Goal: Task Accomplishment & Management: Use online tool/utility

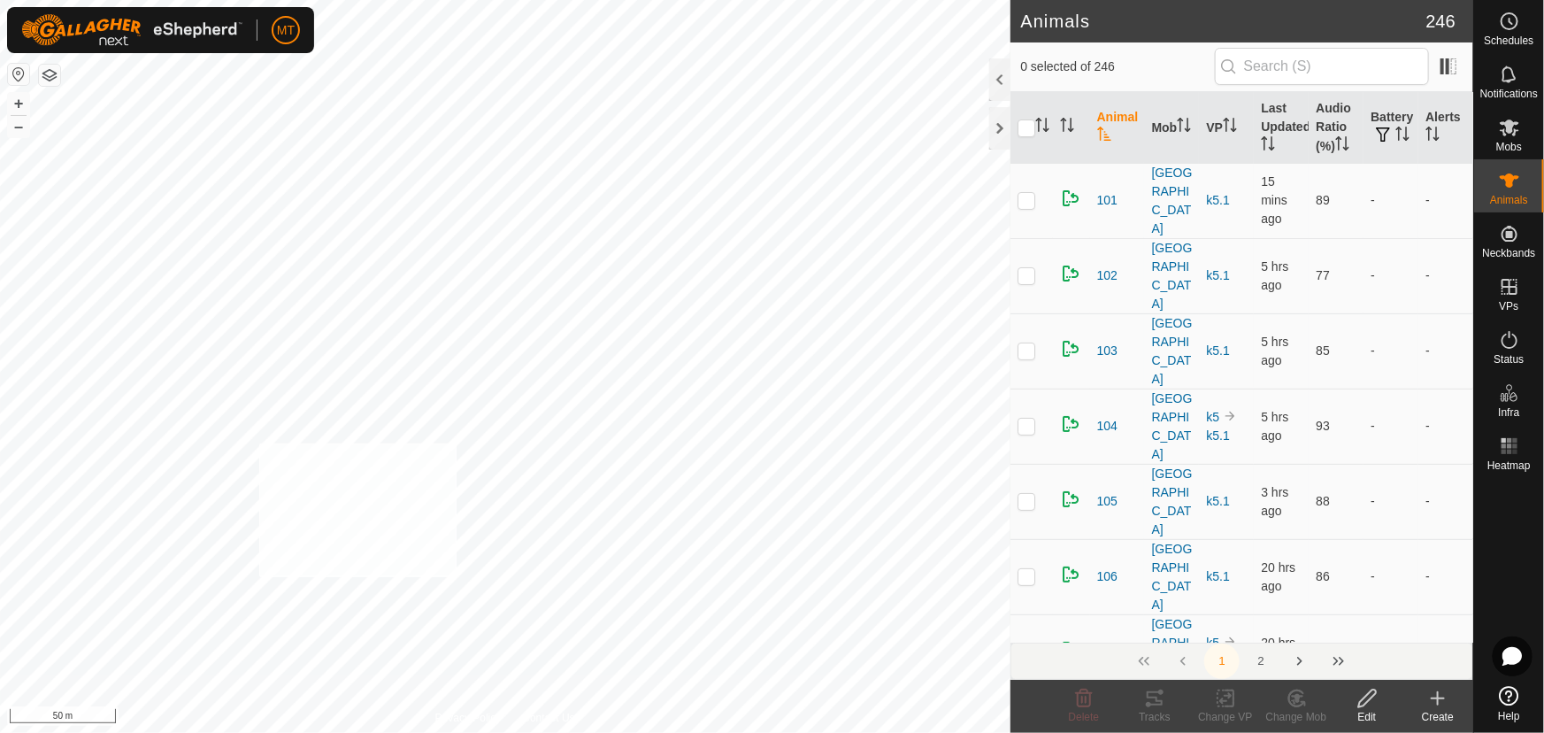
click at [258, 441] on div "146 3818040101 [GEOGRAPHIC_DATA][DEMOGRAPHIC_DATA] k5.1 + – ⇧ i 50 m" at bounding box center [505, 366] width 1011 height 733
checkbox input "true"
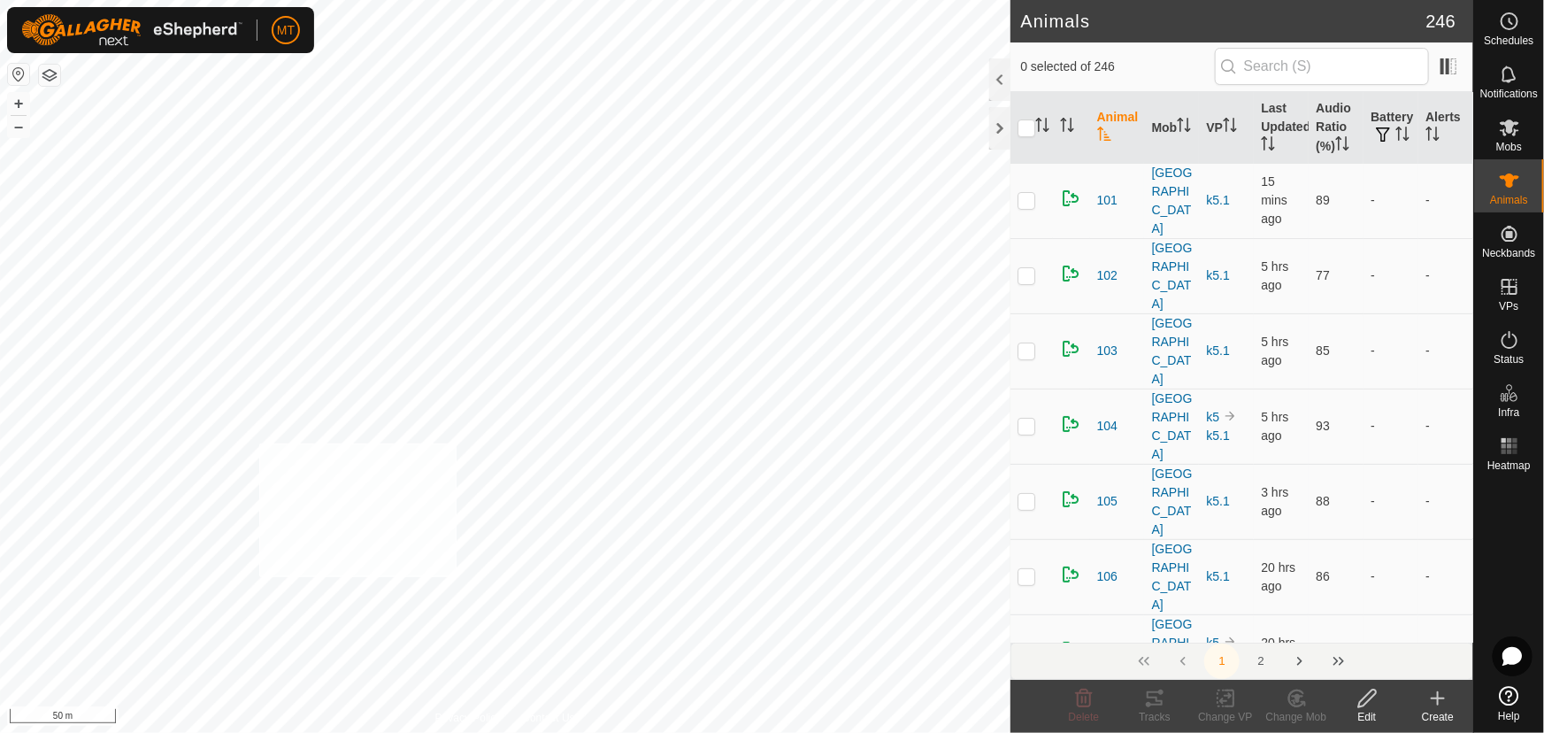
checkbox input "true"
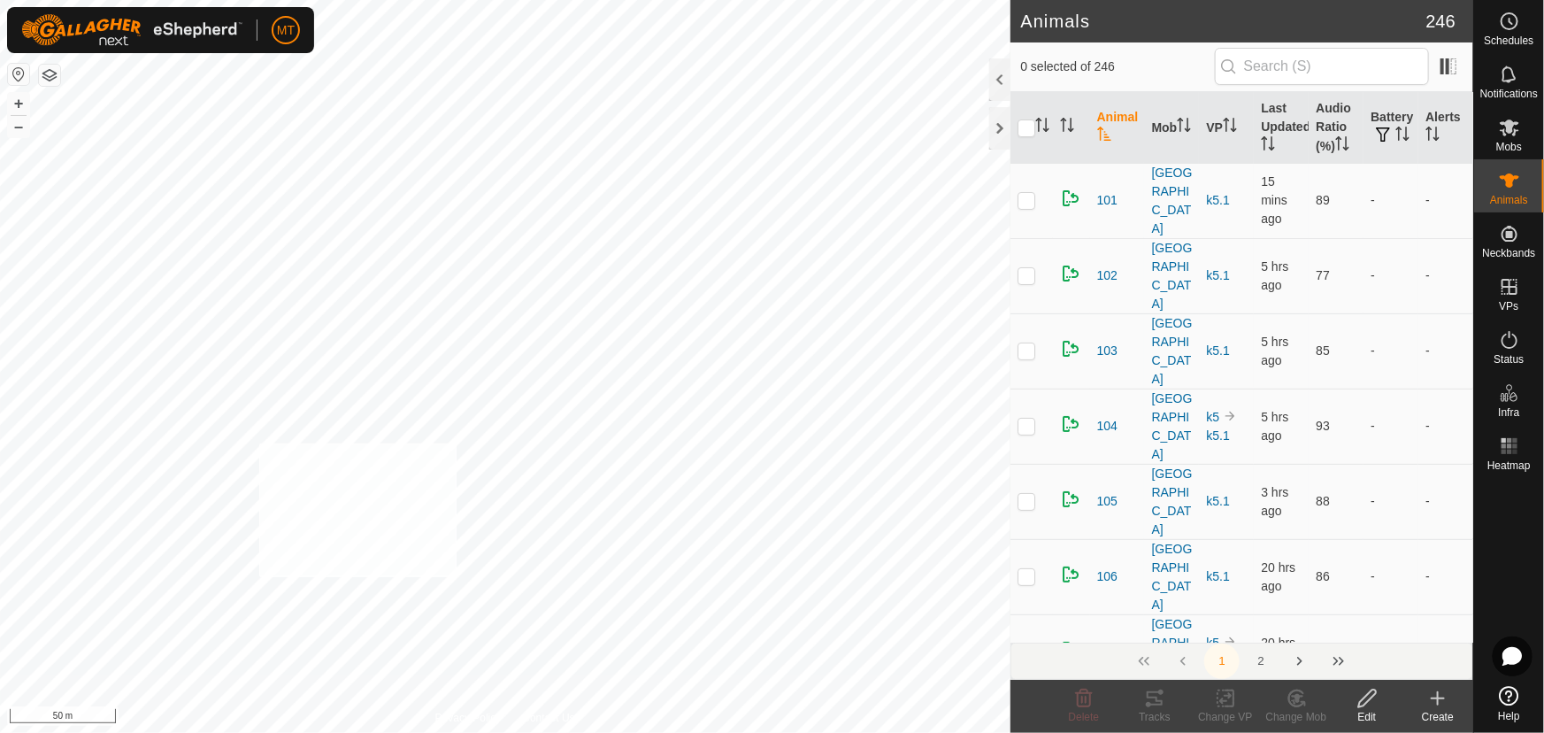
checkbox input "true"
click at [1163, 705] on icon at bounding box center [1154, 698] width 21 height 21
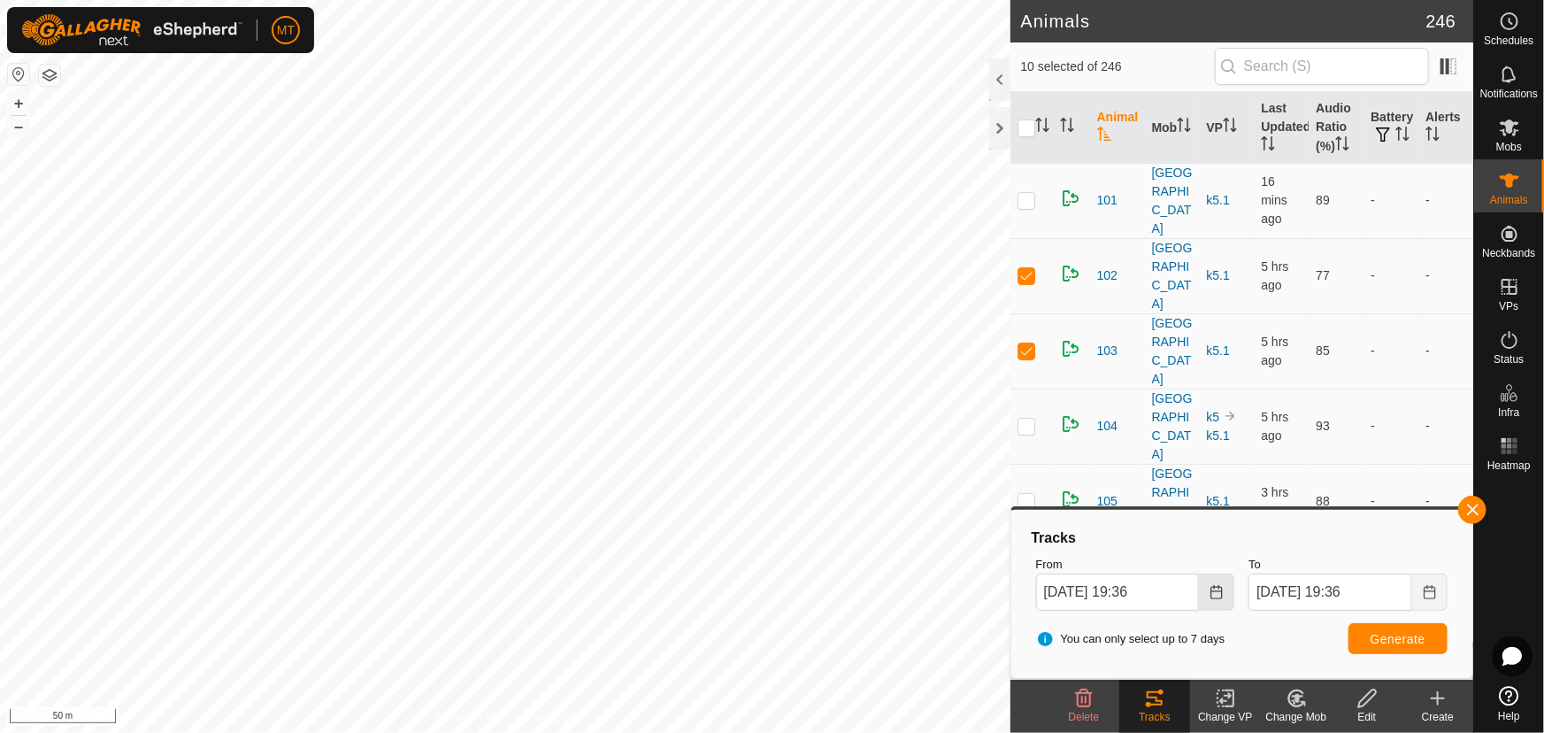
click at [1213, 593] on icon "Choose Date" at bounding box center [1217, 592] width 14 height 14
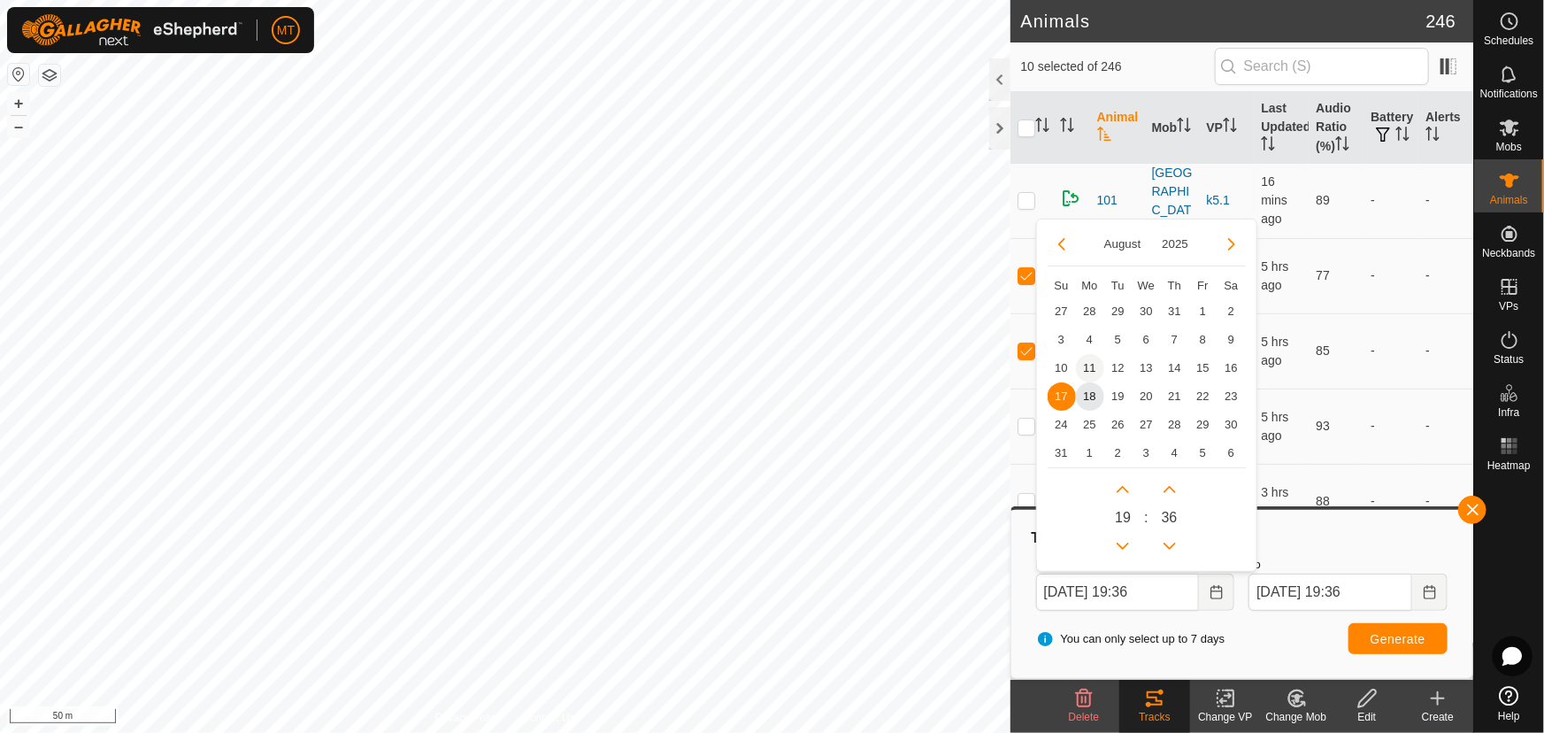
click at [1089, 366] on span "11" at bounding box center [1090, 368] width 28 height 28
type input "[DATE] 19:36"
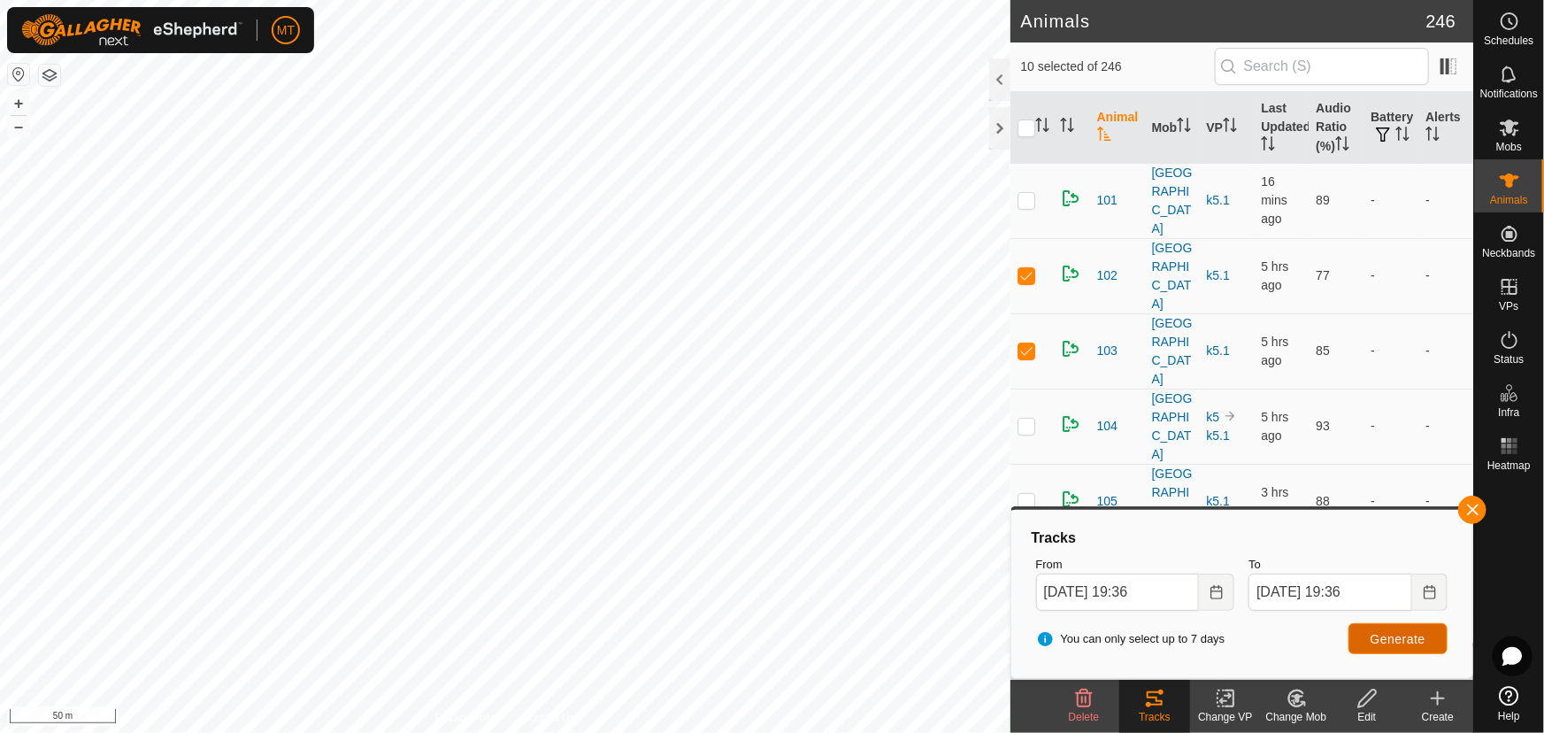
click at [1396, 629] on button "Generate" at bounding box center [1398, 638] width 99 height 31
click at [1471, 504] on button "button" at bounding box center [1473, 510] width 28 height 28
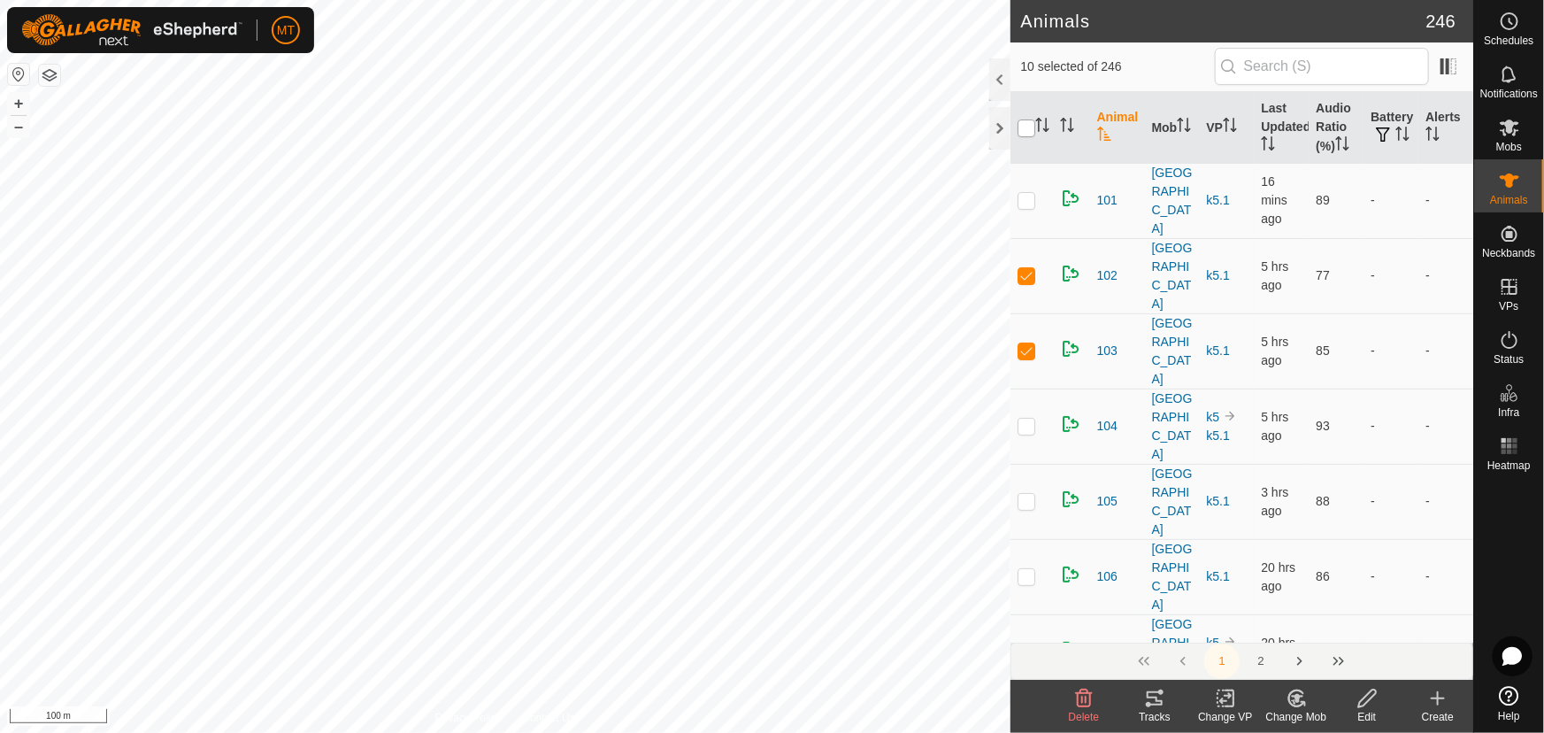
click at [1020, 124] on input "checkbox" at bounding box center [1027, 128] width 18 height 18
checkbox input "true"
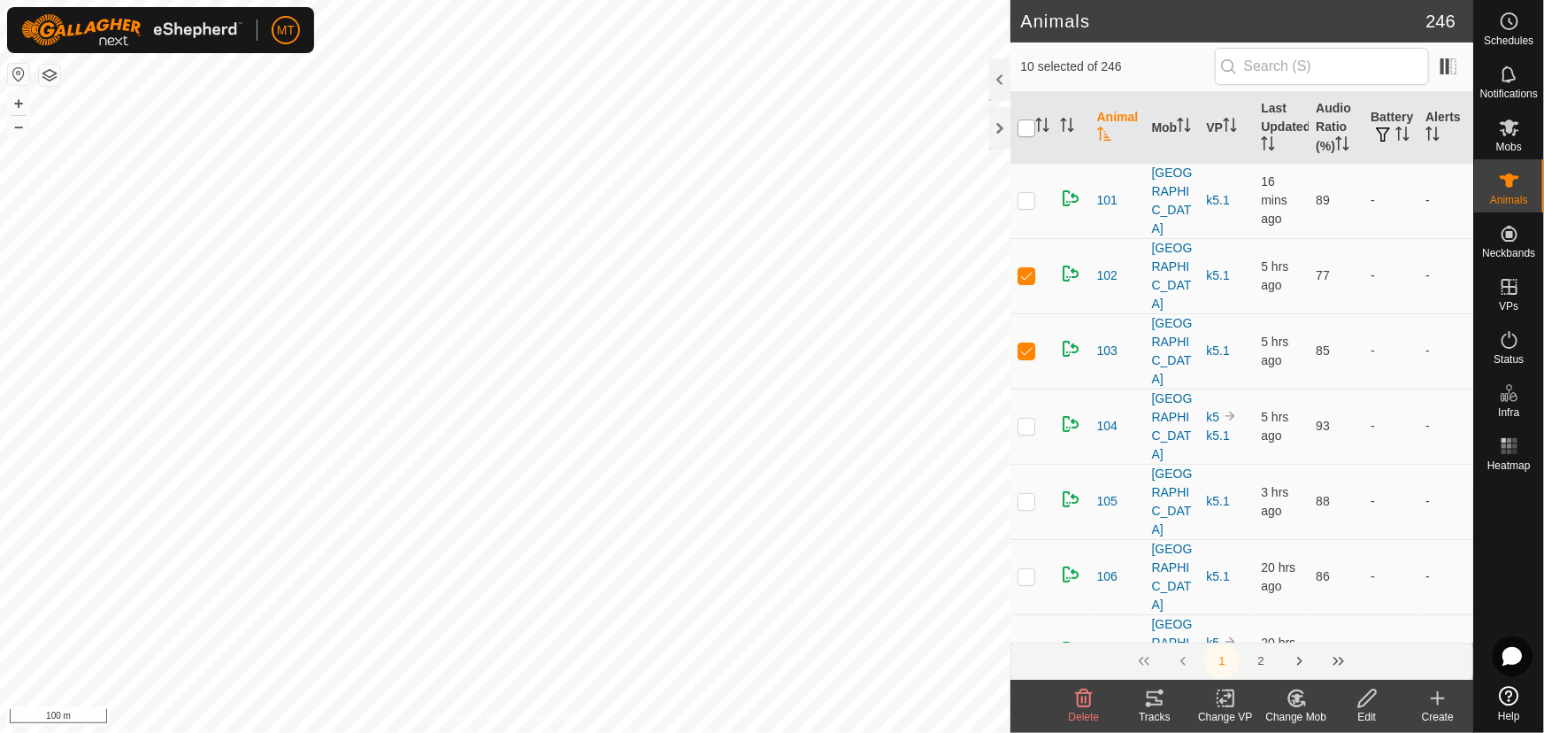
checkbox input "true"
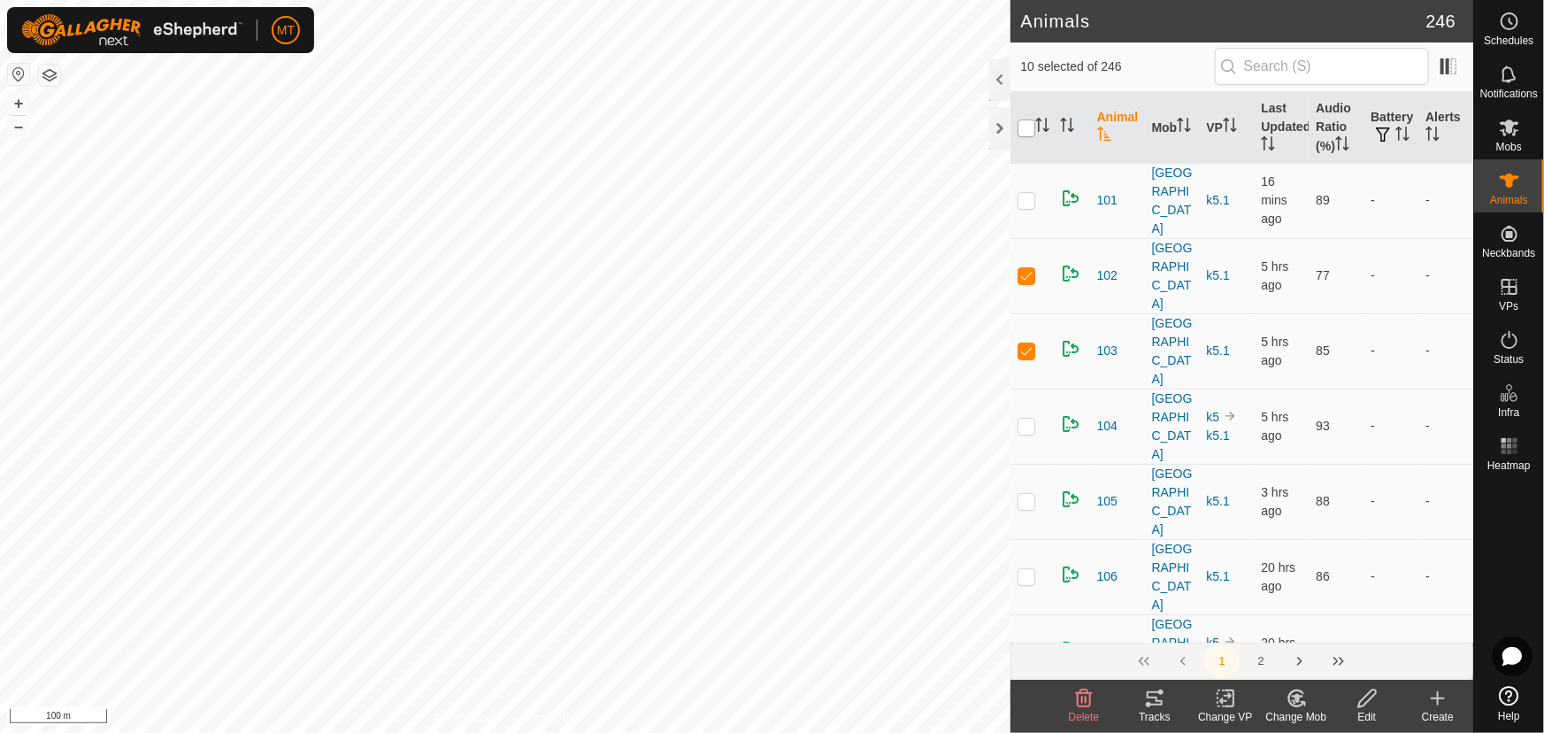
checkbox input "true"
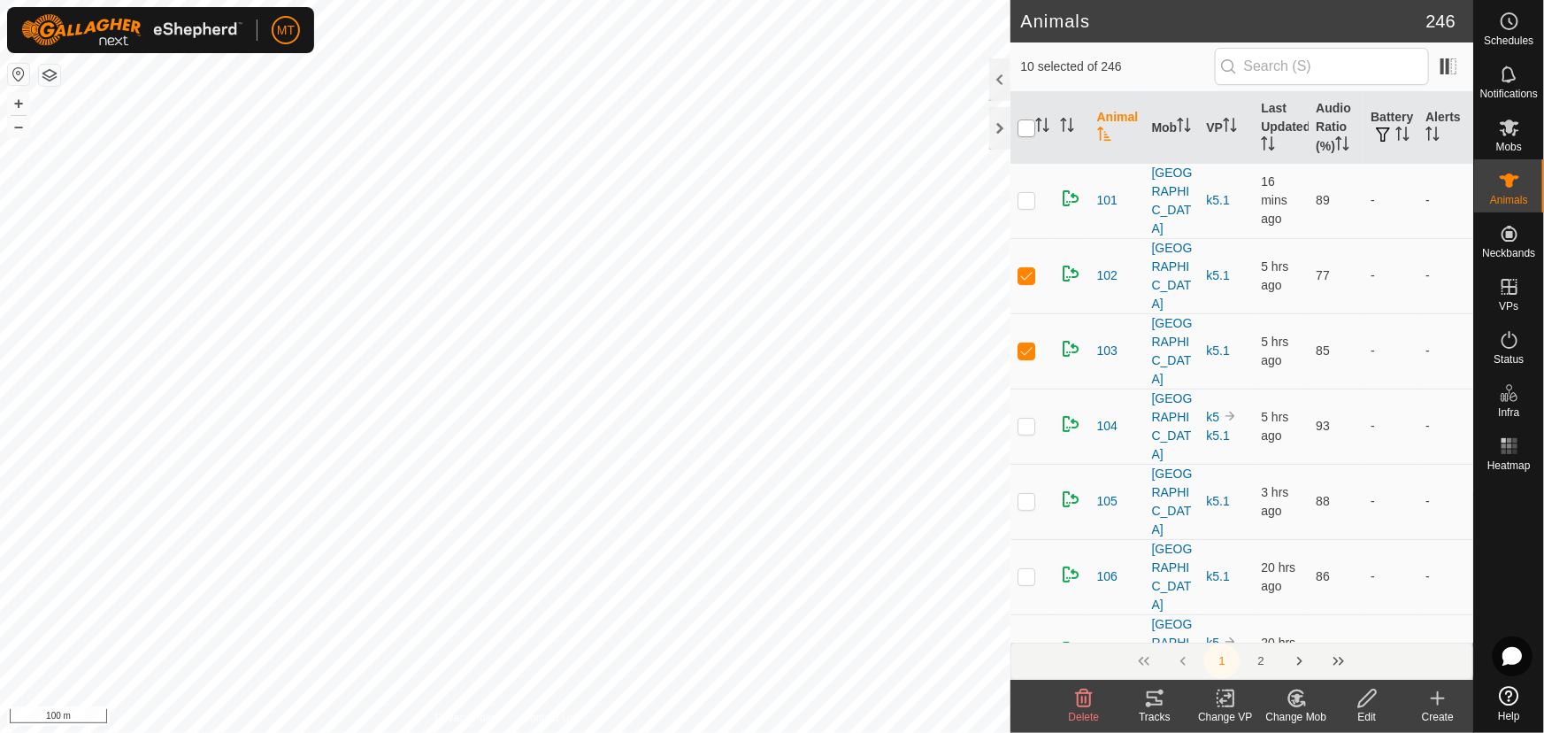
checkbox input "true"
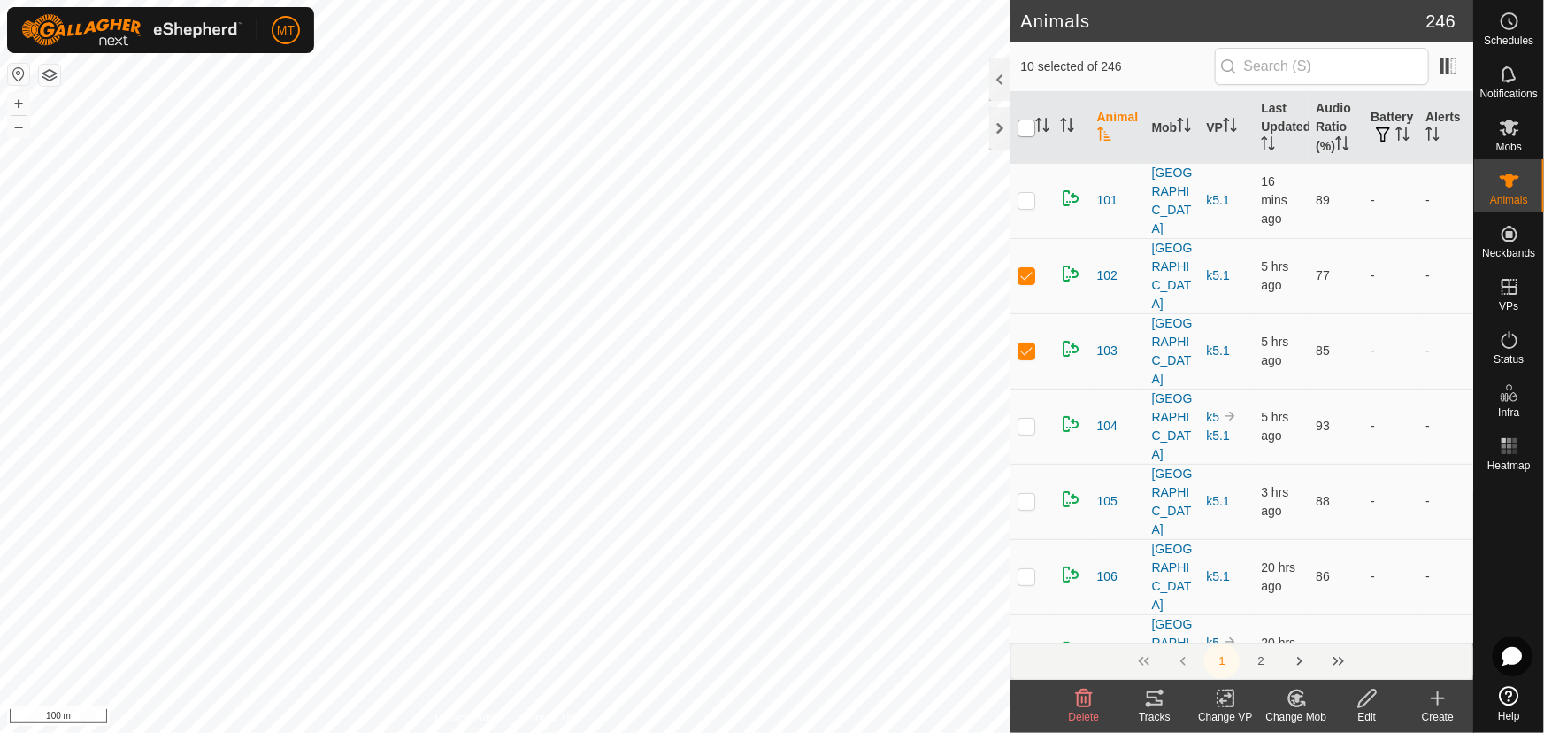
checkbox input "true"
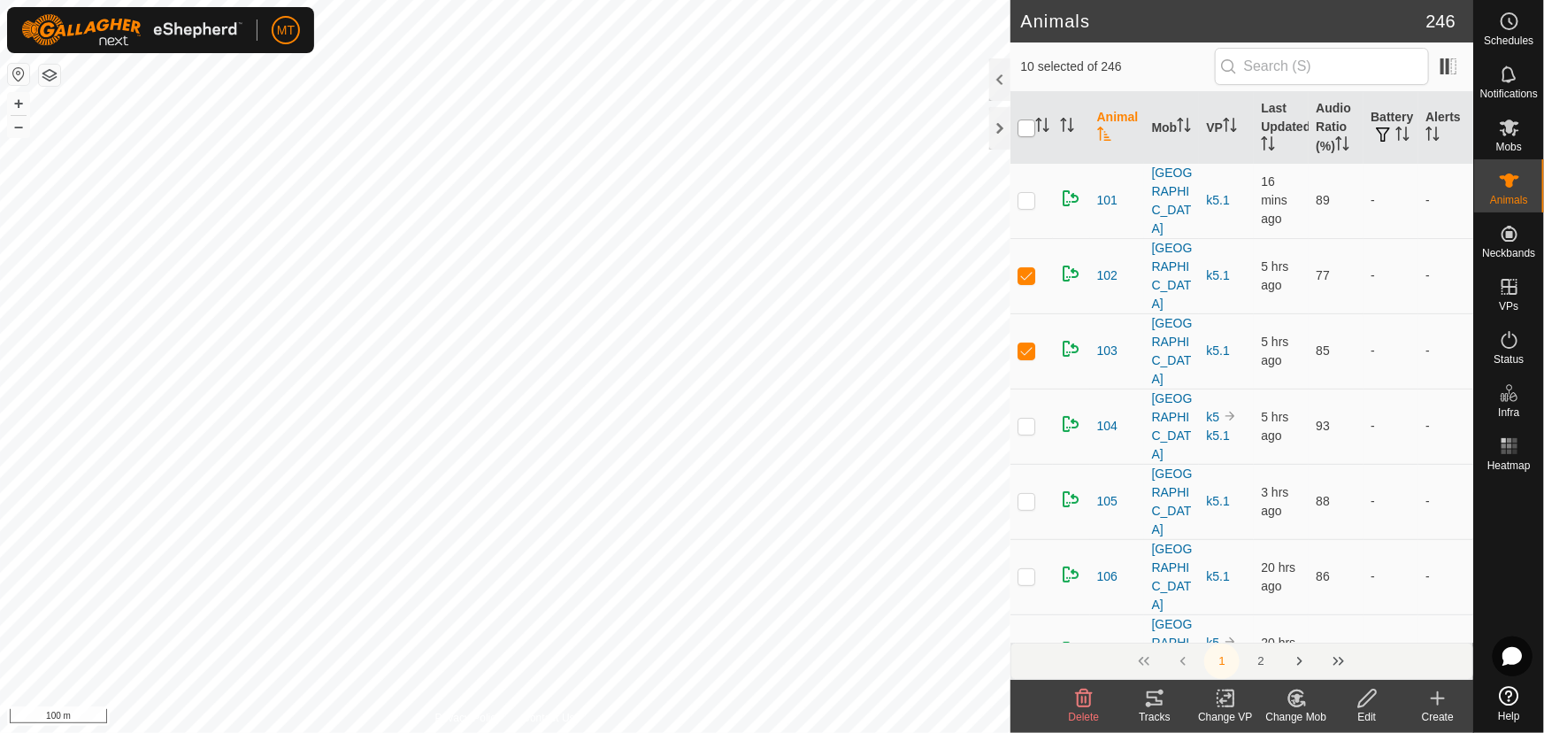
checkbox input "true"
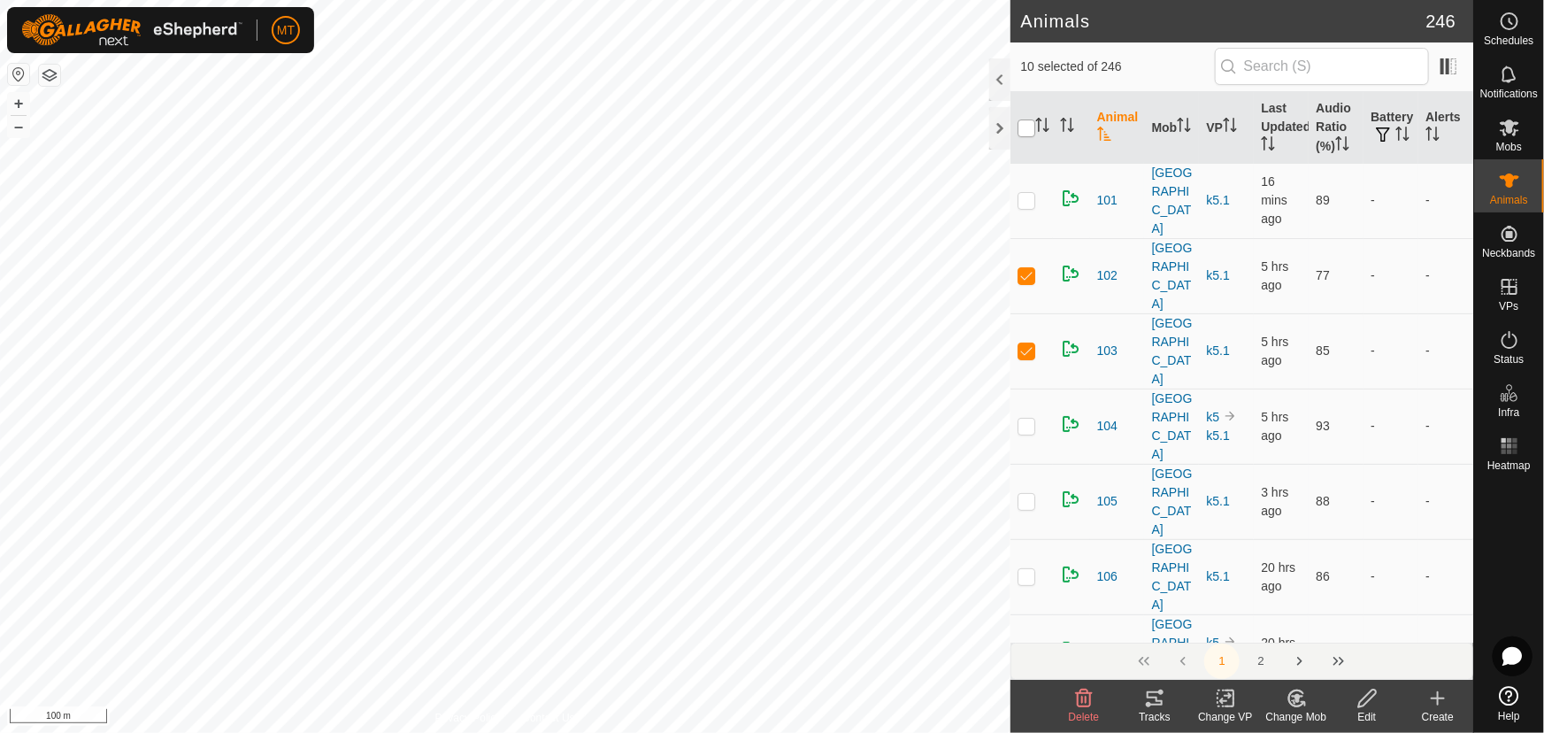
checkbox input "true"
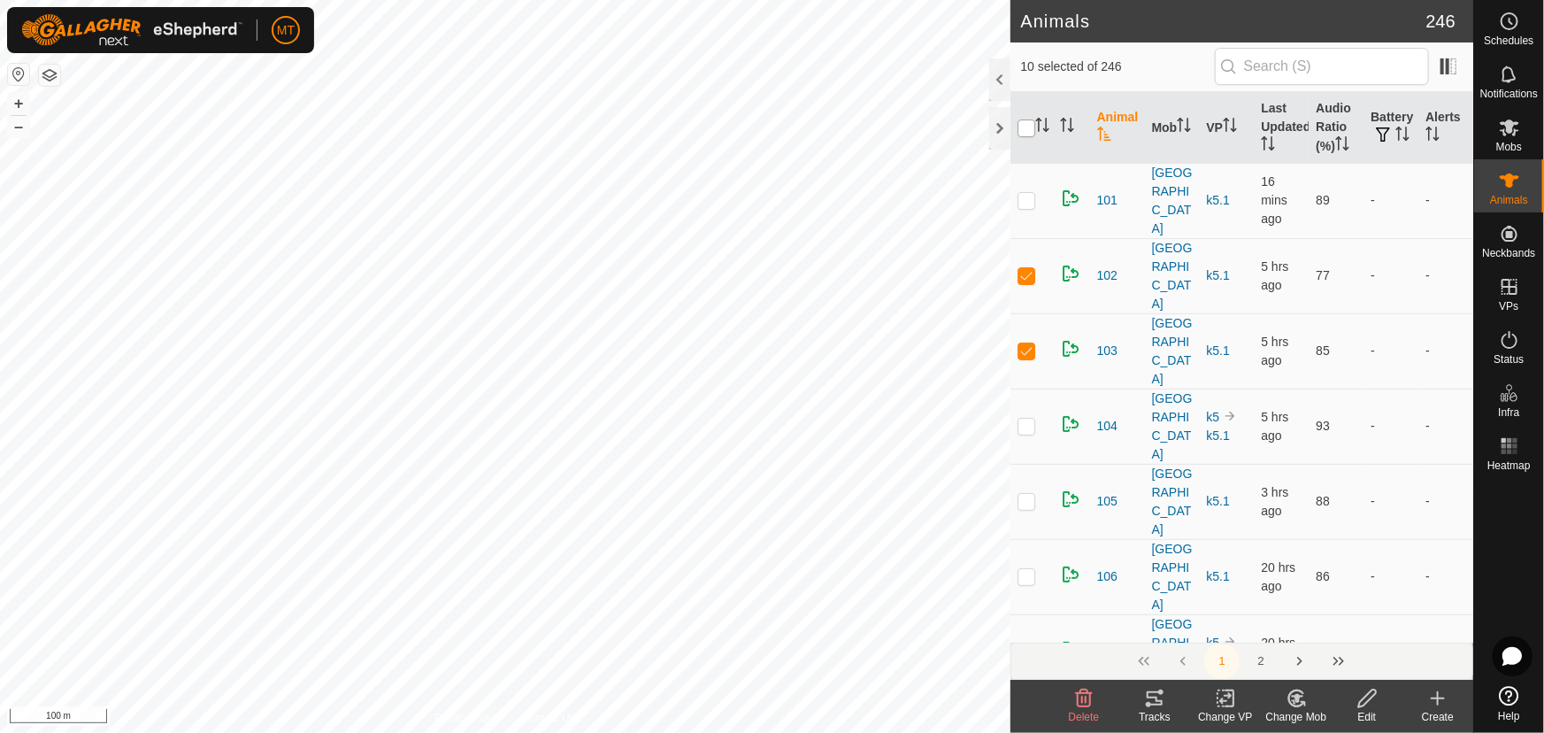
checkbox input "true"
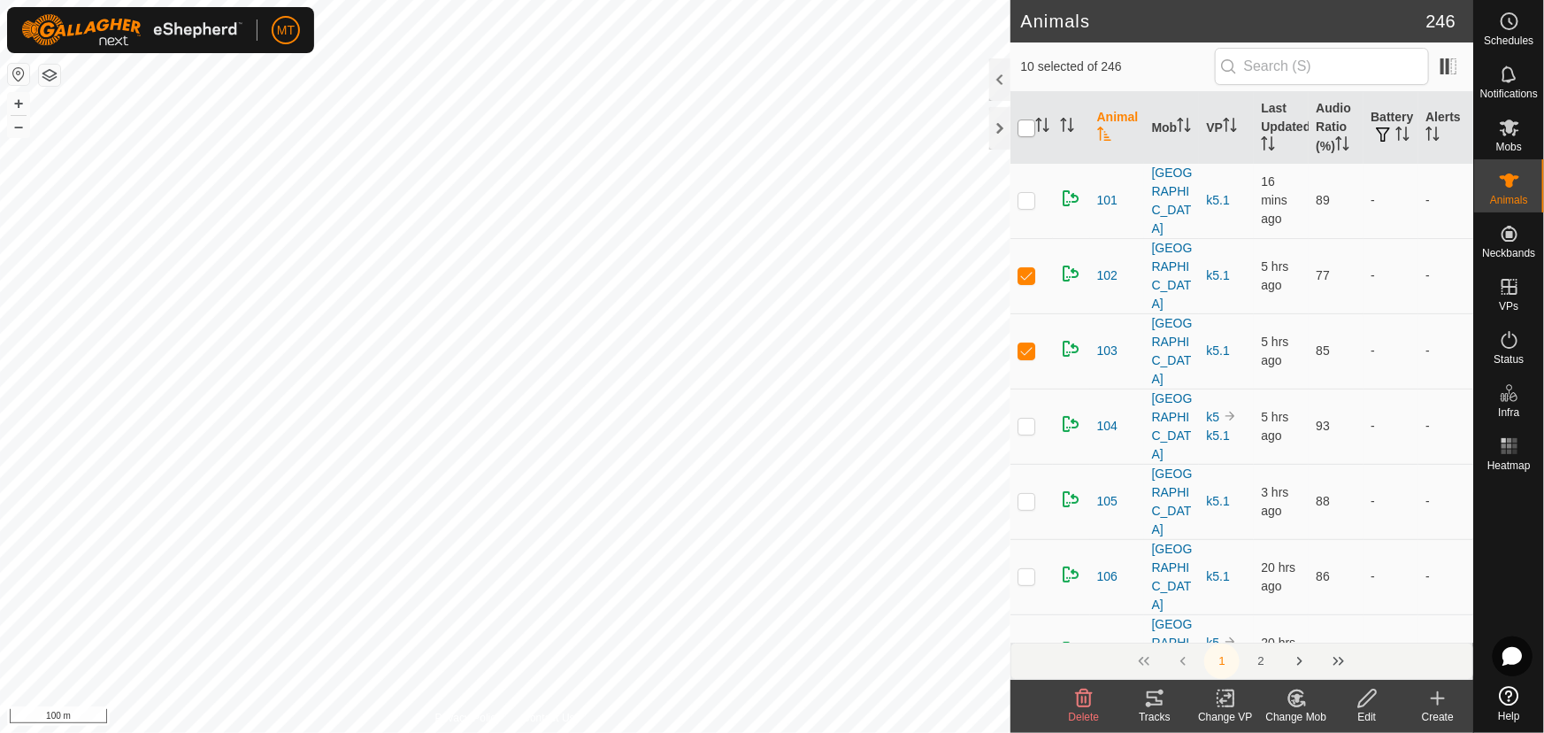
checkbox input "true"
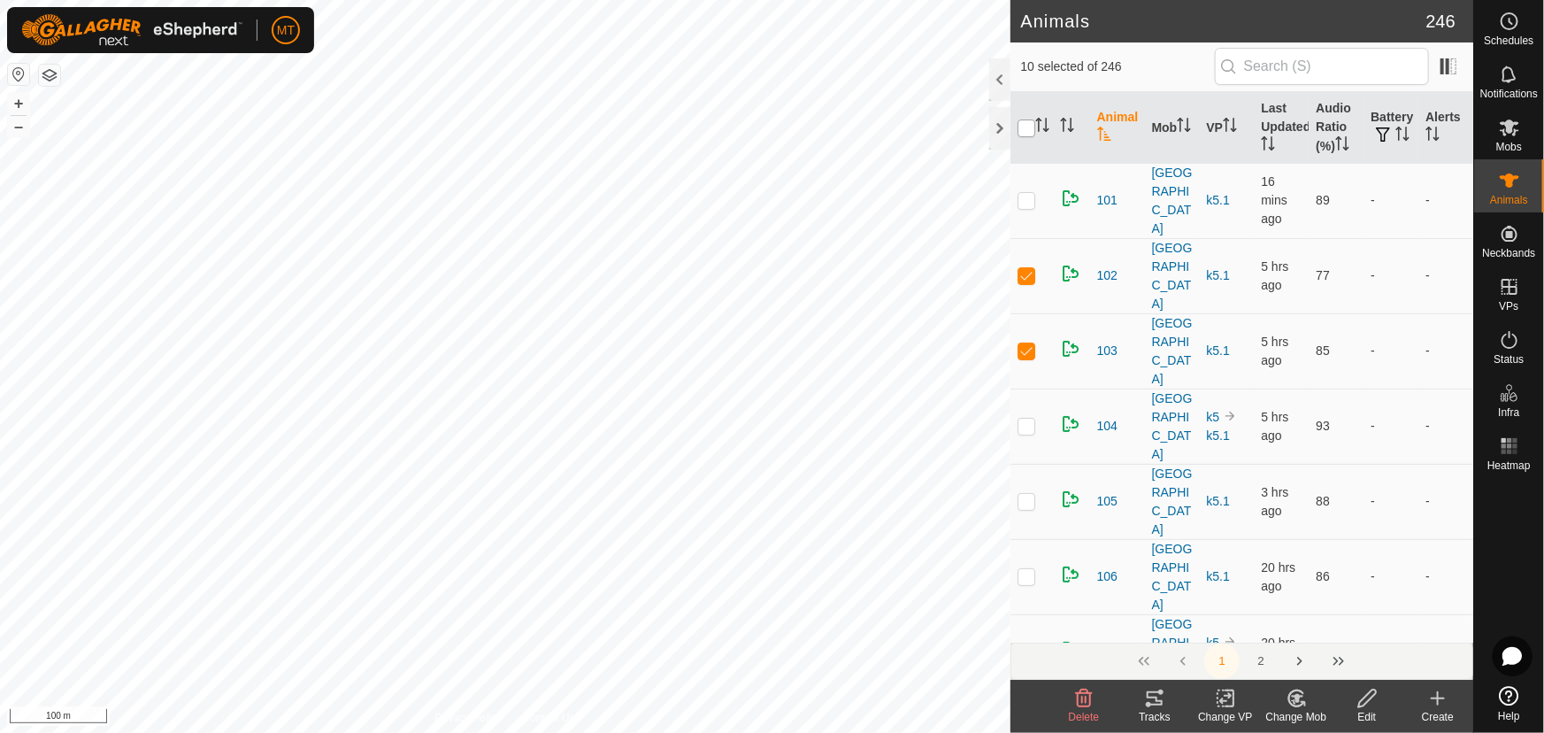
checkbox input "true"
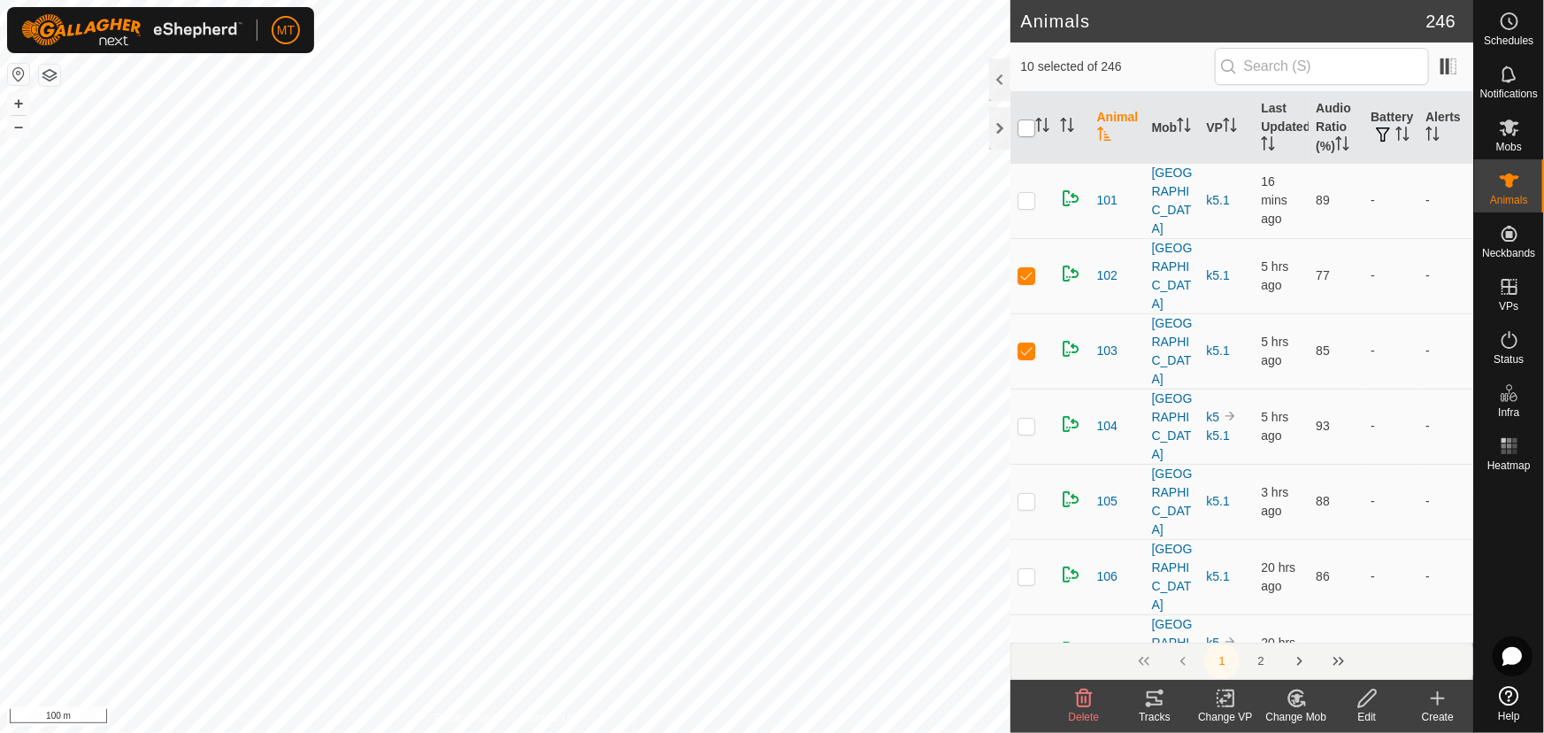
checkbox input "true"
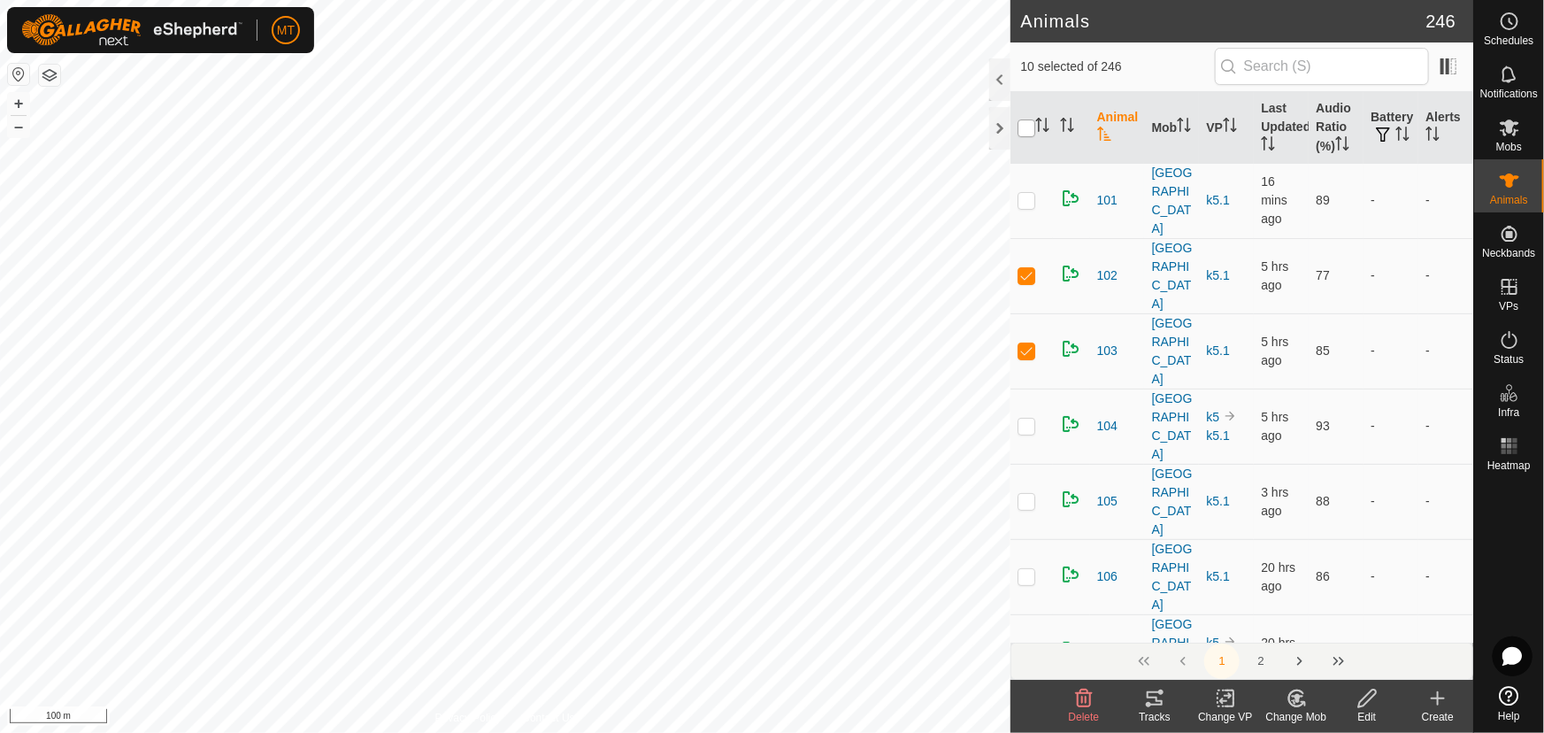
checkbox input "true"
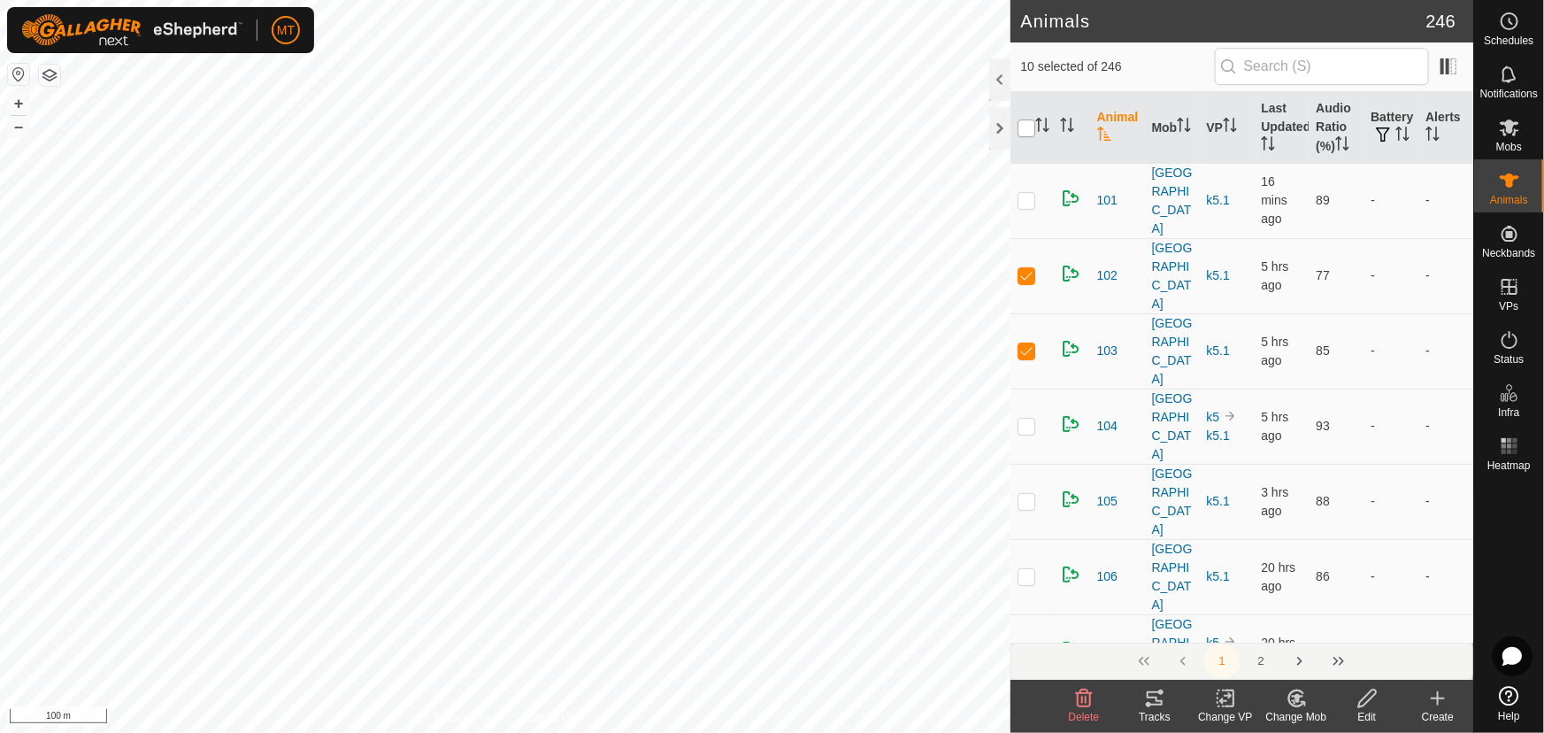
checkbox input "true"
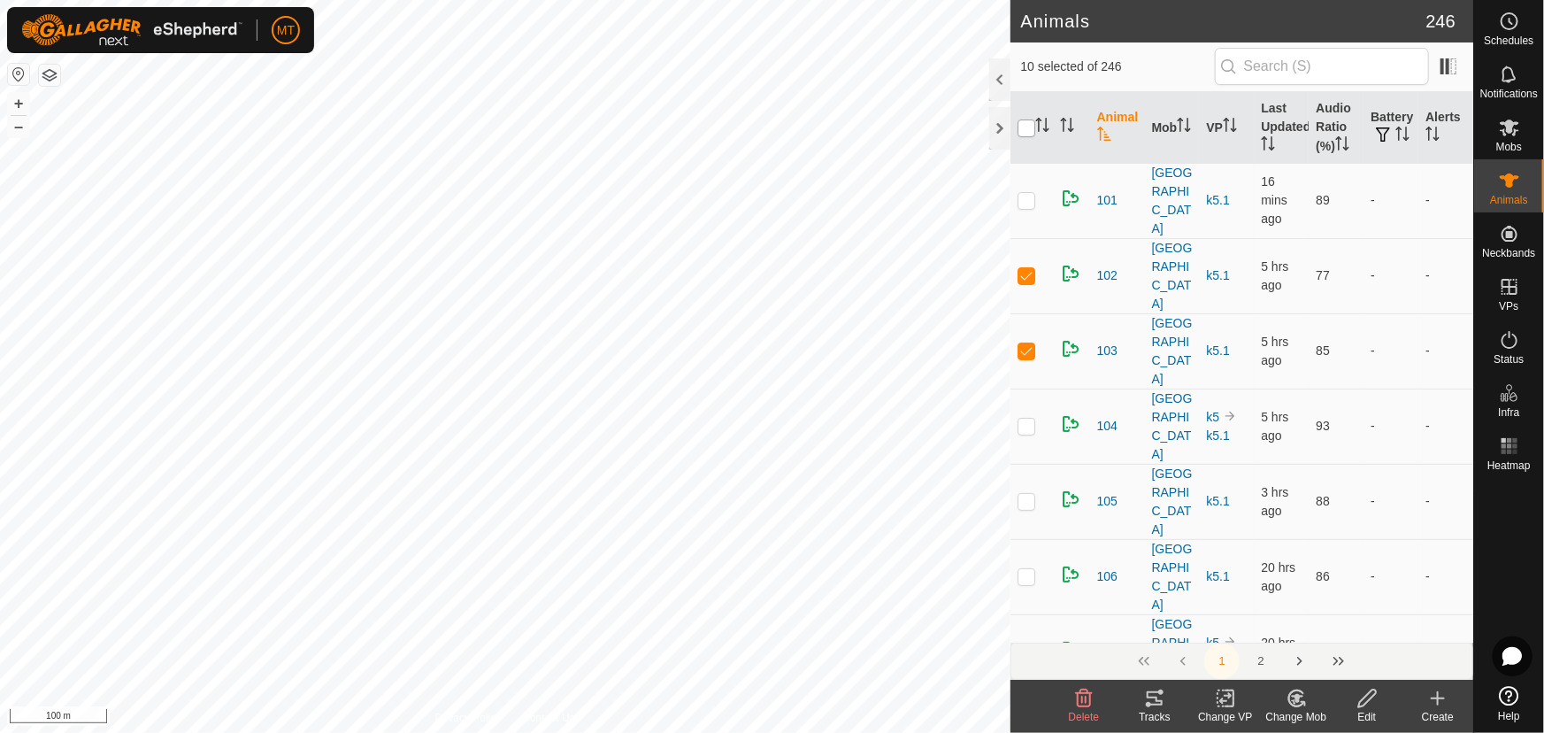
checkbox input "true"
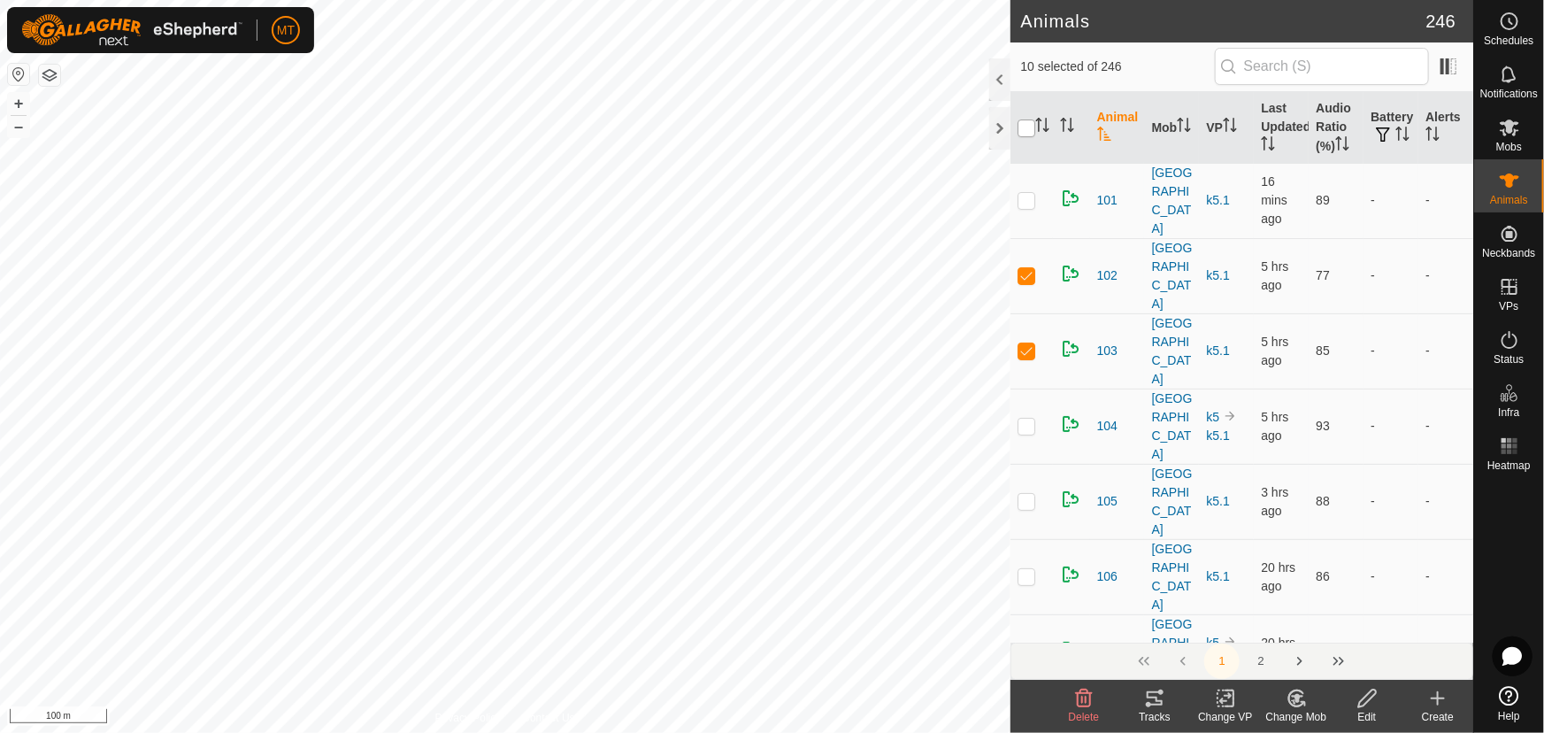
checkbox input "true"
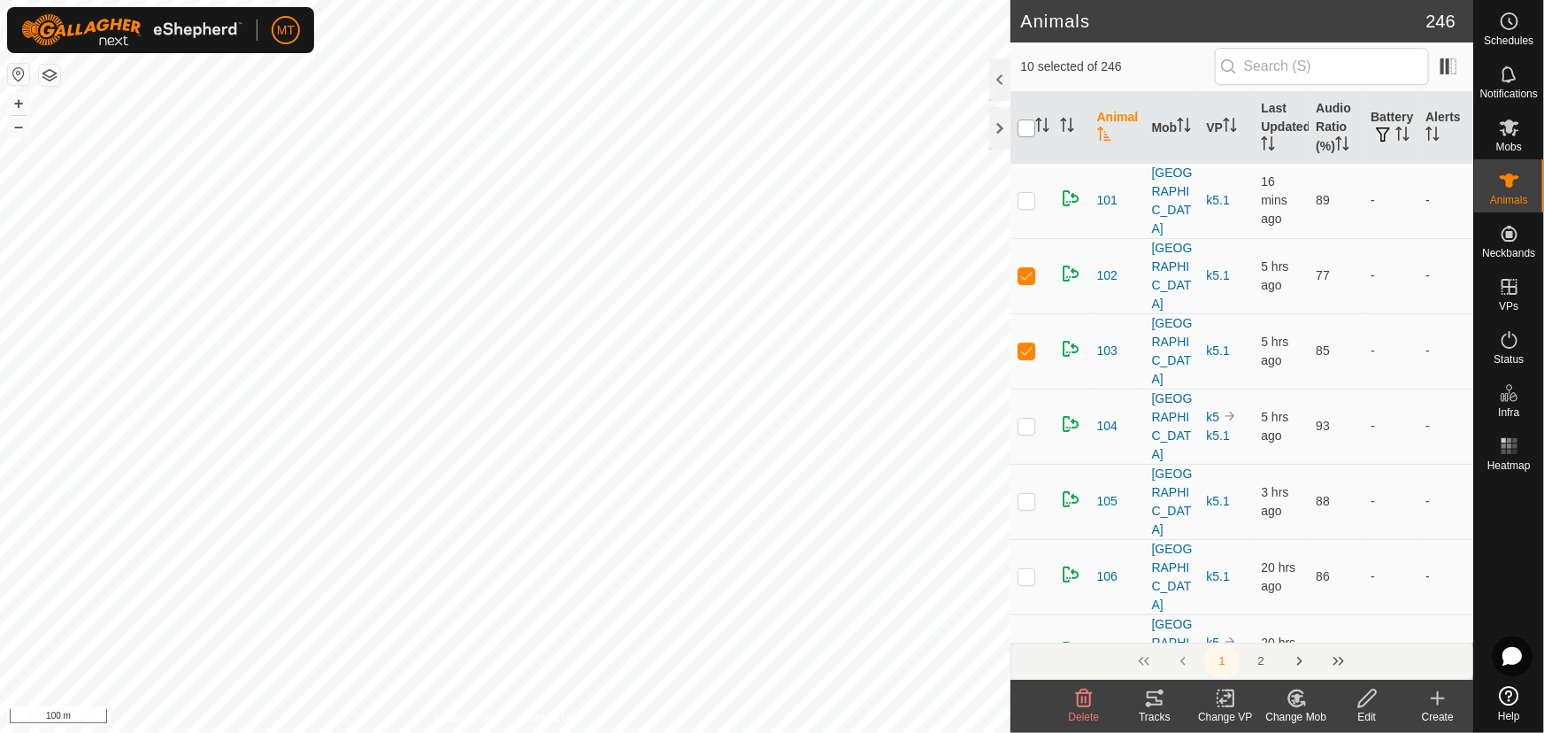
checkbox input "true"
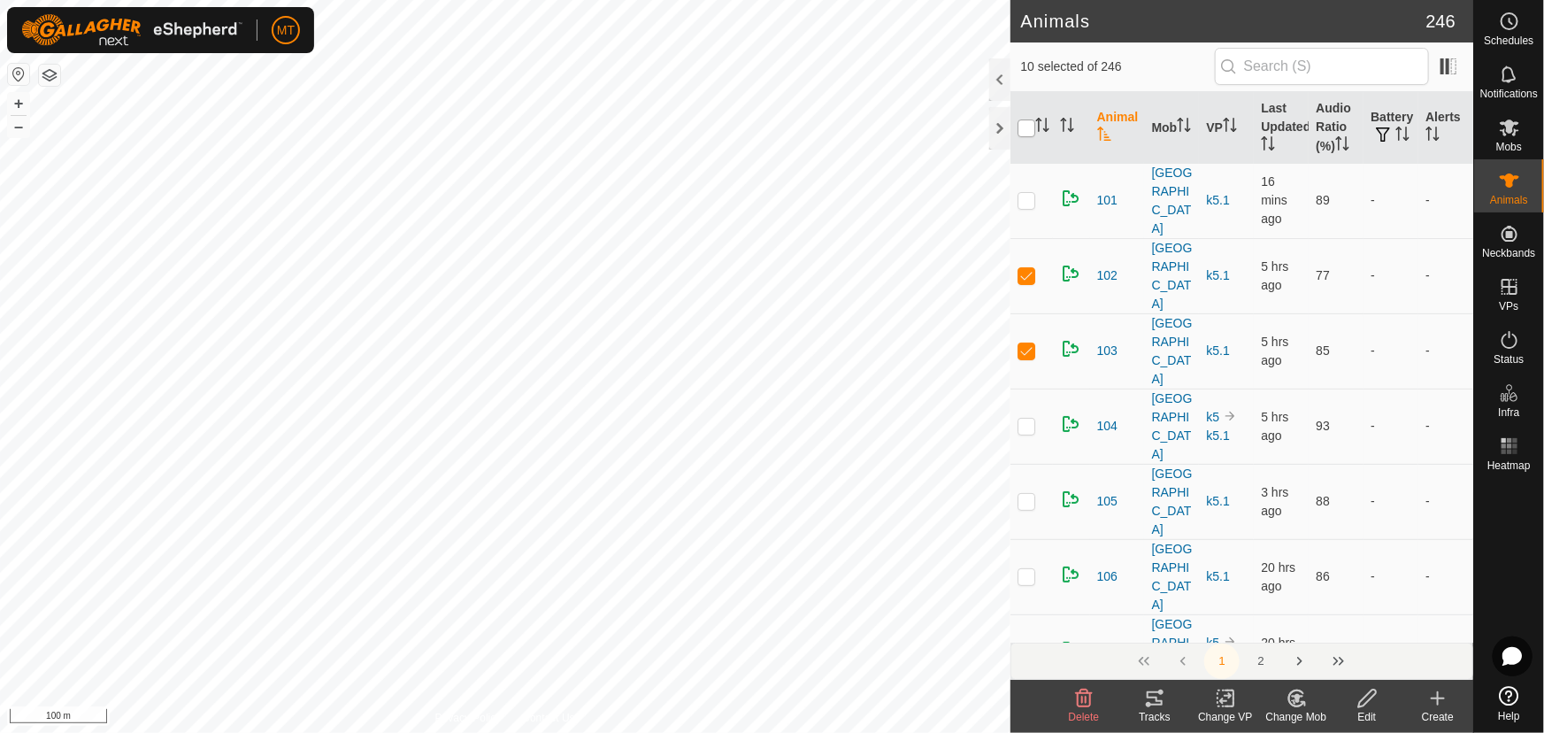
checkbox input "true"
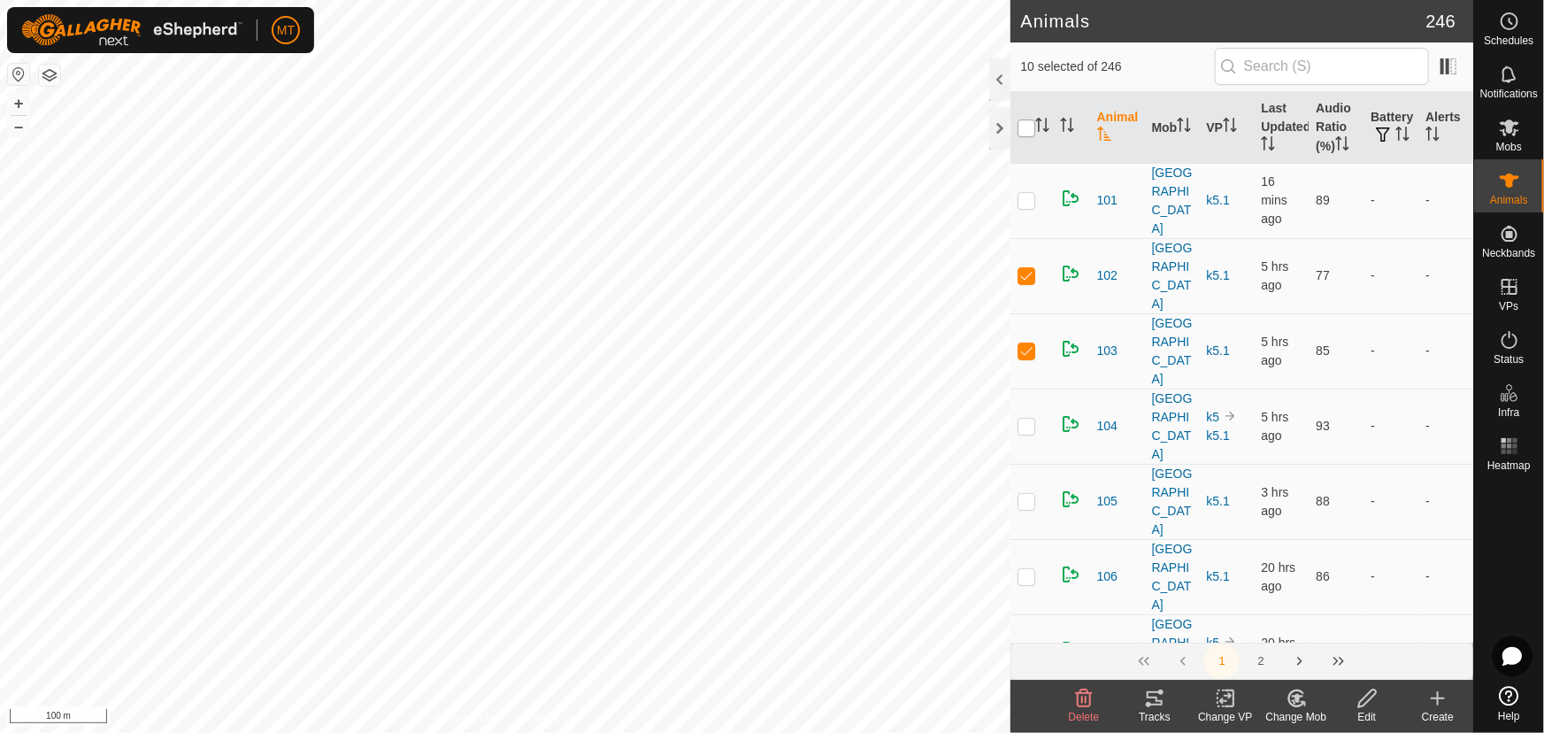
checkbox input "true"
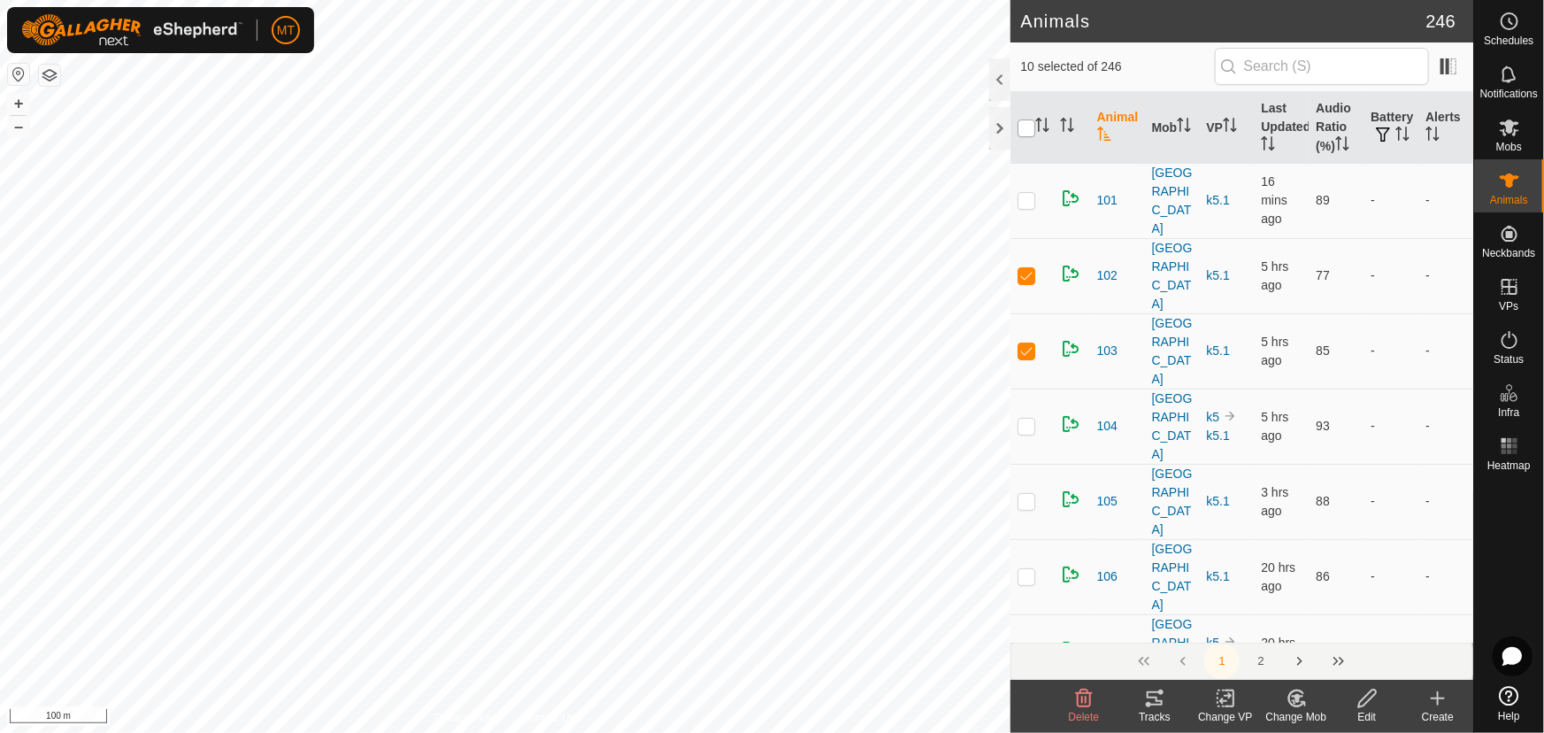
checkbox input "true"
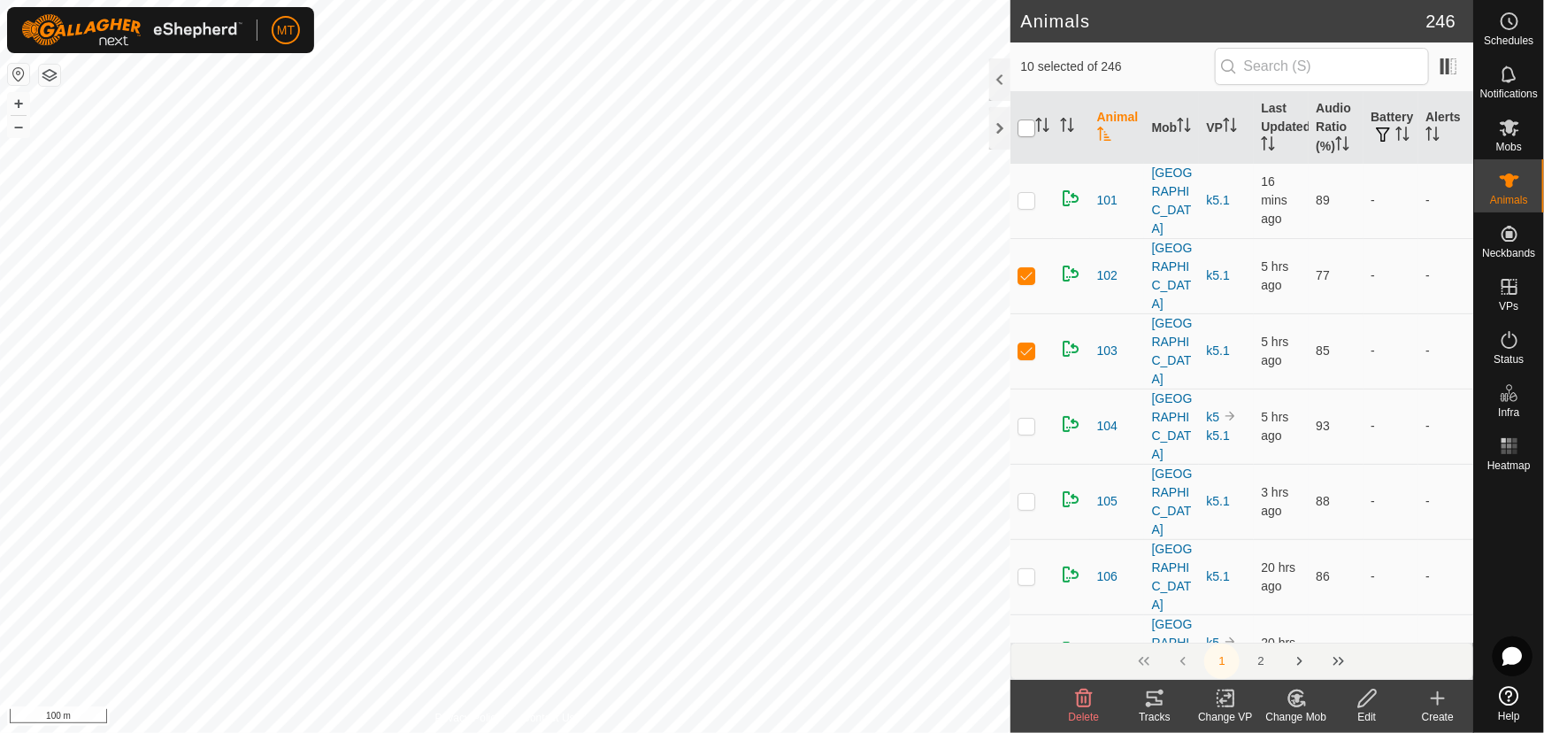
checkbox input "true"
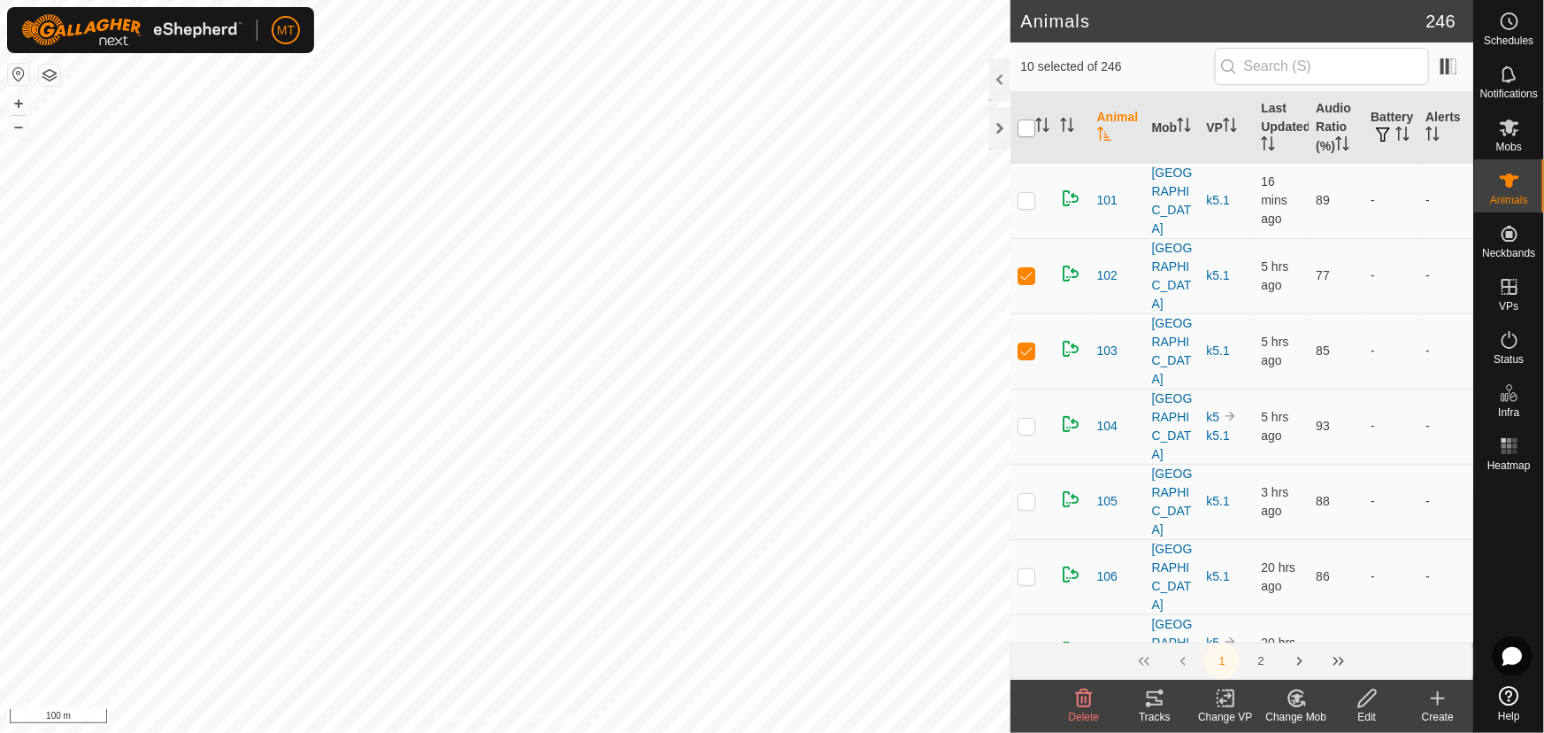
checkbox input "true"
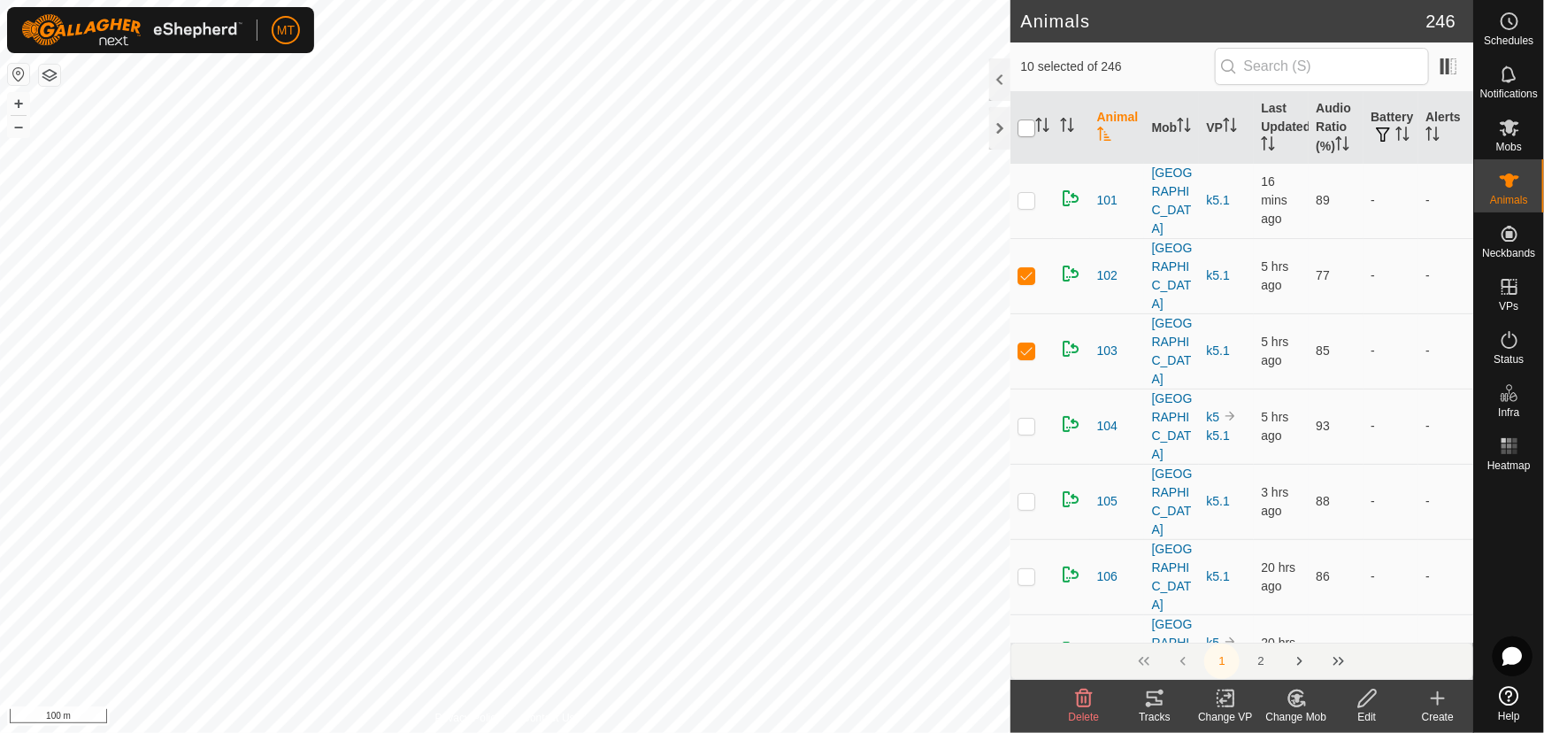
checkbox input "true"
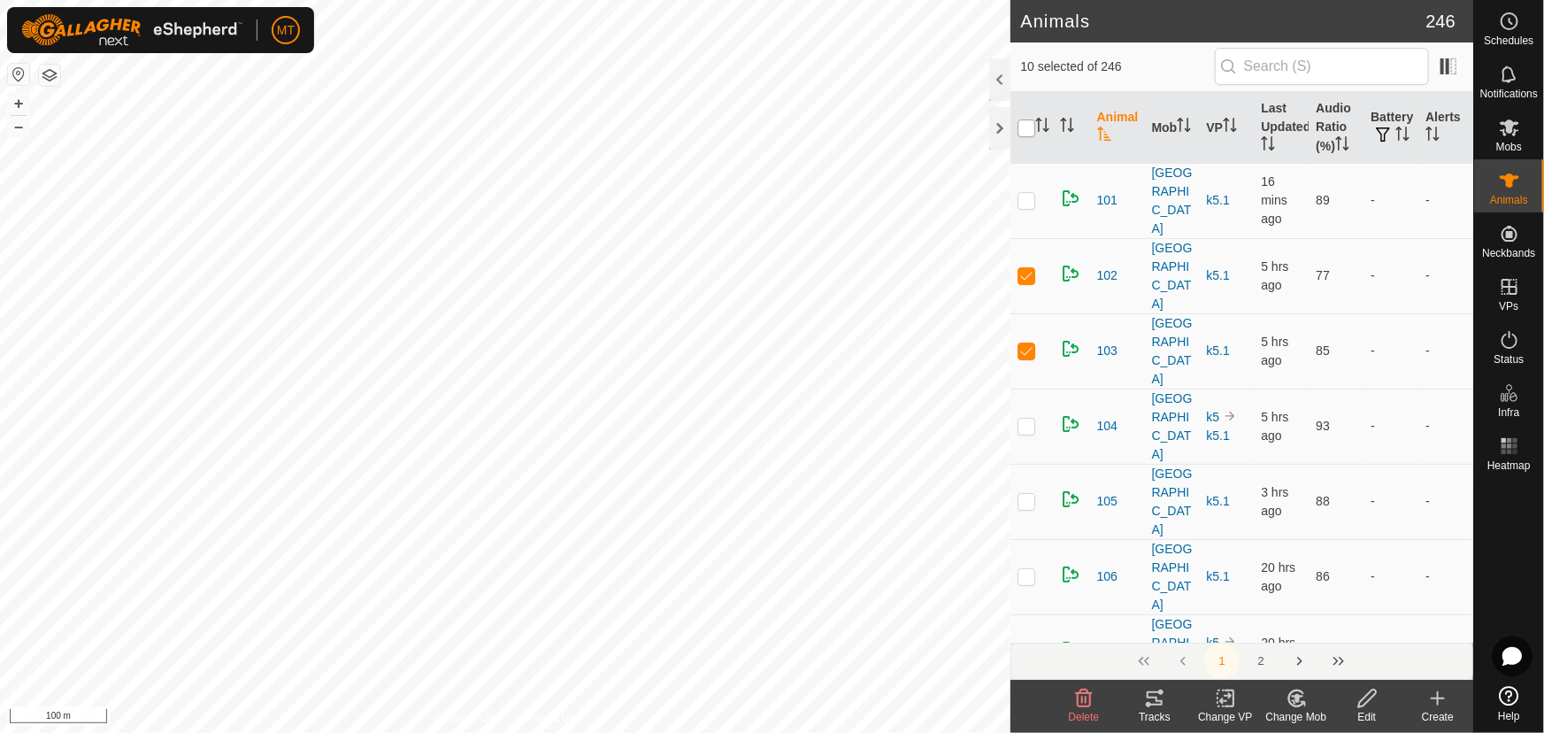
checkbox input "true"
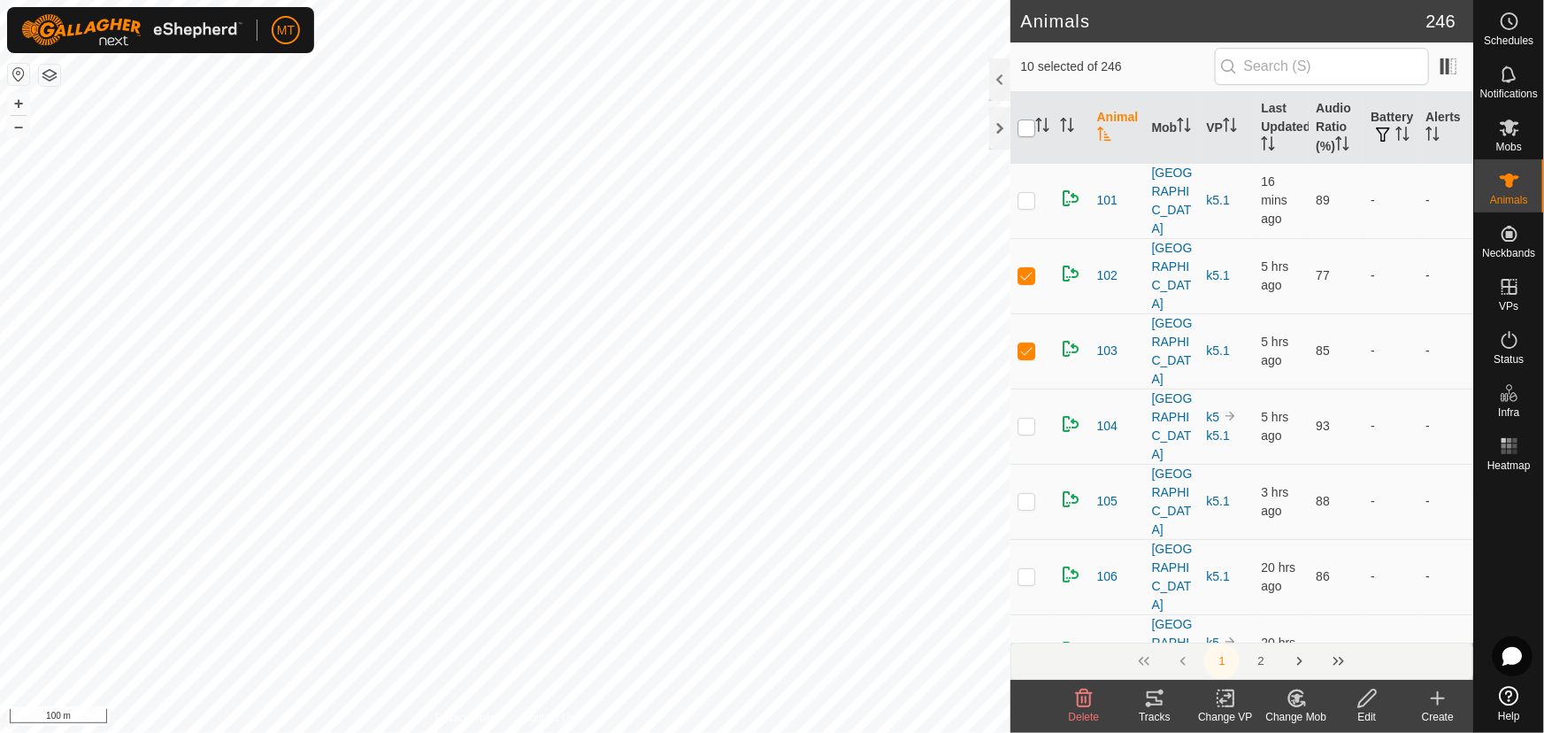
checkbox input "true"
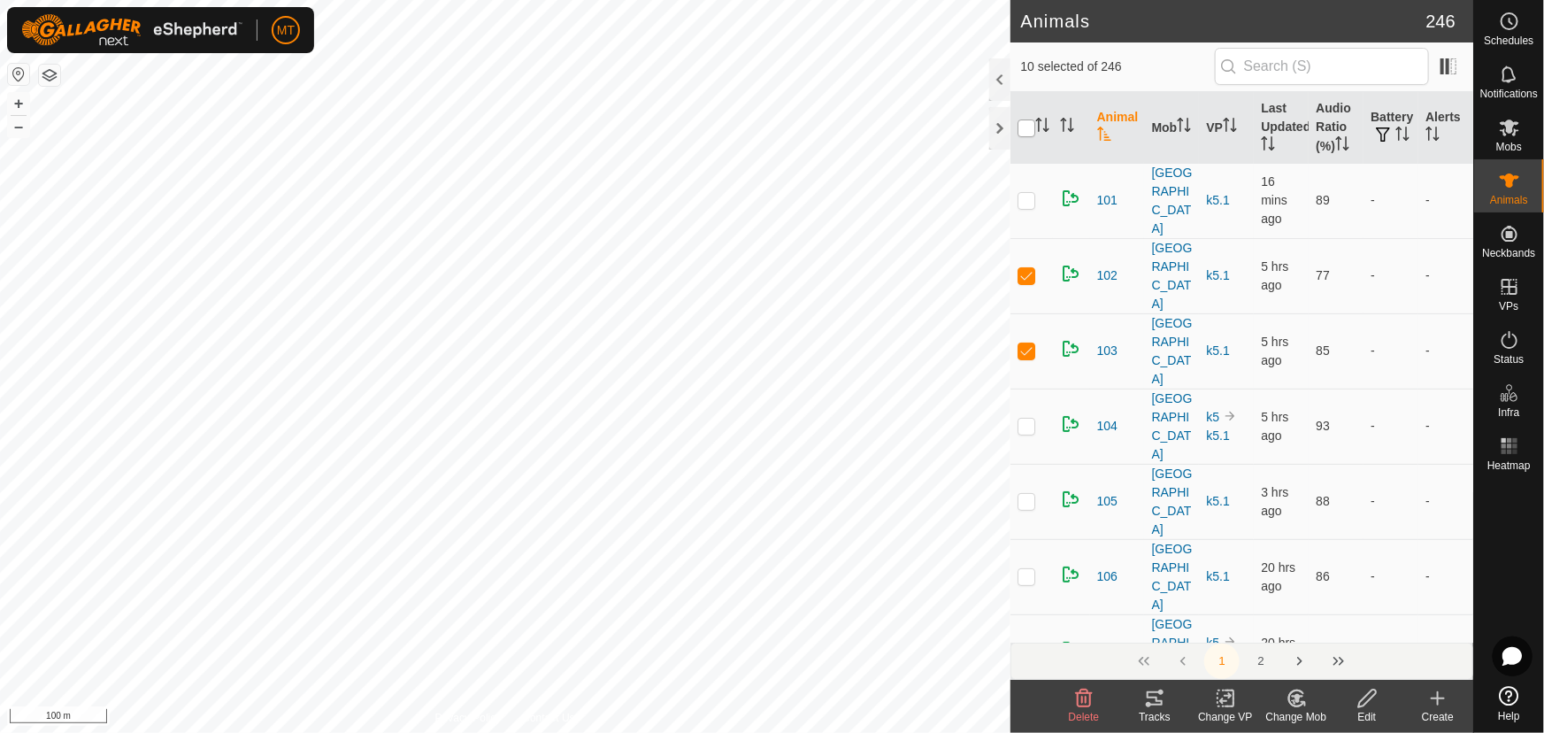
checkbox input "true"
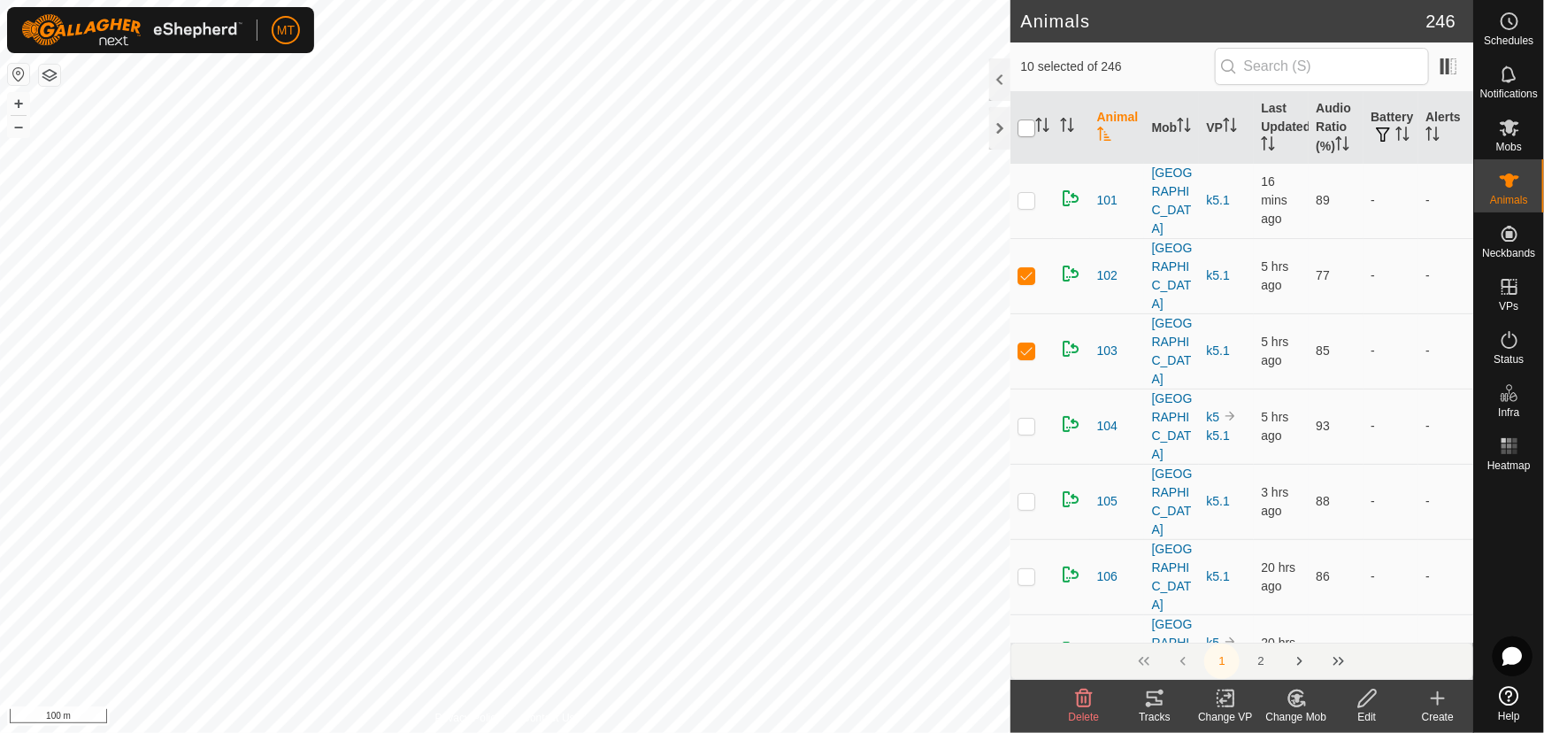
checkbox input "true"
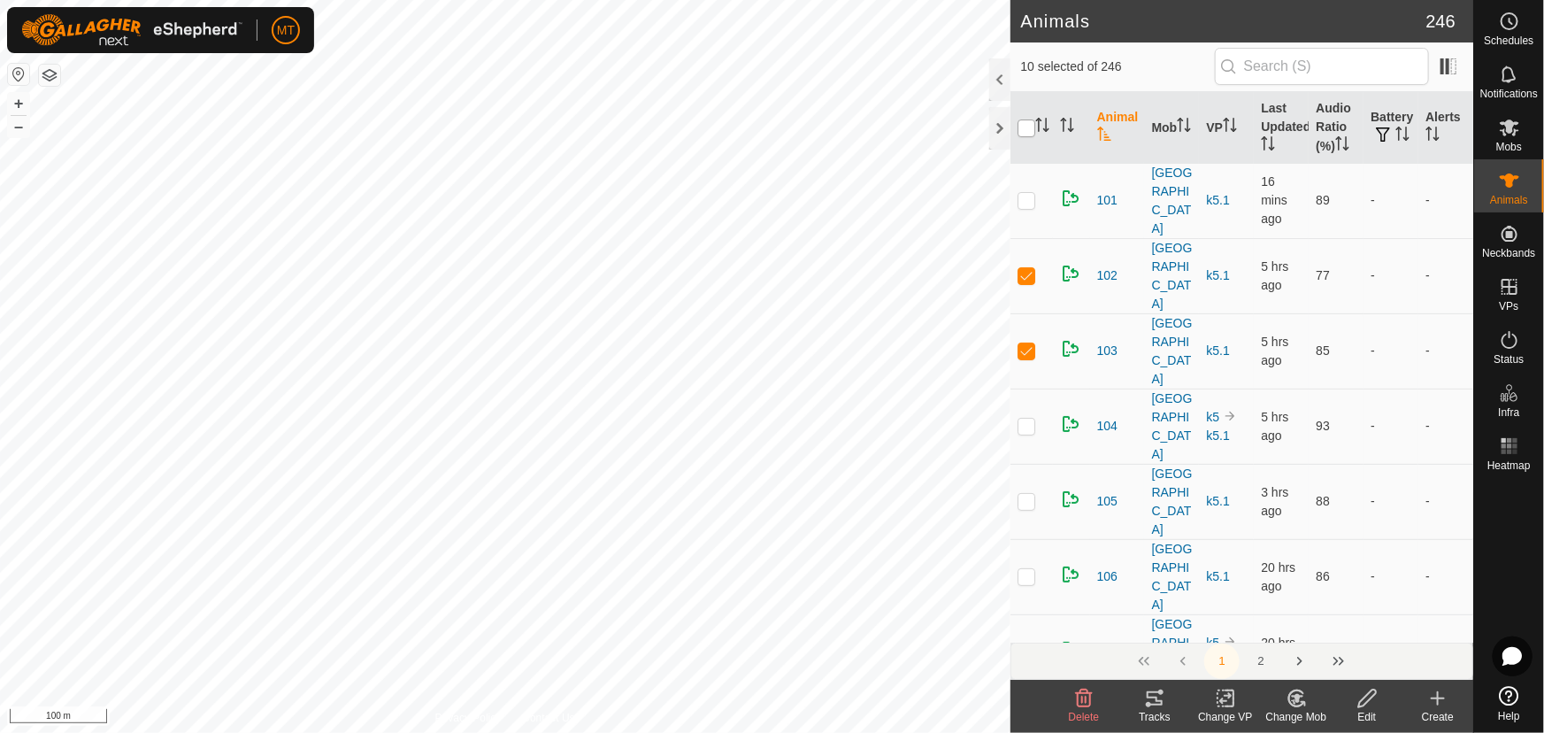
checkbox input "true"
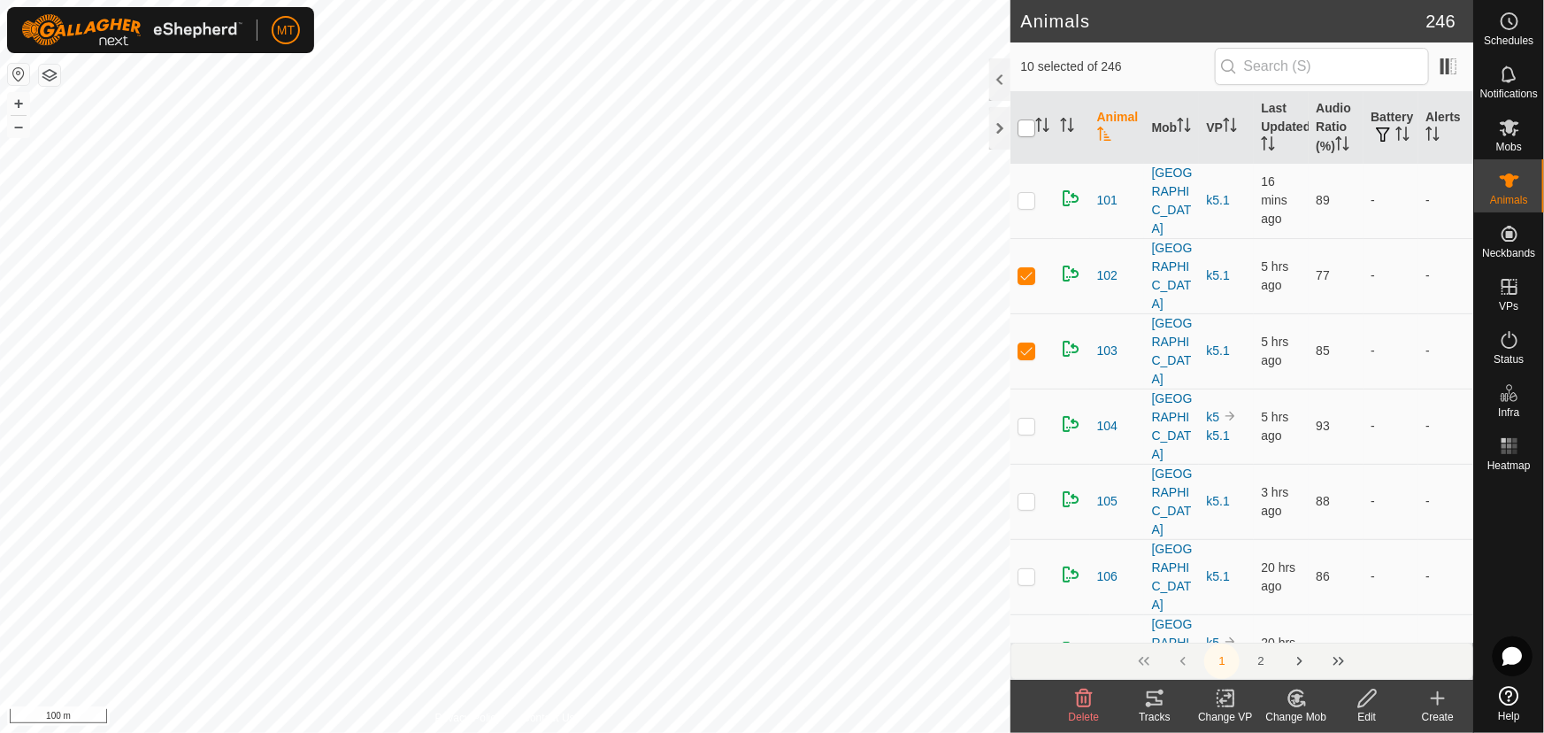
checkbox input "true"
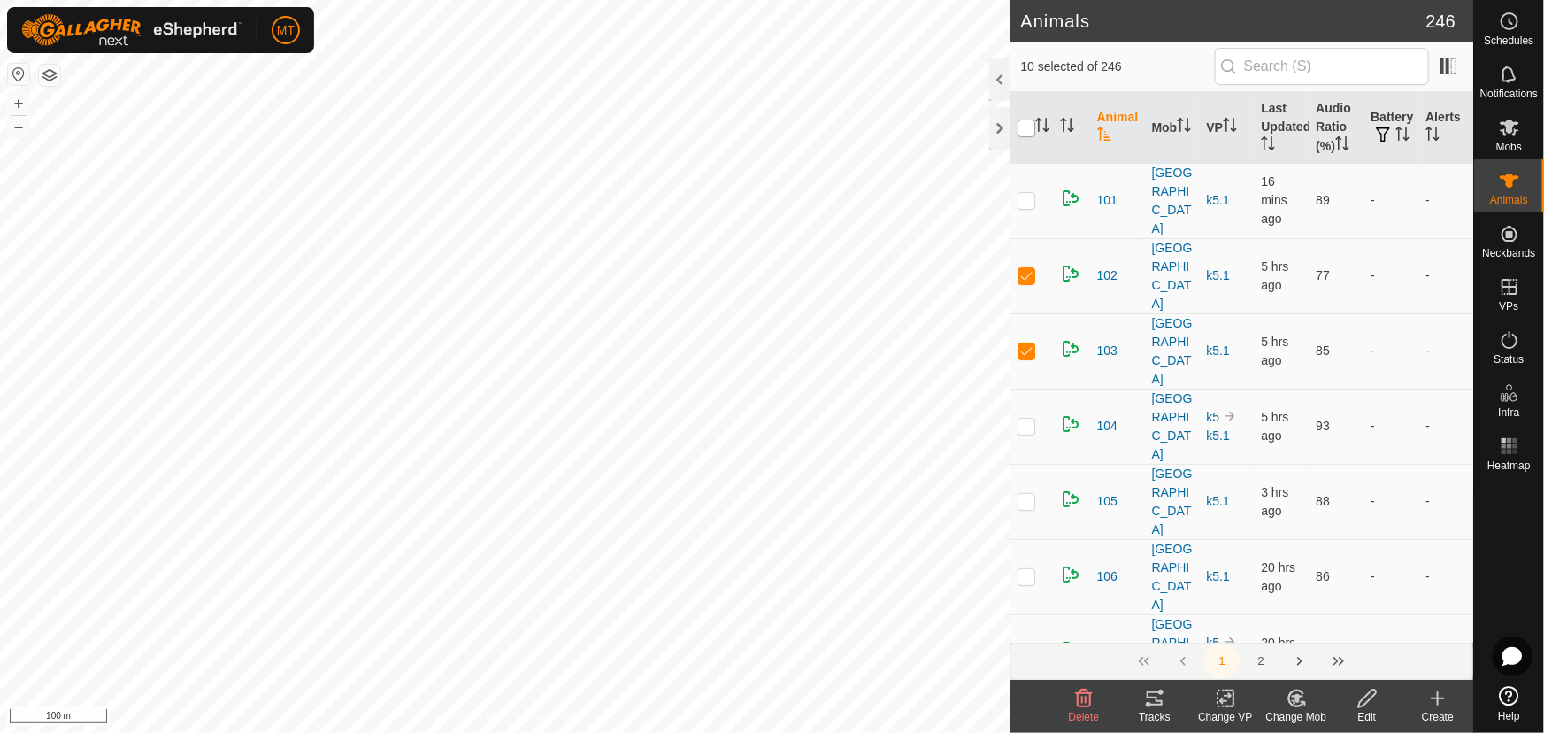
checkbox input "true"
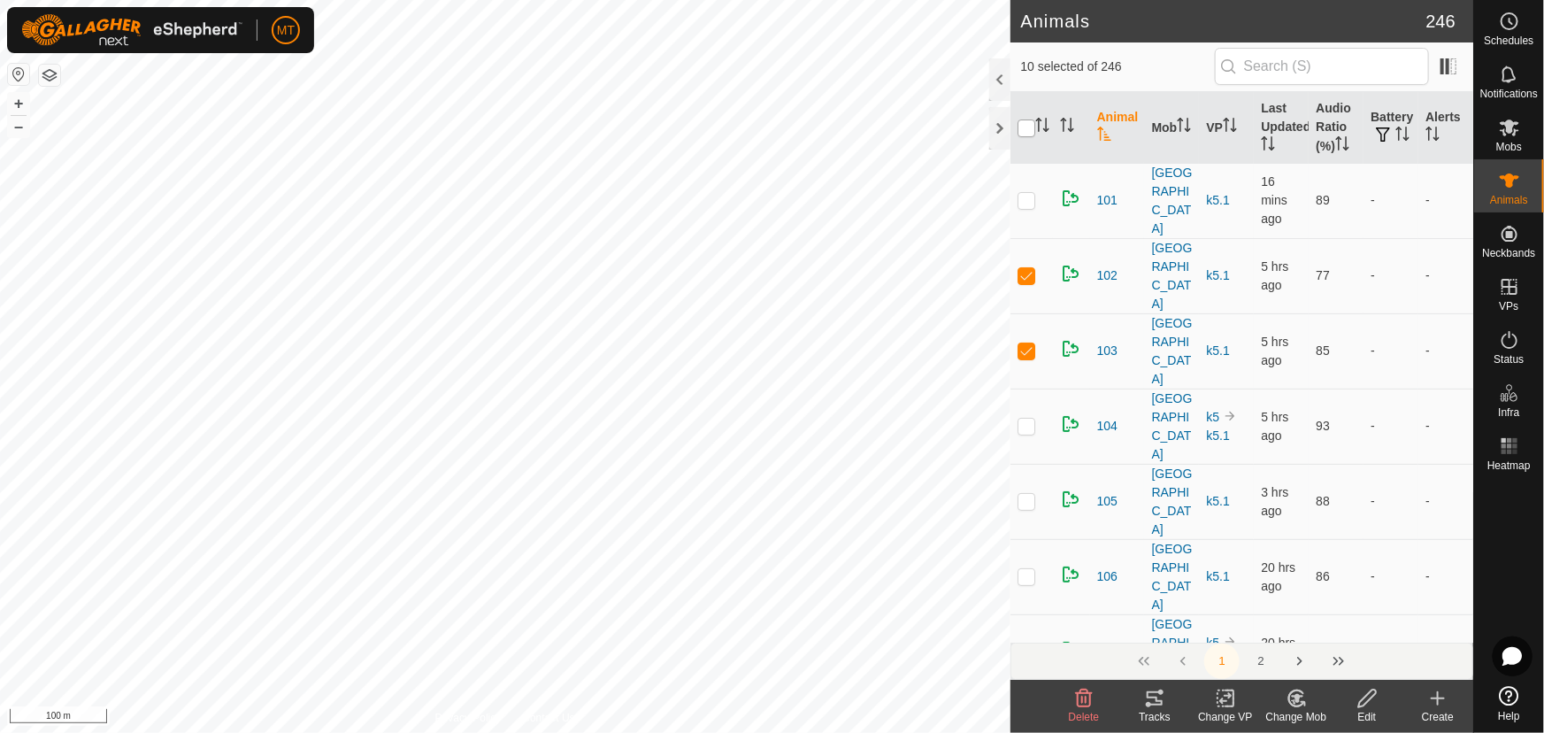
checkbox input "true"
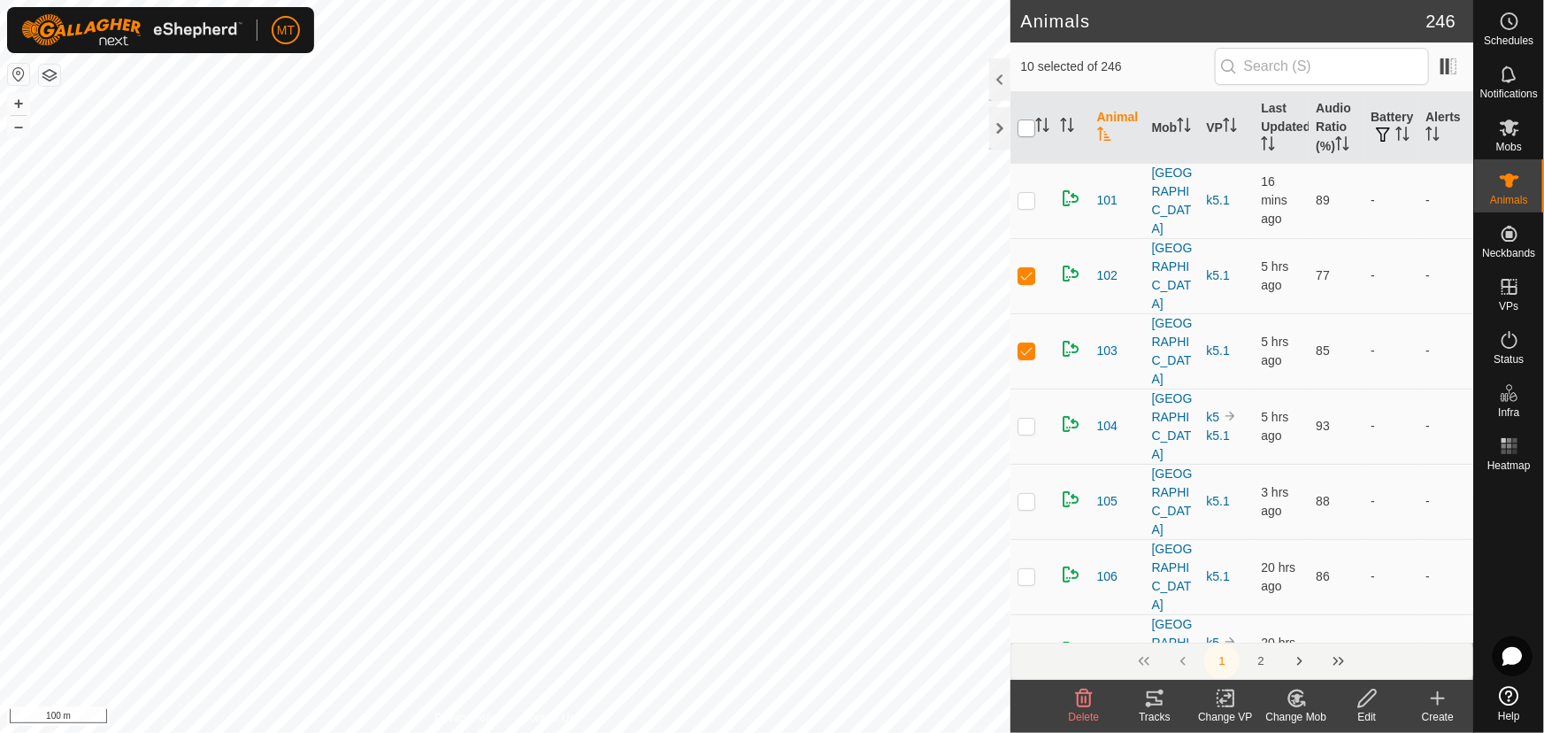
checkbox input "true"
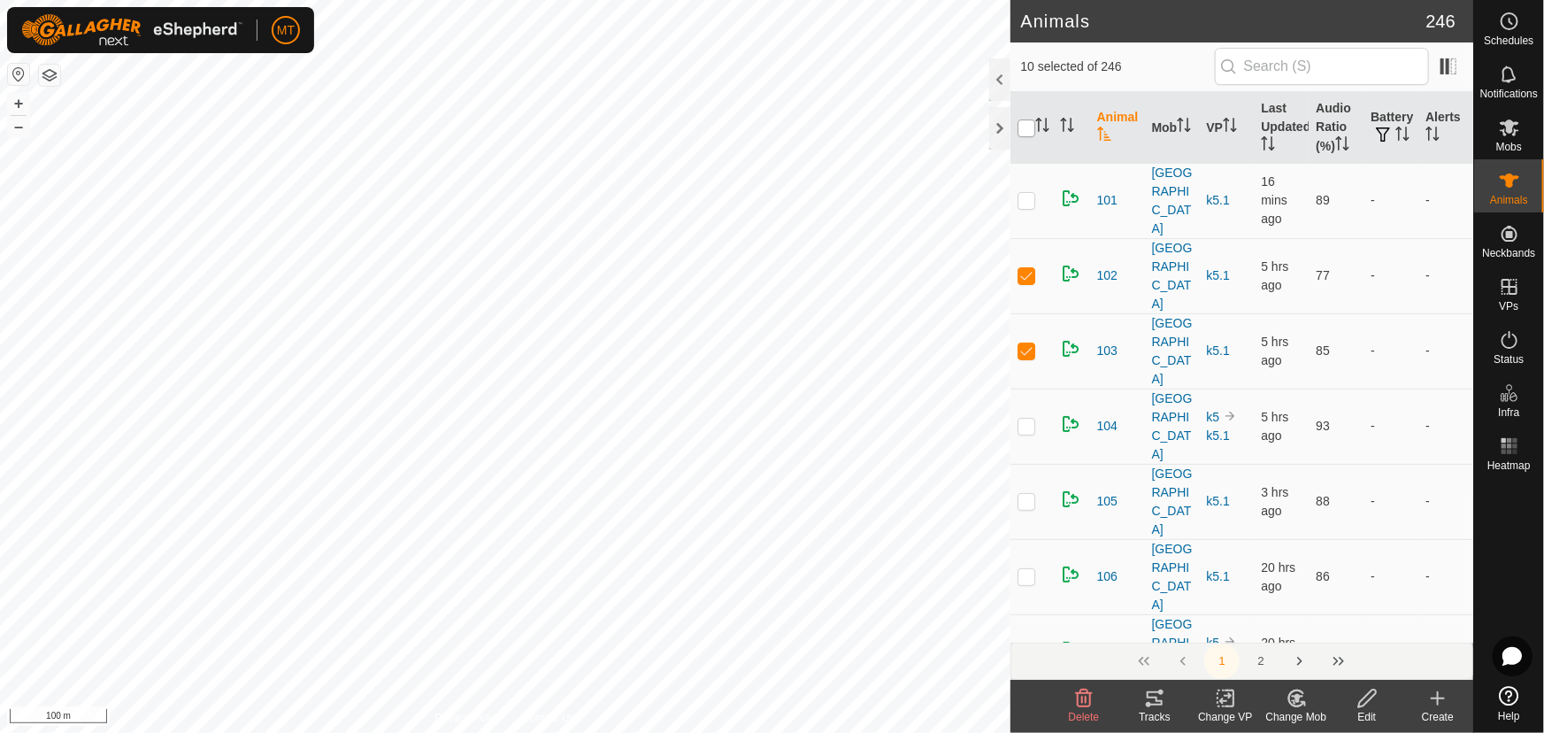
checkbox input "true"
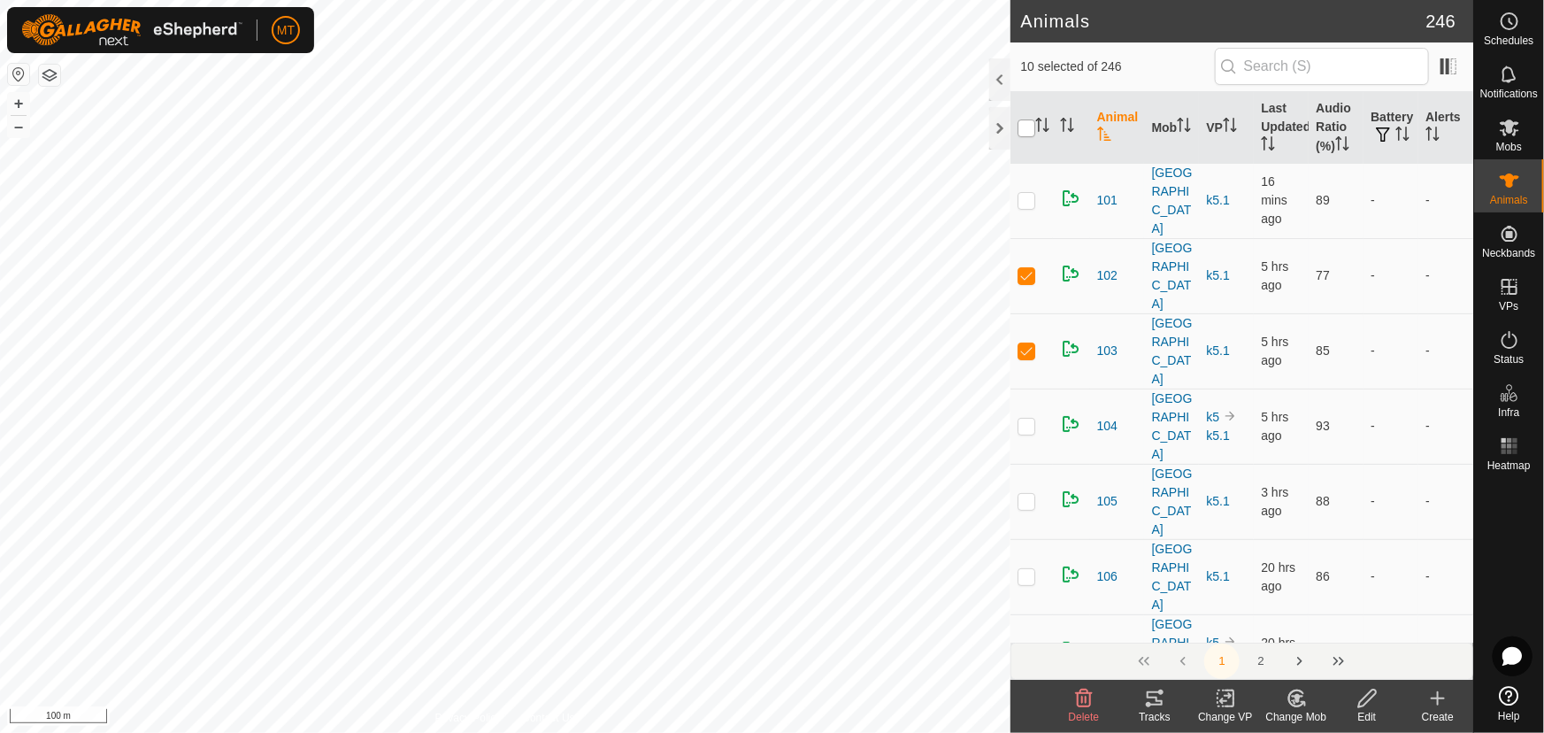
checkbox input "true"
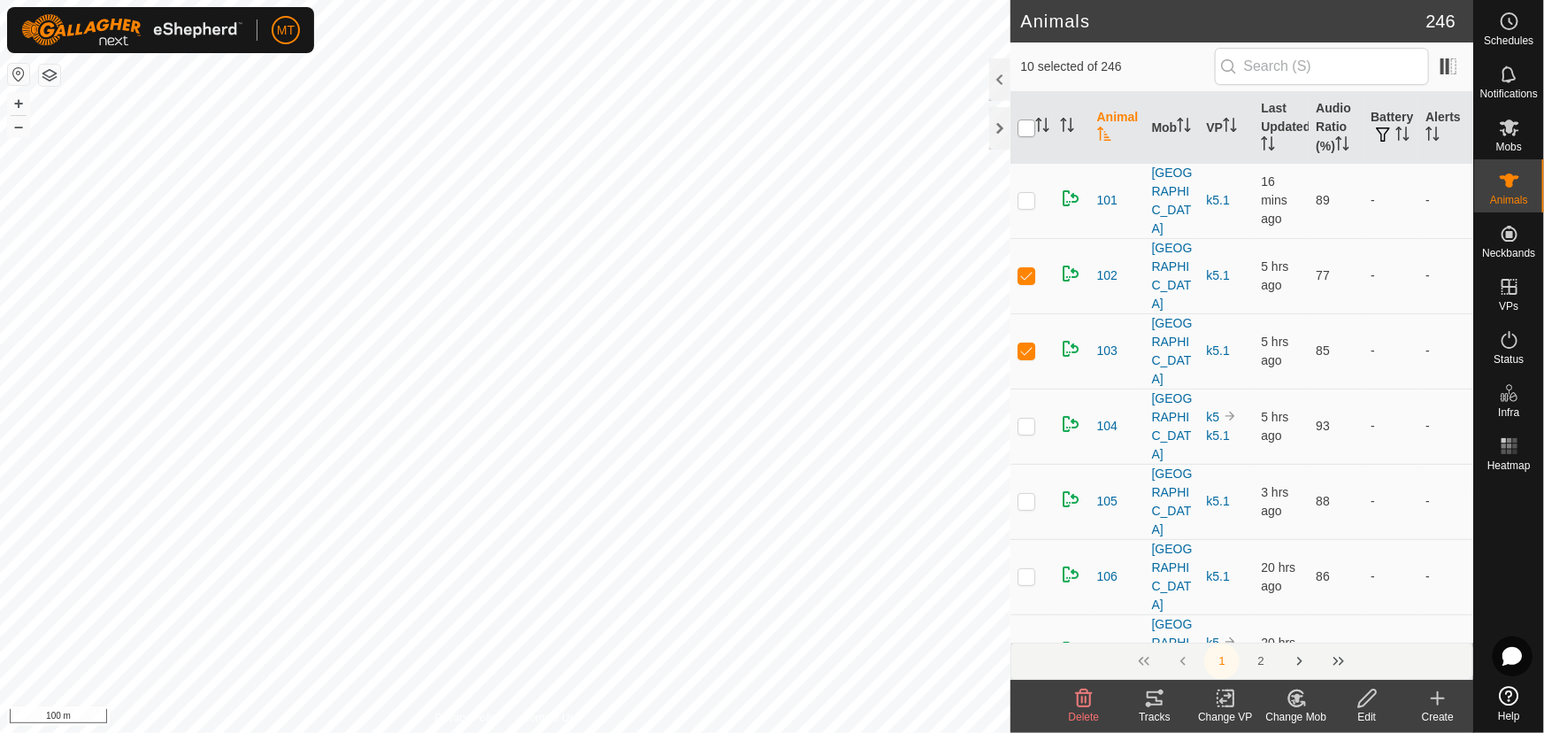
checkbox input "true"
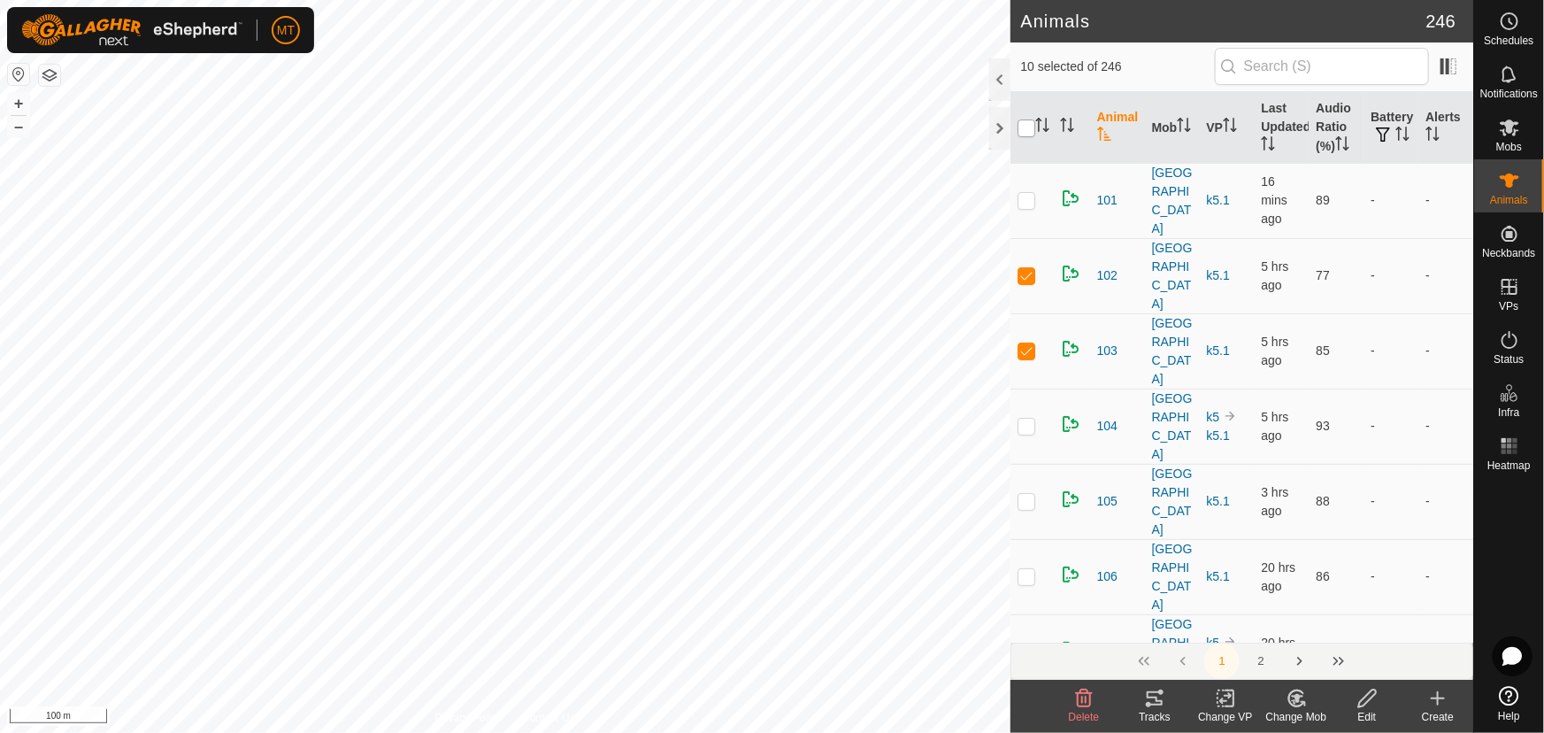
checkbox input "true"
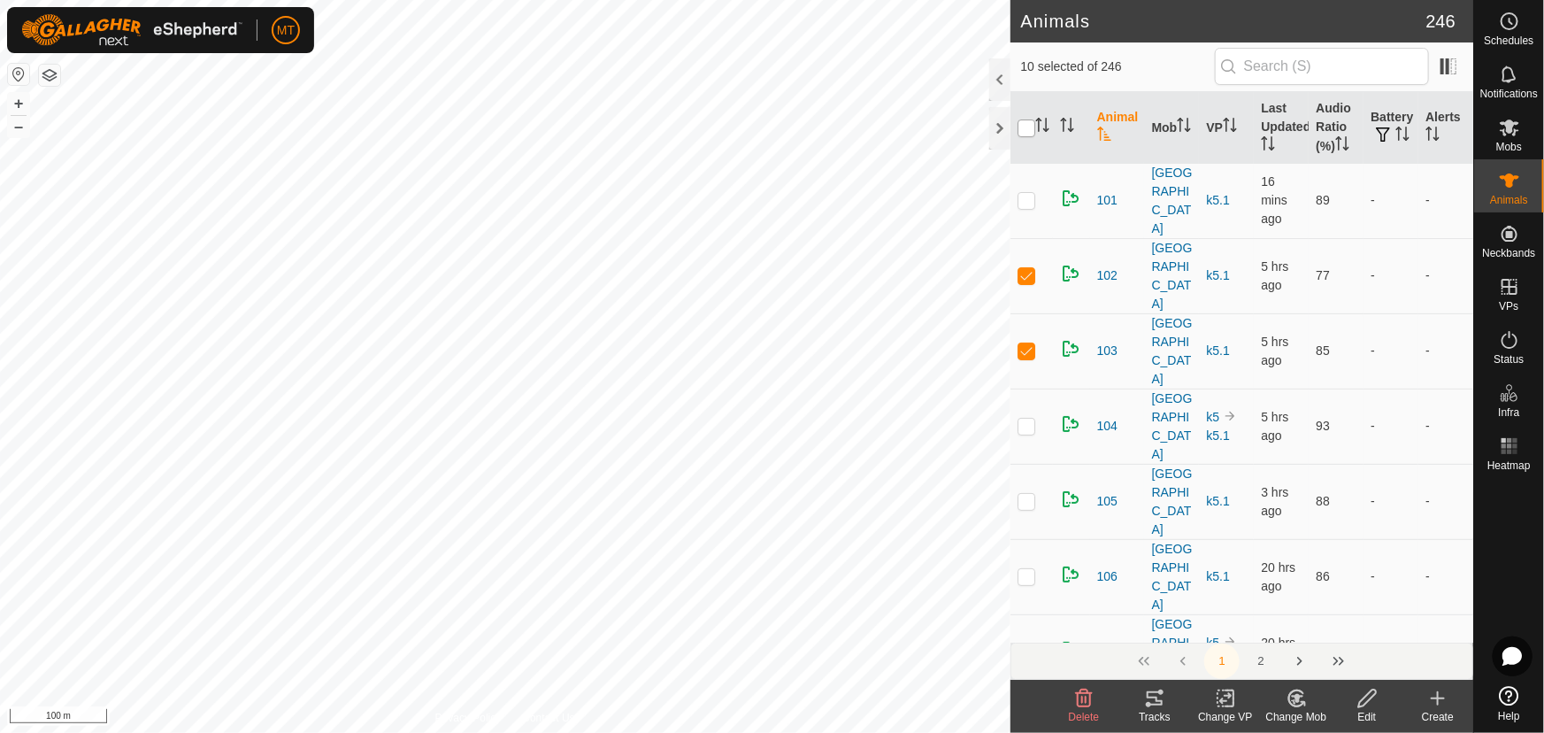
checkbox input "true"
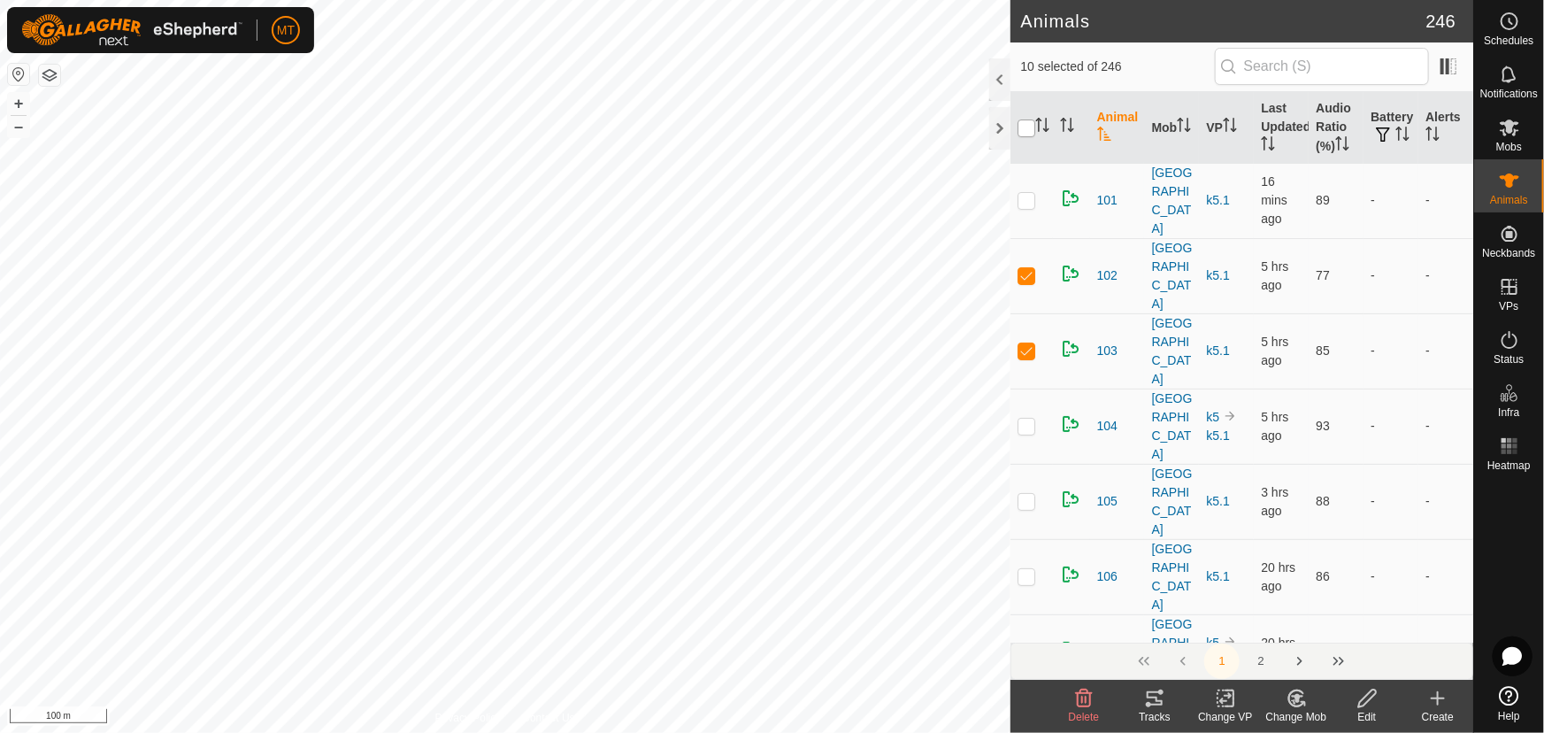
checkbox input "true"
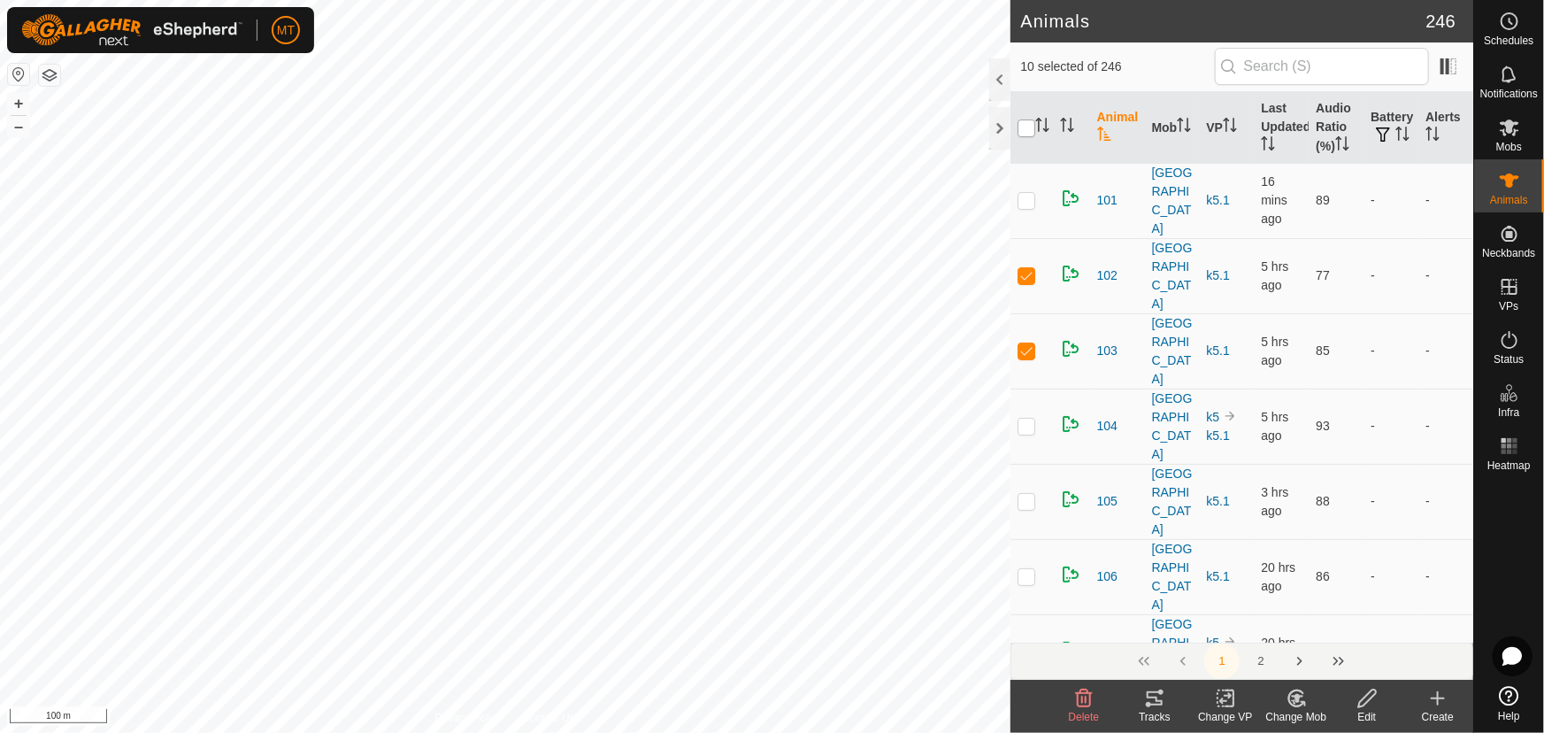
checkbox input "true"
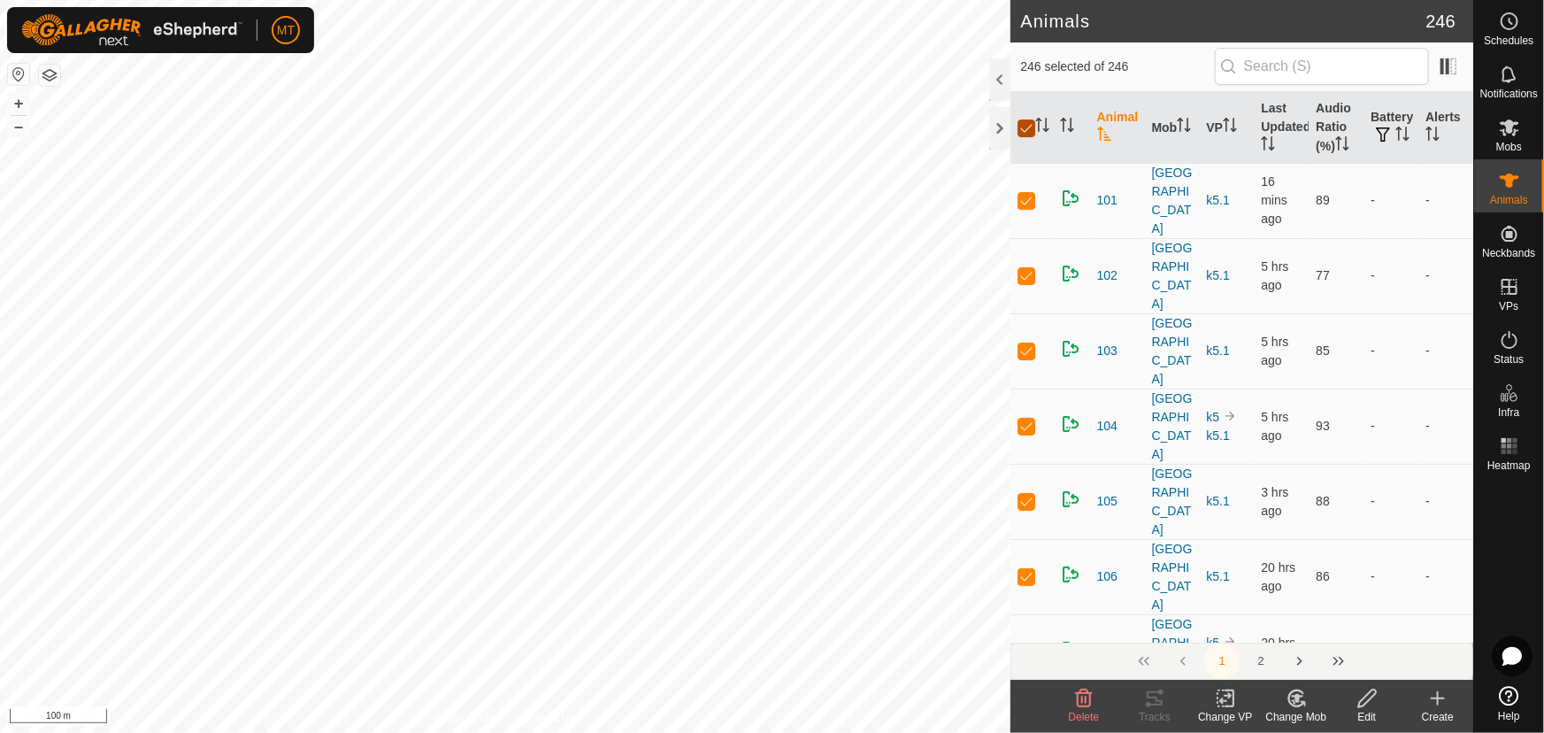
click at [1020, 124] on input "checkbox" at bounding box center [1027, 128] width 18 height 18
click at [432, 75] on div "213 3040102395 [GEOGRAPHIC_DATA][DEMOGRAPHIC_DATA] k5.1 + – ⇧ i 100 m" at bounding box center [505, 366] width 1011 height 733
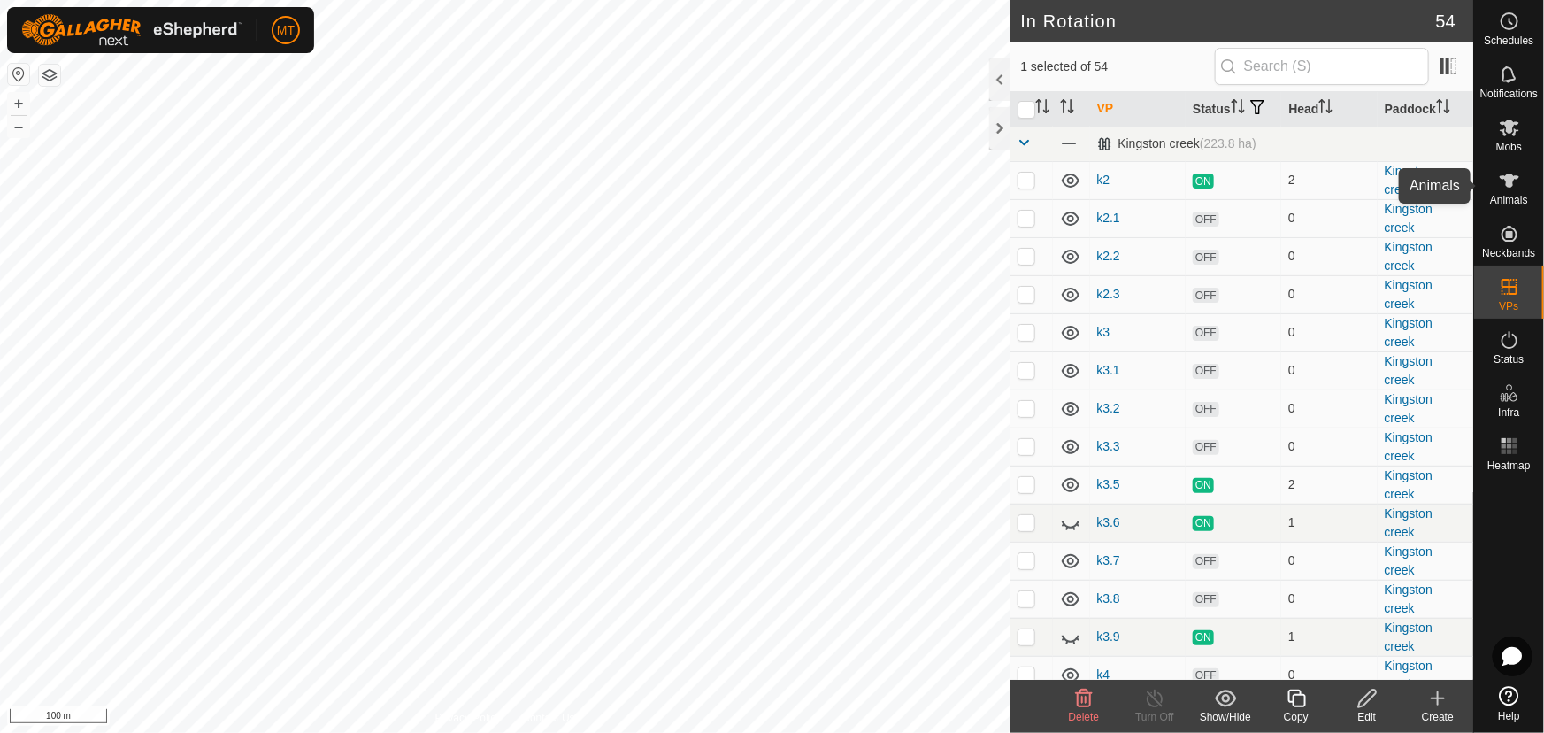
click at [1505, 187] on icon at bounding box center [1509, 180] width 21 height 21
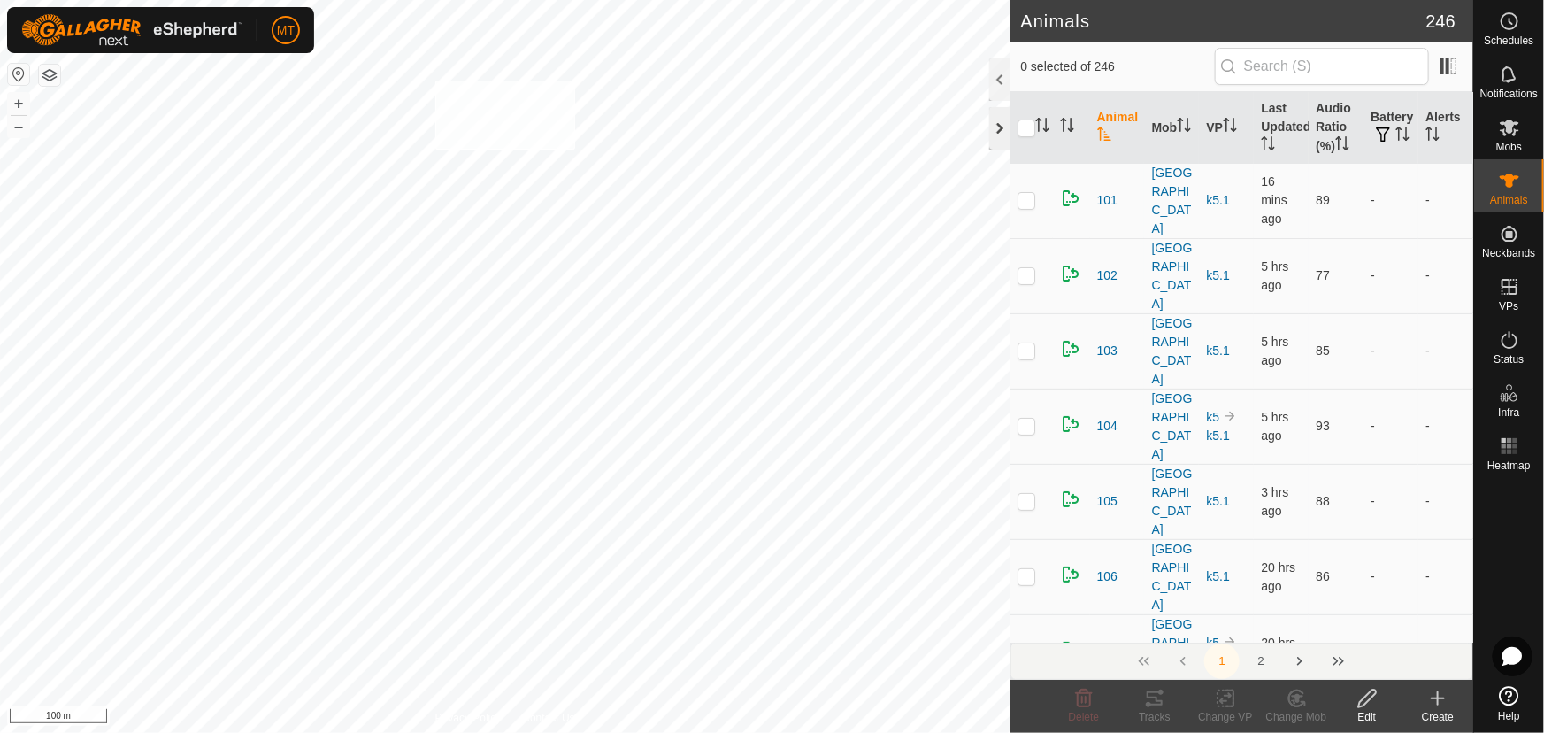
click at [435, 79] on div "213 3040102395 [GEOGRAPHIC_DATA][DEMOGRAPHIC_DATA] k5.1 + – ⇧ i 100 m" at bounding box center [505, 366] width 1011 height 733
click at [1018, 120] on input "checkbox" at bounding box center [1027, 128] width 18 height 18
click at [1018, 119] on input "checkbox" at bounding box center [1027, 128] width 18 height 18
click at [516, 133] on div "182 1241104054 [GEOGRAPHIC_DATA][DEMOGRAPHIC_DATA] k5.1 + – ⇧ i 100 m" at bounding box center [505, 366] width 1011 height 733
click at [1155, 704] on icon at bounding box center [1155, 698] width 16 height 14
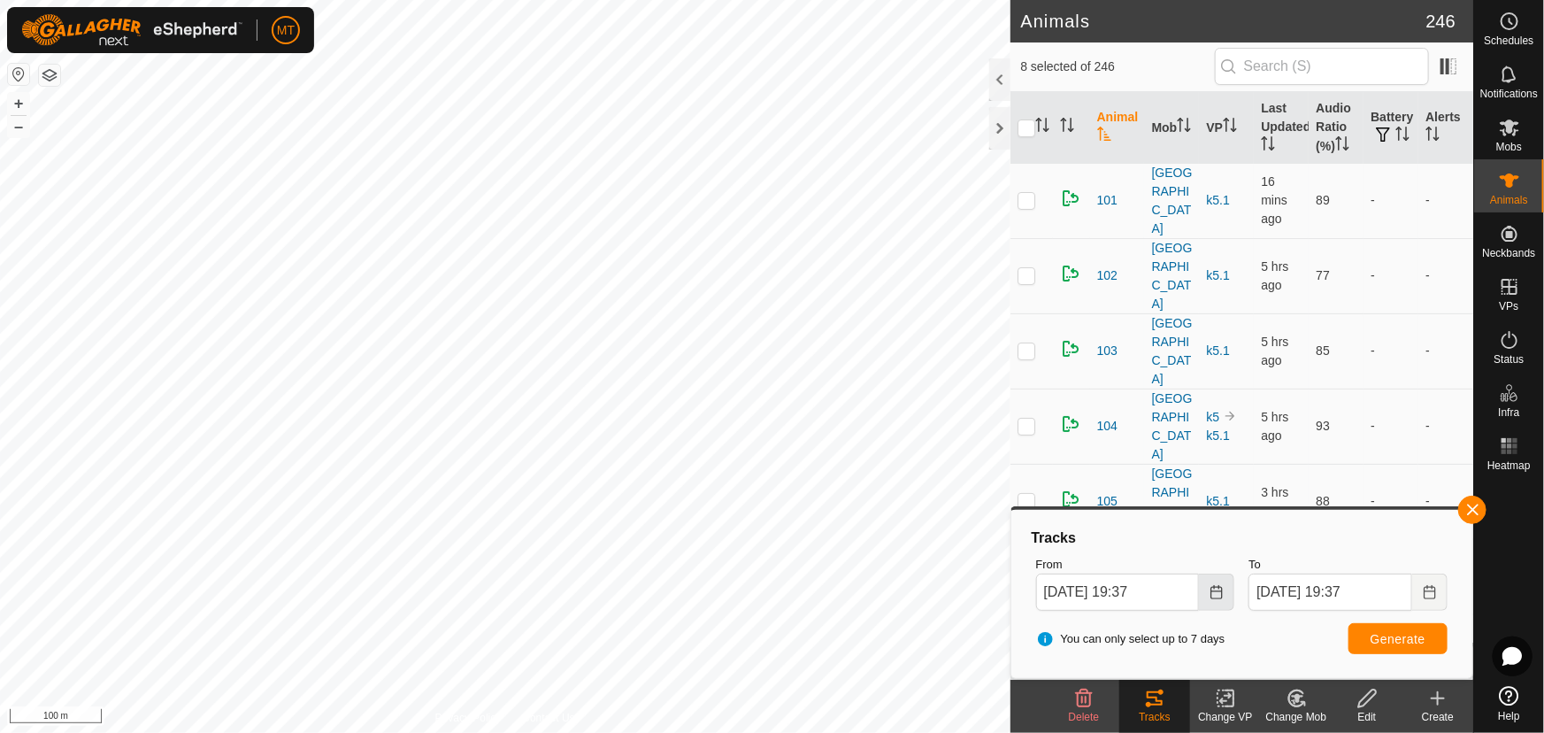
click at [1211, 589] on icon "Choose Date" at bounding box center [1217, 592] width 14 height 14
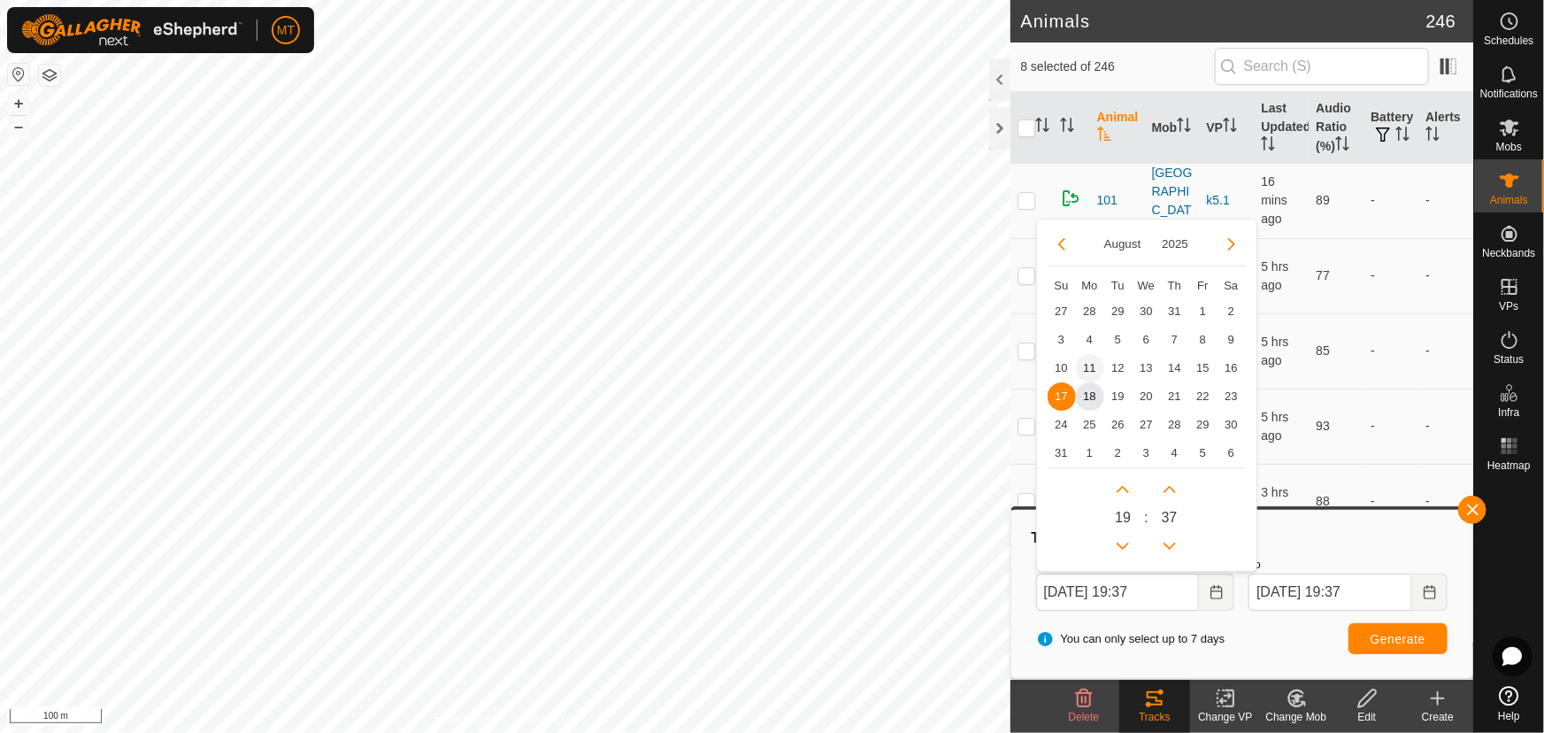
click at [1085, 364] on span "11" at bounding box center [1090, 368] width 28 height 28
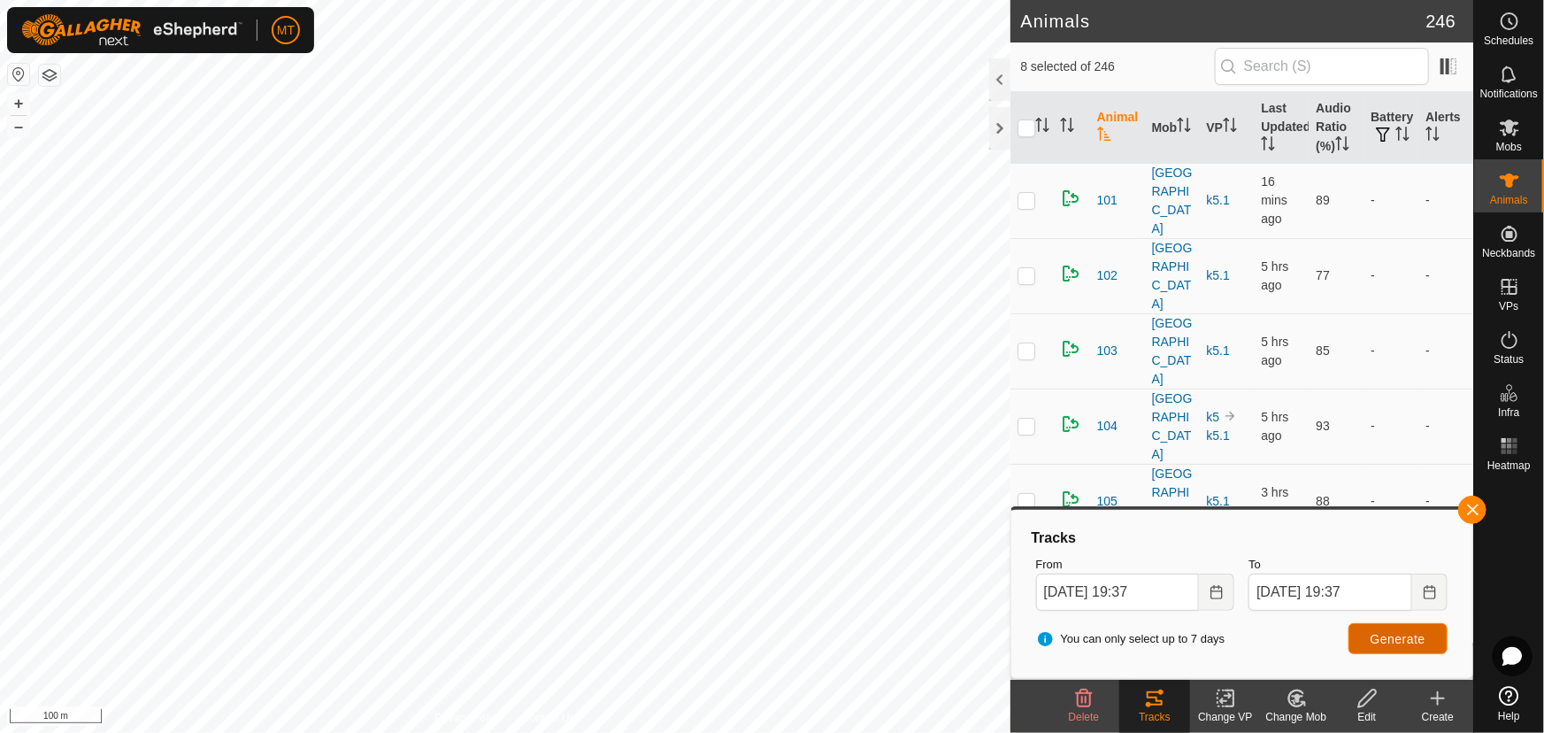
click at [1389, 649] on button "Generate" at bounding box center [1398, 638] width 99 height 31
click at [1463, 501] on button "button" at bounding box center [1473, 510] width 28 height 28
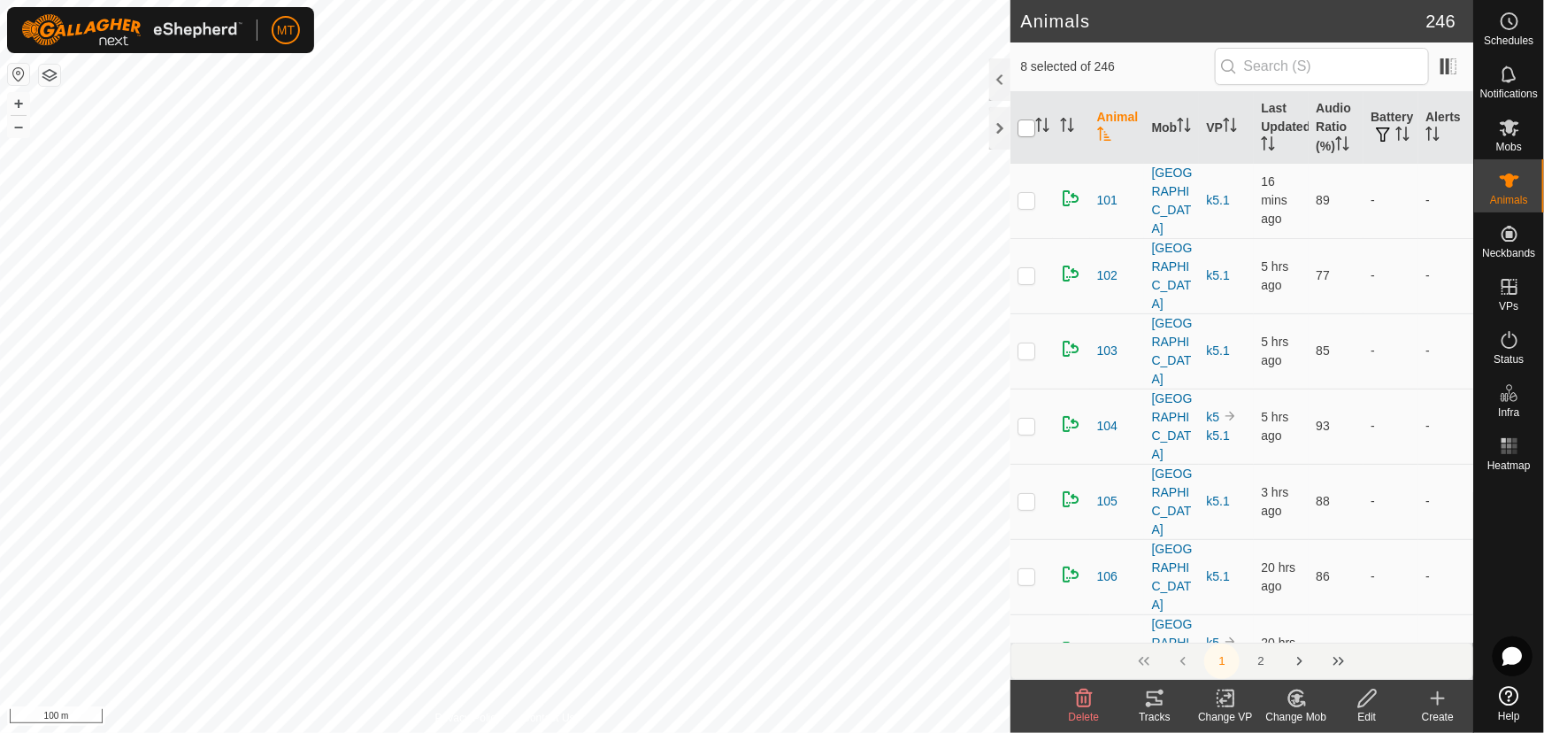
click at [1028, 125] on input "checkbox" at bounding box center [1027, 128] width 18 height 18
click at [1156, 709] on div "Tracks" at bounding box center [1155, 717] width 71 height 16
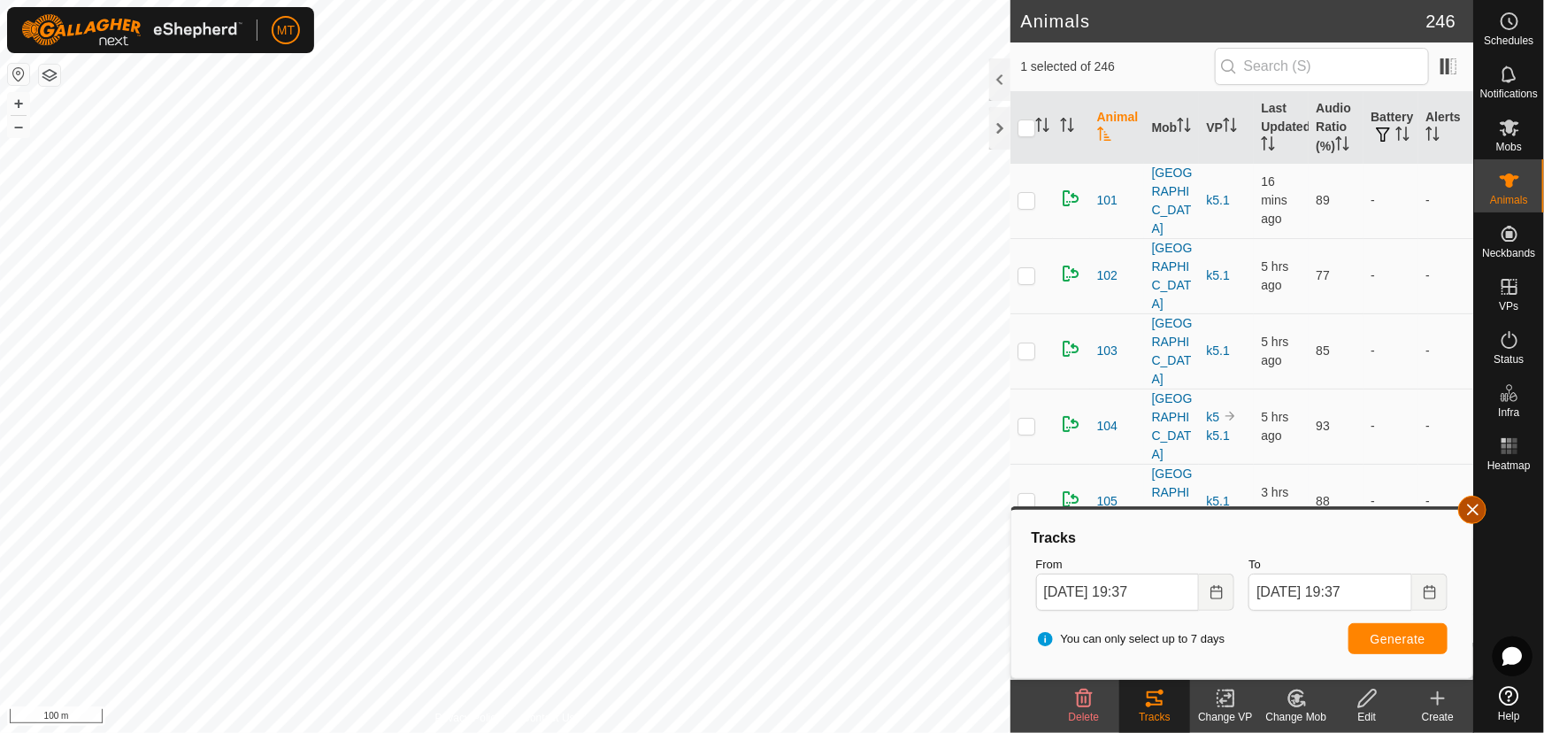
click at [1474, 507] on button "button" at bounding box center [1473, 510] width 28 height 28
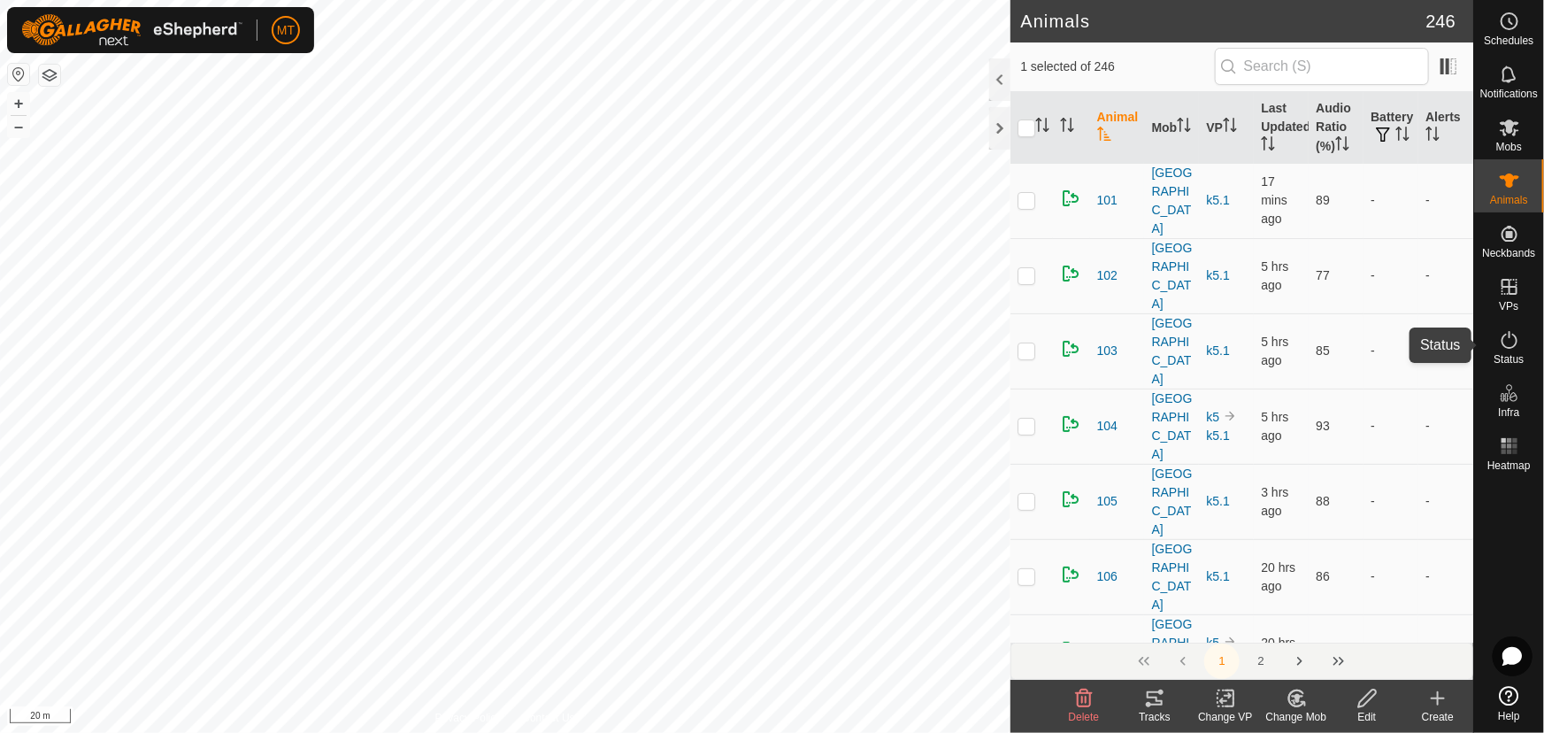
click at [1512, 336] on icon at bounding box center [1509, 339] width 21 height 21
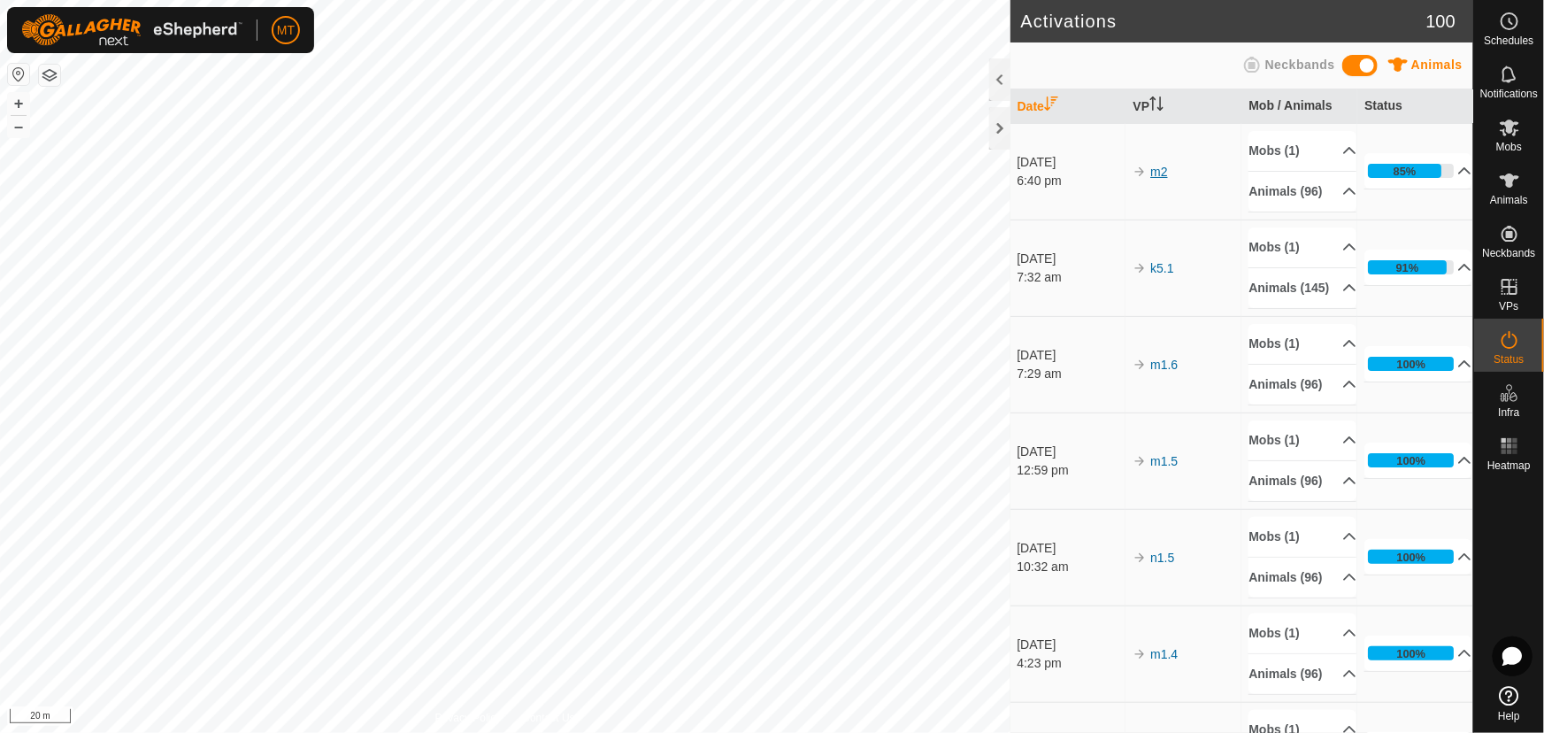
click at [1153, 177] on link "m2" at bounding box center [1159, 172] width 17 height 14
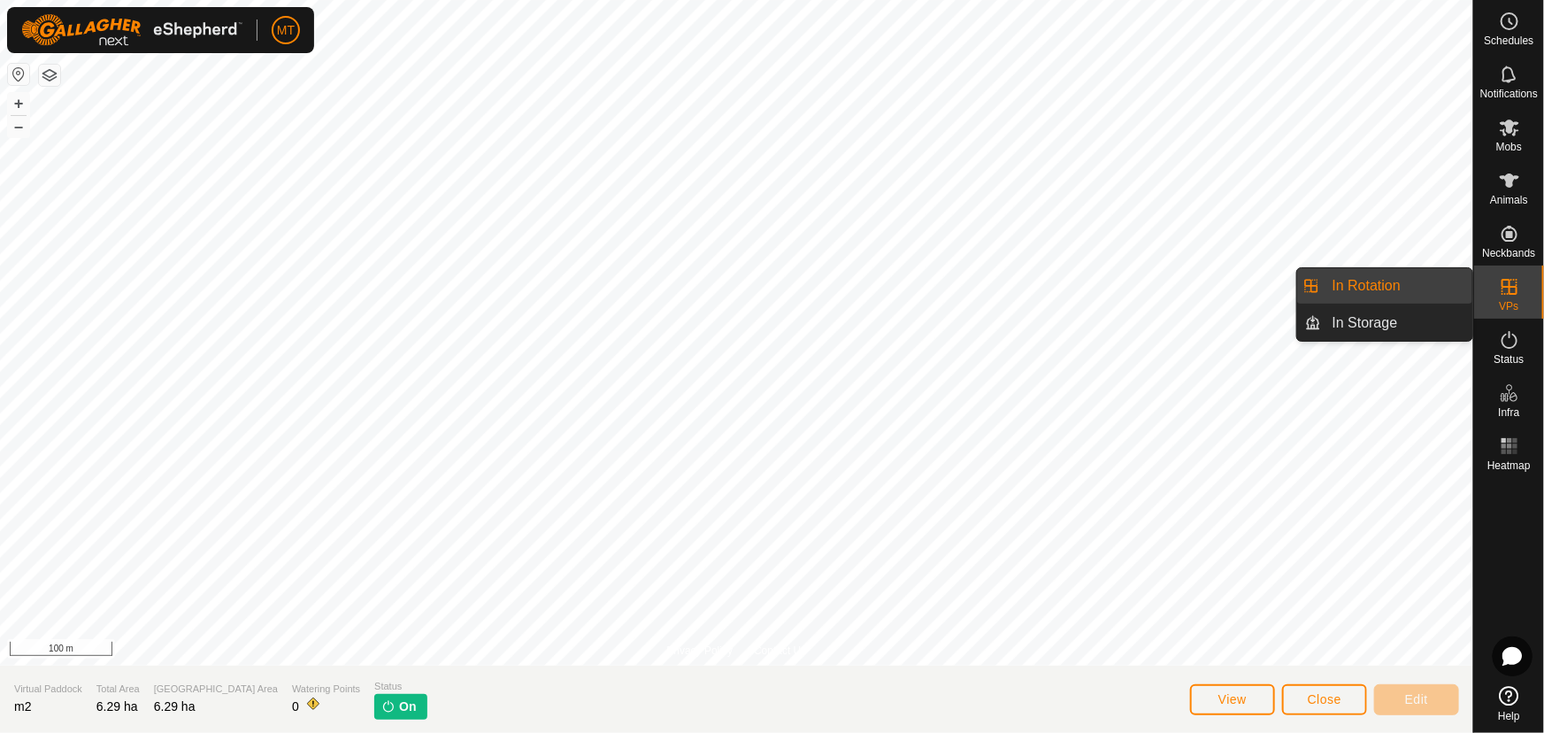
click at [1361, 282] on link "In Rotation" at bounding box center [1397, 285] width 151 height 35
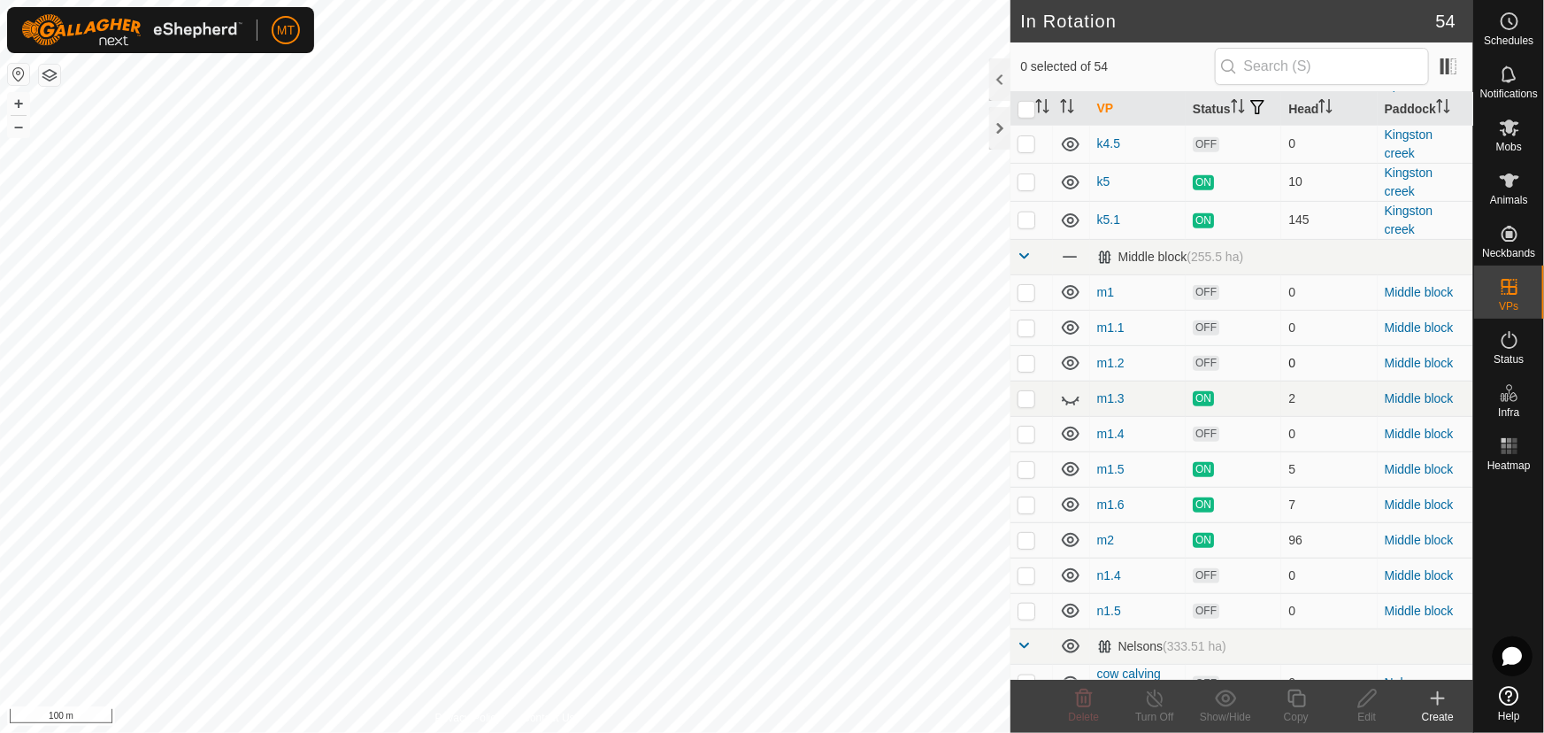
scroll to position [724, 0]
click at [1027, 224] on p-checkbox at bounding box center [1027, 217] width 18 height 14
click at [1293, 691] on icon at bounding box center [1297, 698] width 22 height 21
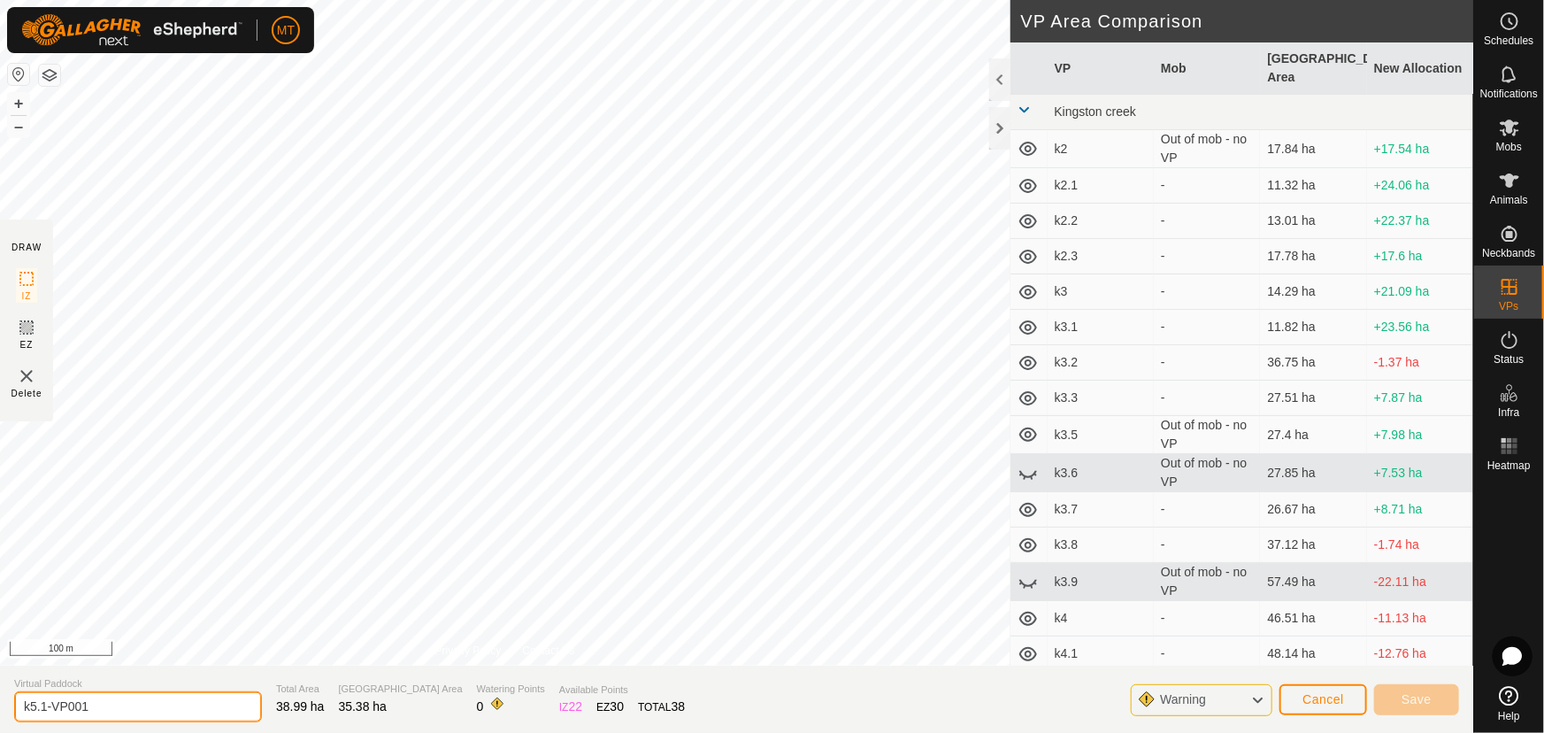
drag, startPoint x: 102, startPoint y: 703, endPoint x: 0, endPoint y: 705, distance: 101.8
click at [0, 705] on section "Virtual Paddock k5.1-VP001 Total Area 38.99 ha Grazing Area 35.38 ha Watering P…" at bounding box center [737, 699] width 1474 height 67
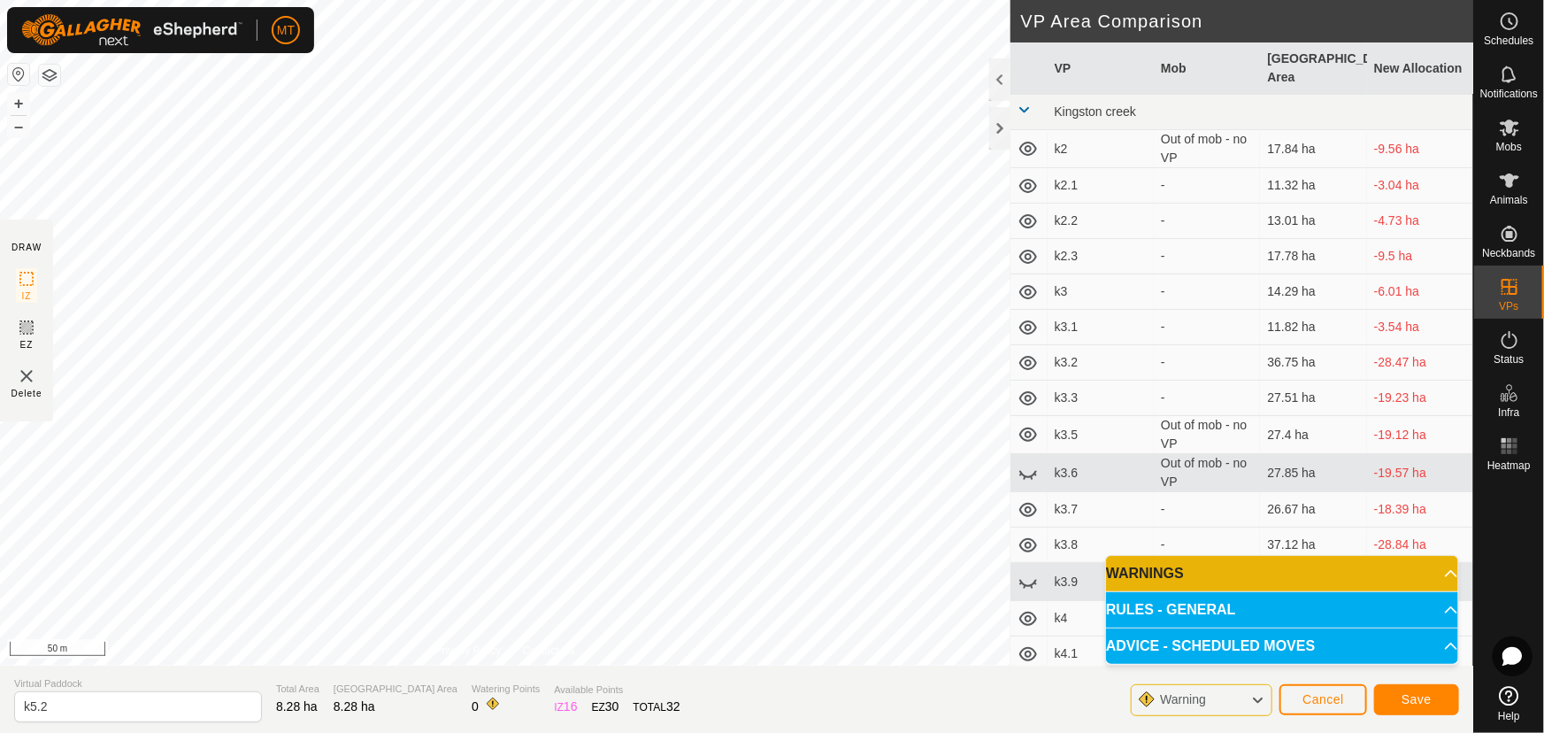
click at [1080, 492] on td "k3.7" at bounding box center [1101, 509] width 106 height 35
click at [1413, 692] on span "Save" at bounding box center [1417, 699] width 30 height 14
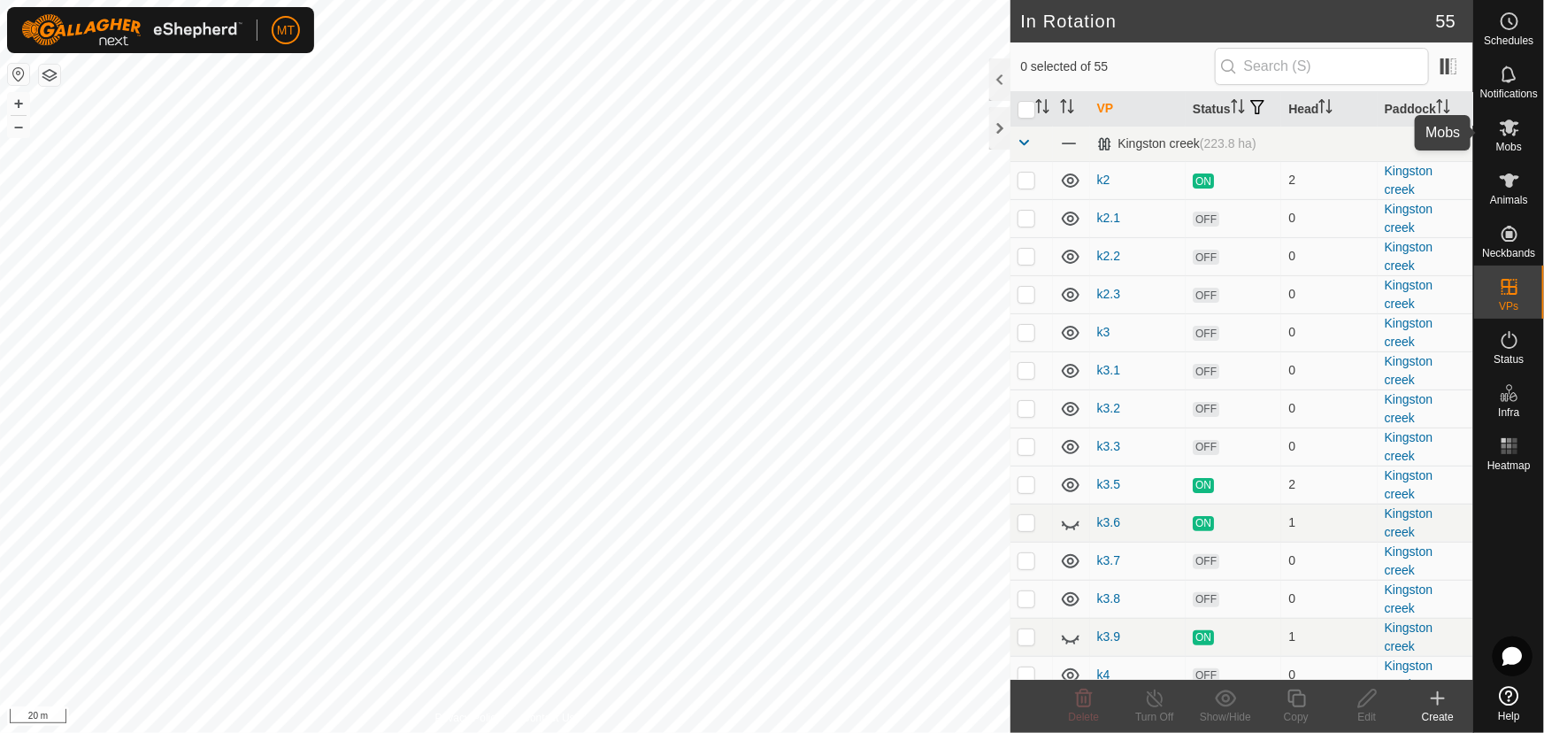
click at [1512, 142] on span "Mobs" at bounding box center [1510, 147] width 26 height 11
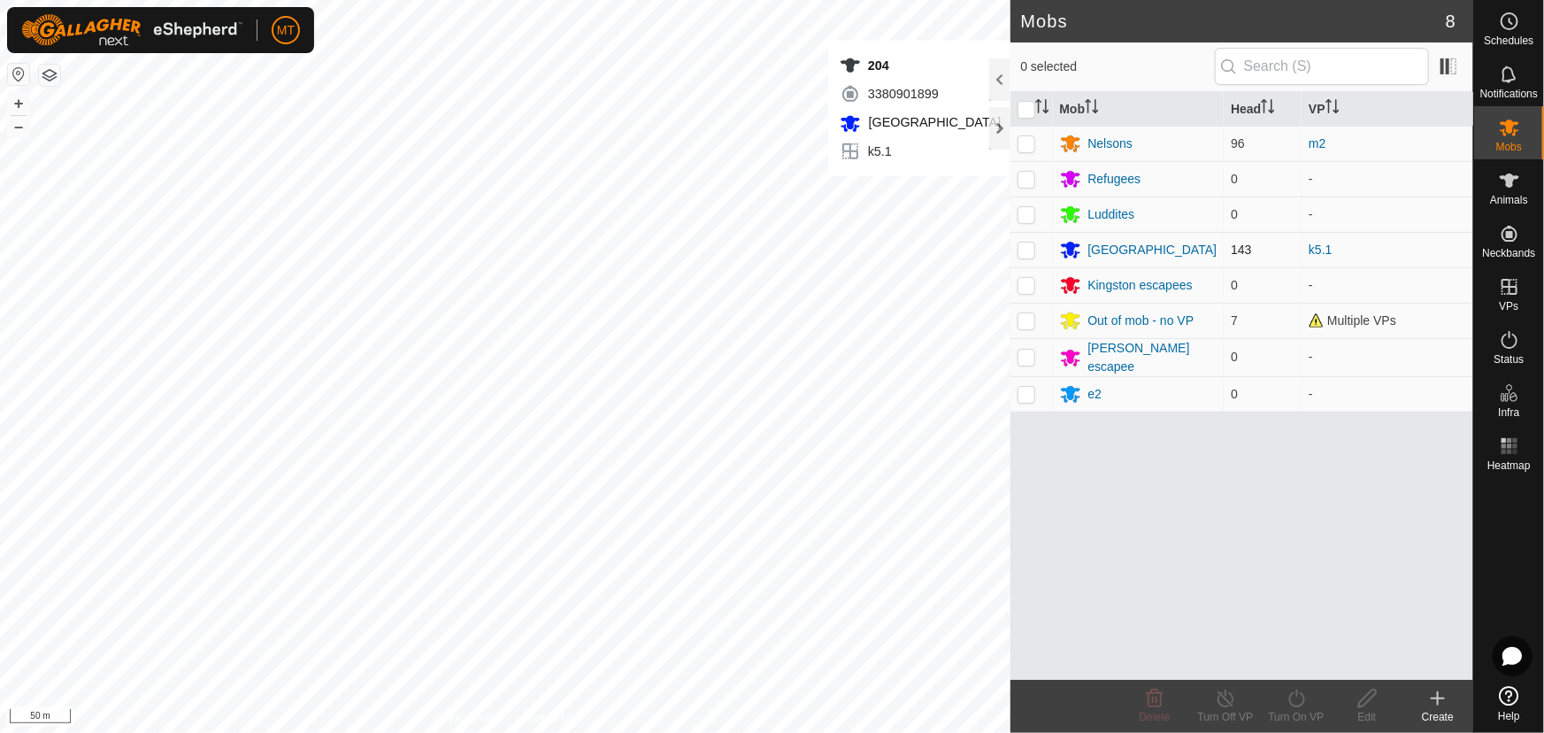
click at [1022, 248] on p-checkbox at bounding box center [1027, 250] width 18 height 14
click at [1302, 699] on icon at bounding box center [1297, 698] width 22 height 21
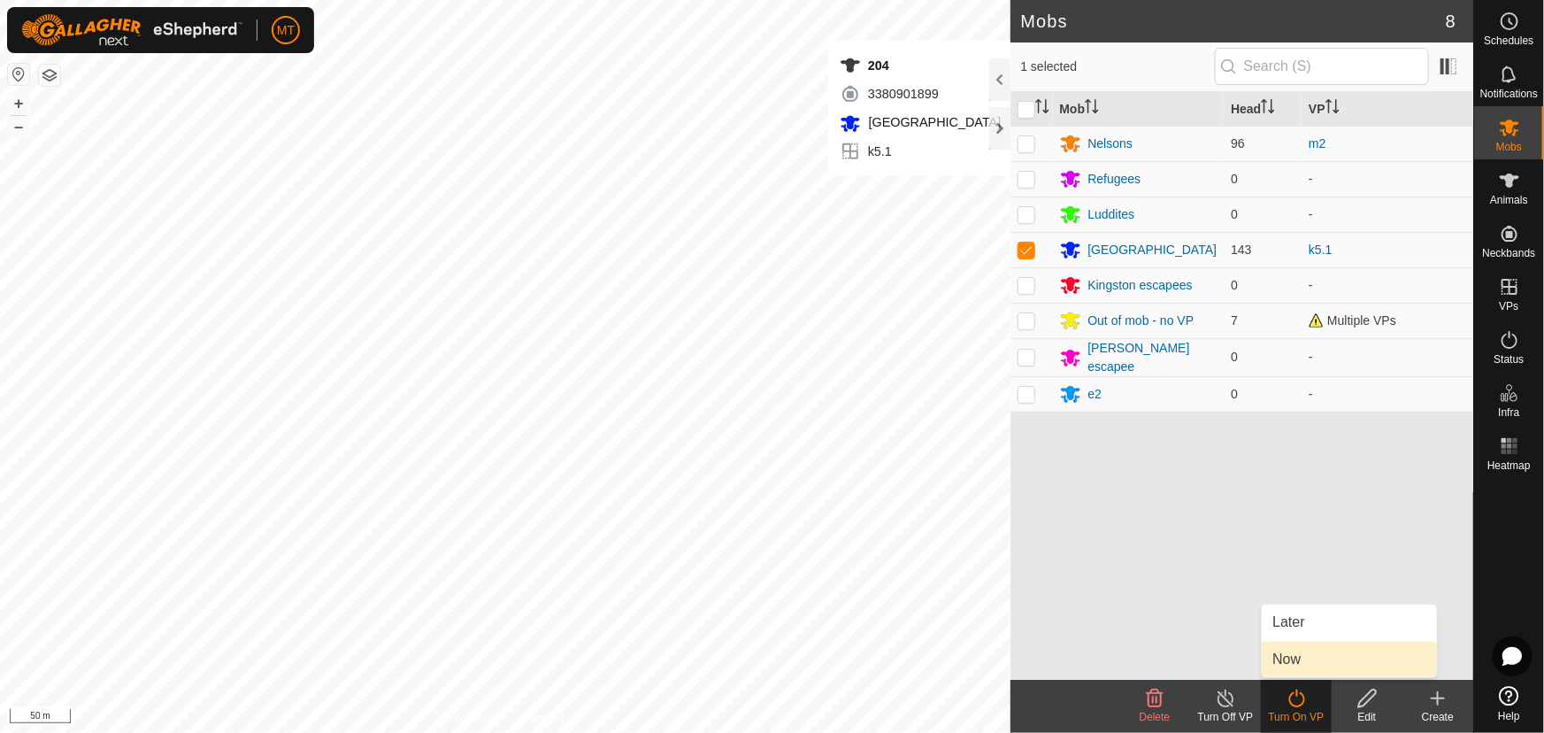
click at [1289, 664] on link "Now" at bounding box center [1349, 659] width 175 height 35
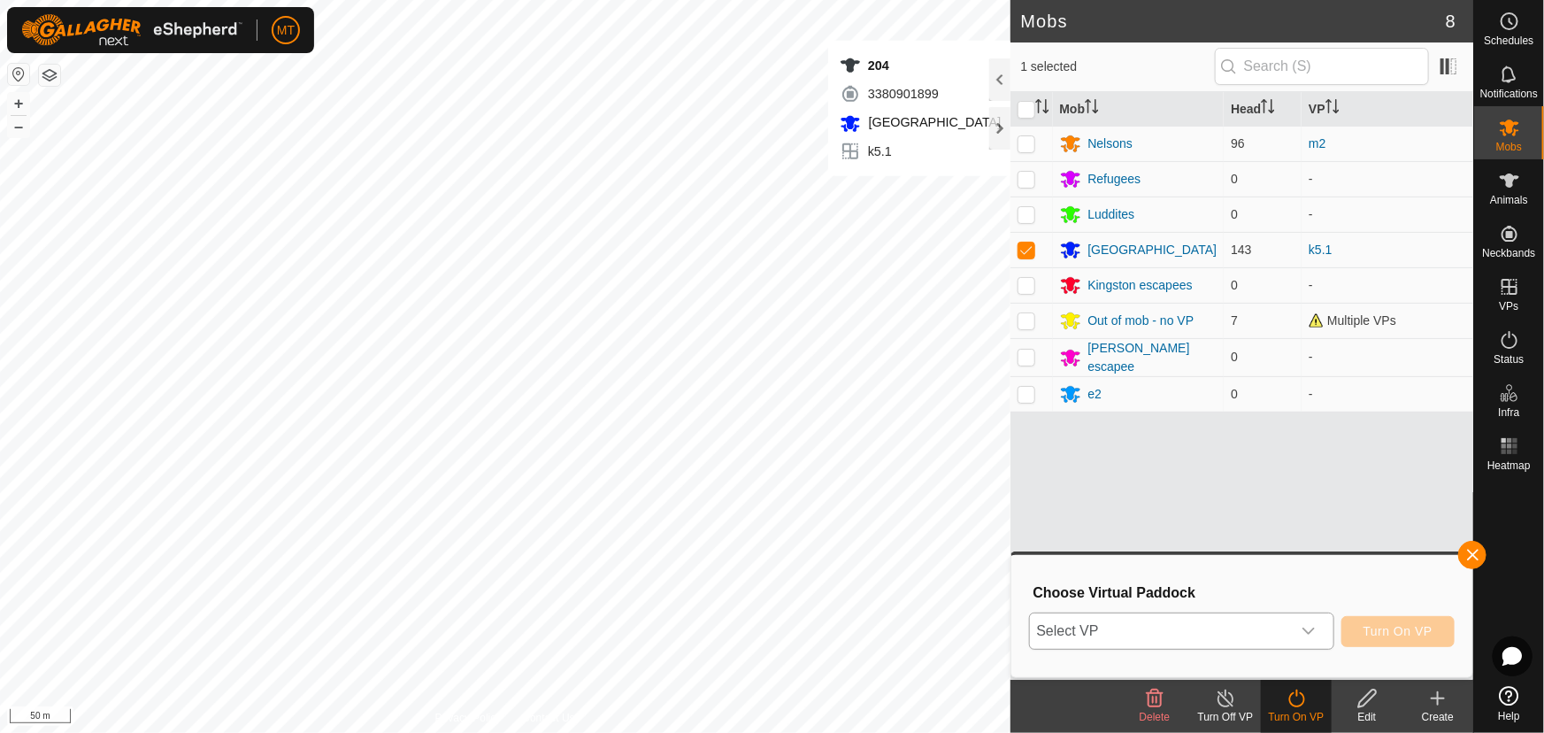
click at [1189, 633] on span "Select VP" at bounding box center [1160, 630] width 261 height 35
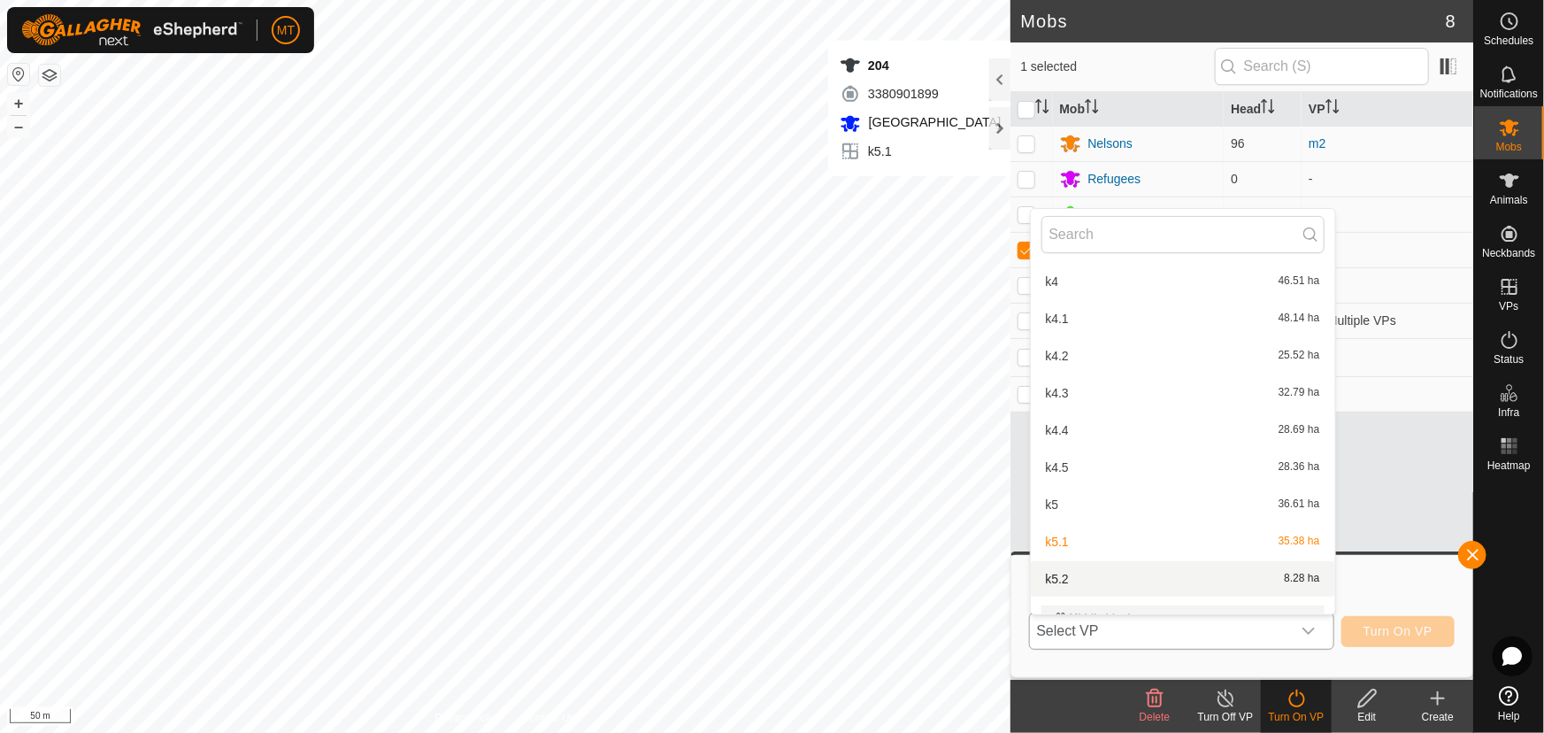
scroll to position [582, 0]
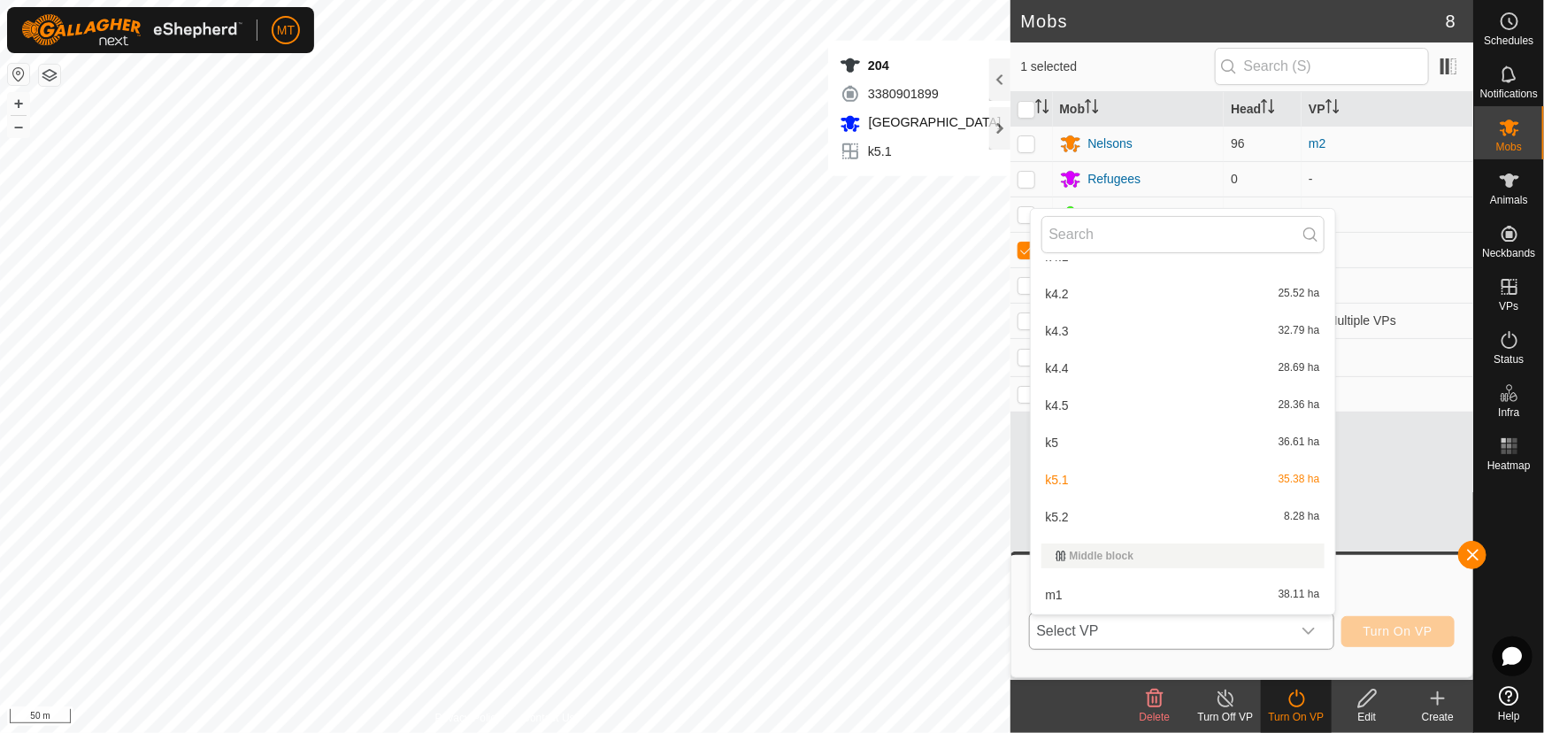
click at [1134, 513] on li "k5.2 8.28 ha" at bounding box center [1183, 516] width 304 height 35
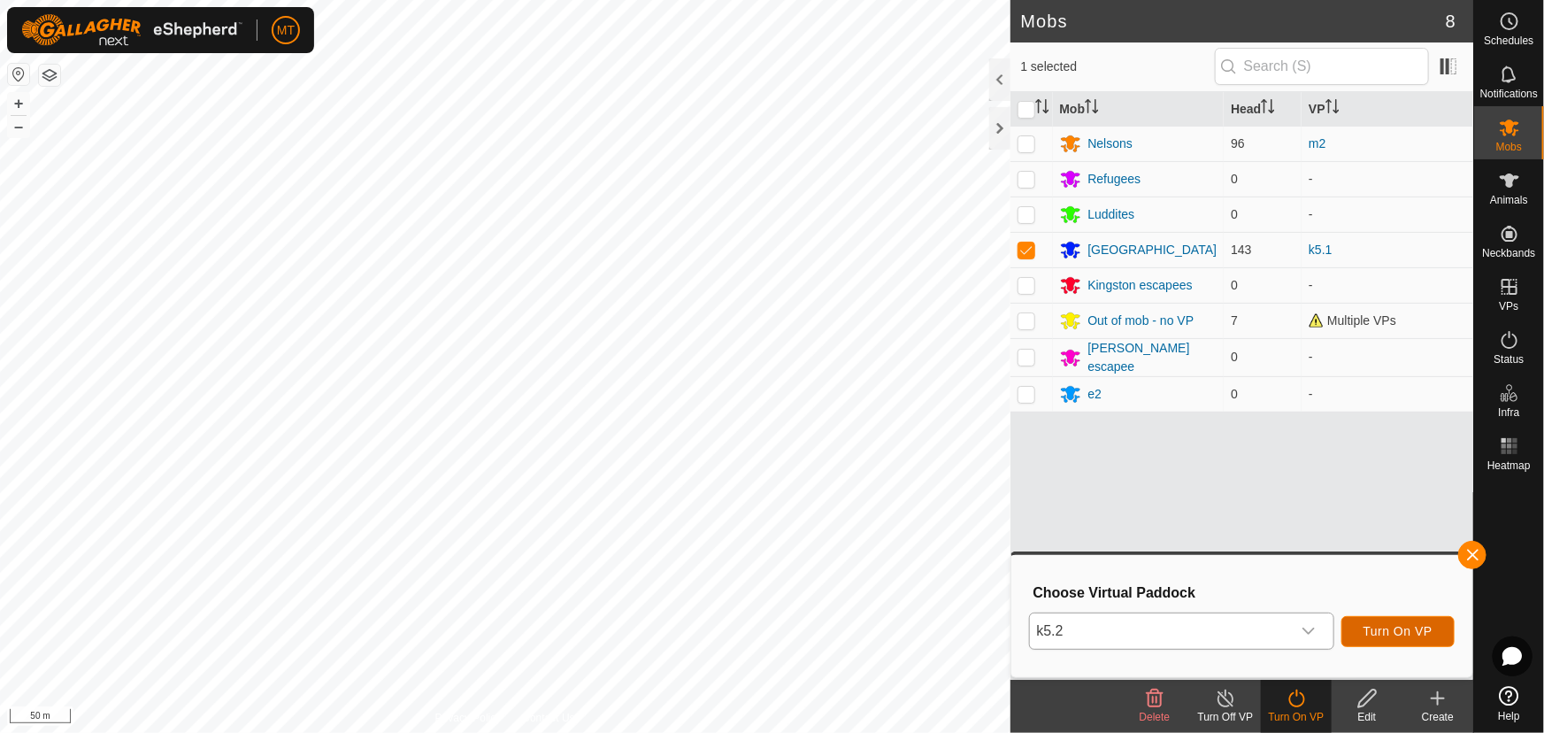
click at [1419, 624] on span "Turn On VP" at bounding box center [1398, 631] width 69 height 14
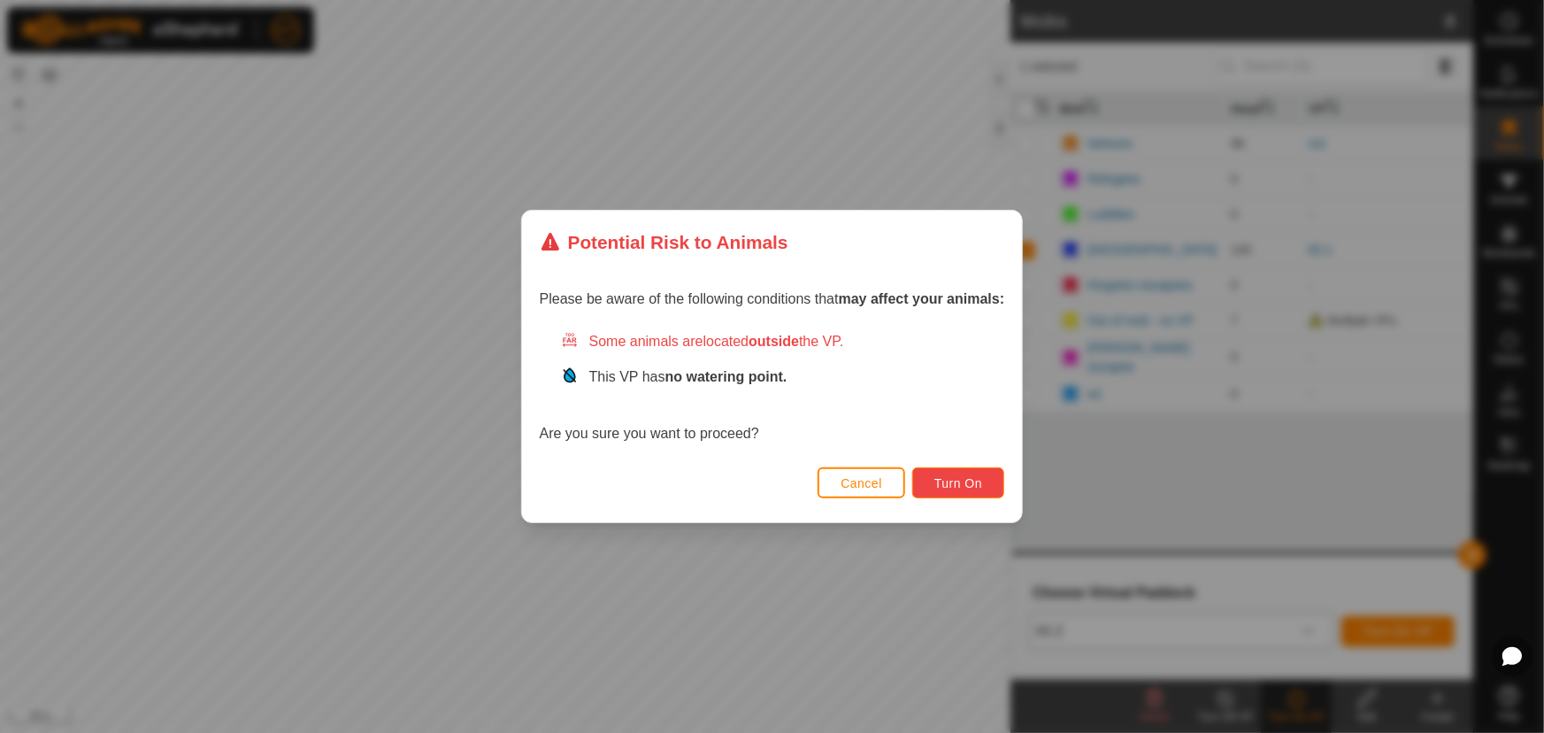
click at [978, 482] on span "Turn On" at bounding box center [959, 483] width 48 height 14
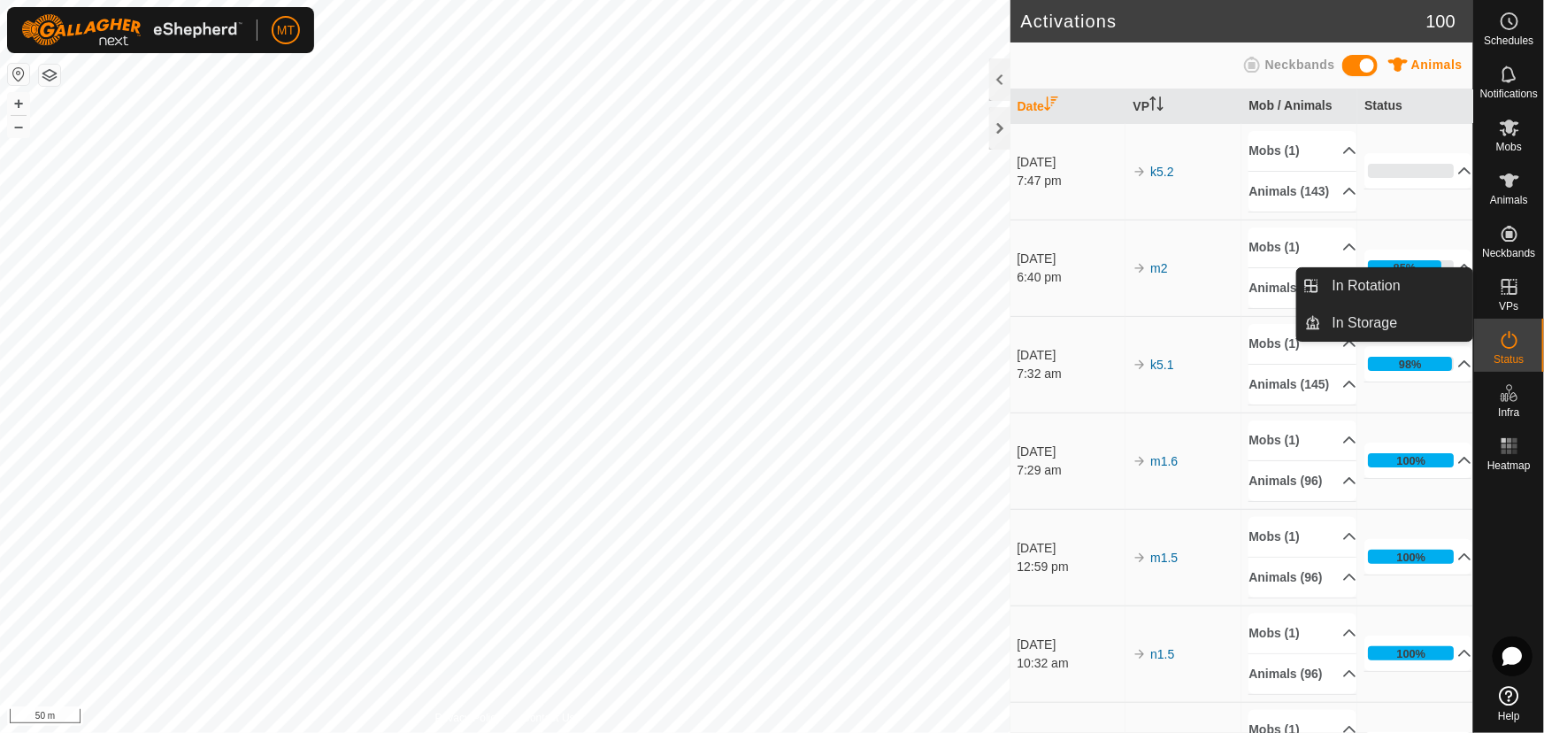
click at [1517, 298] on es-virtualpaddocks-svg-icon at bounding box center [1510, 287] width 32 height 28
click at [1405, 283] on link "In Rotation" at bounding box center [1397, 285] width 151 height 35
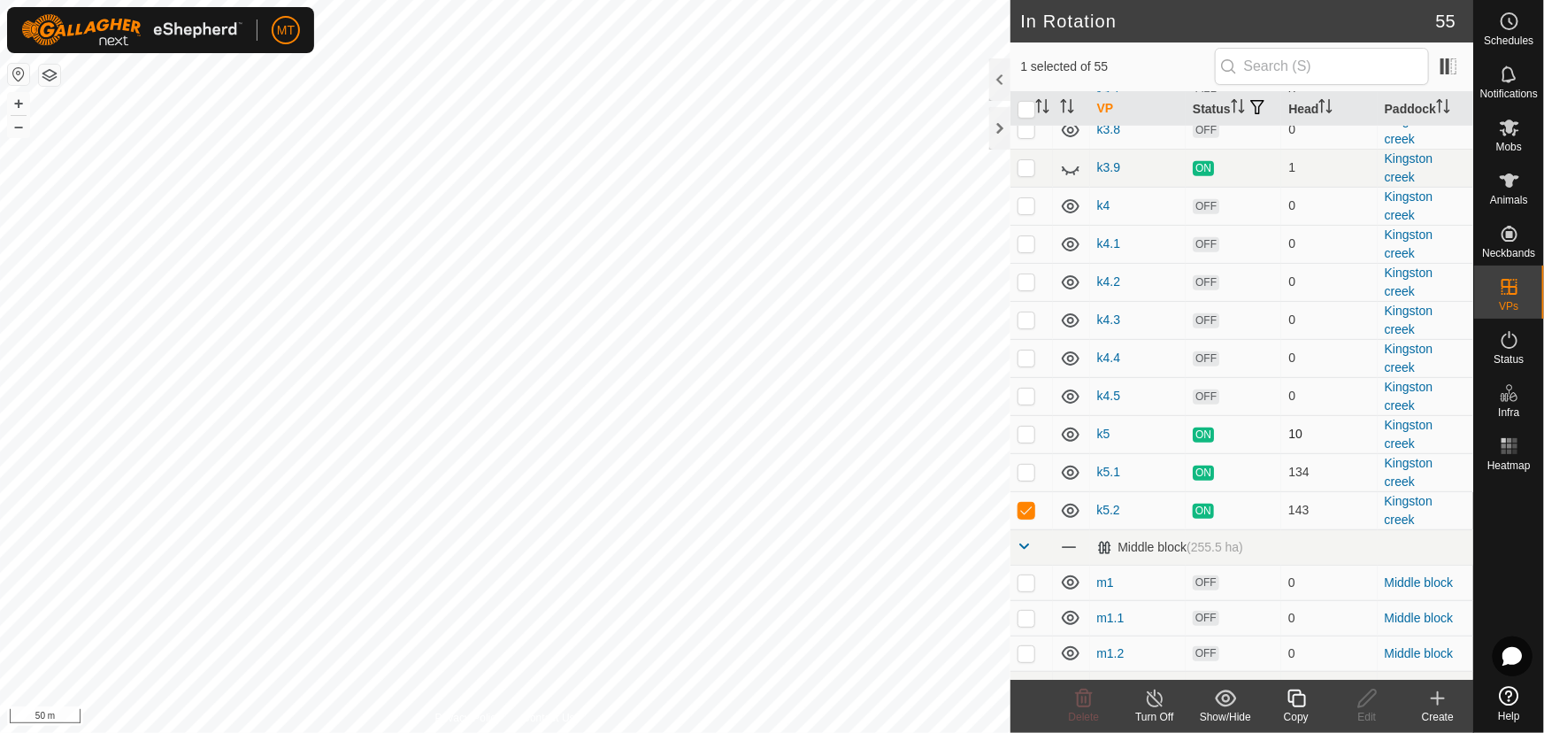
scroll to position [482, 0]
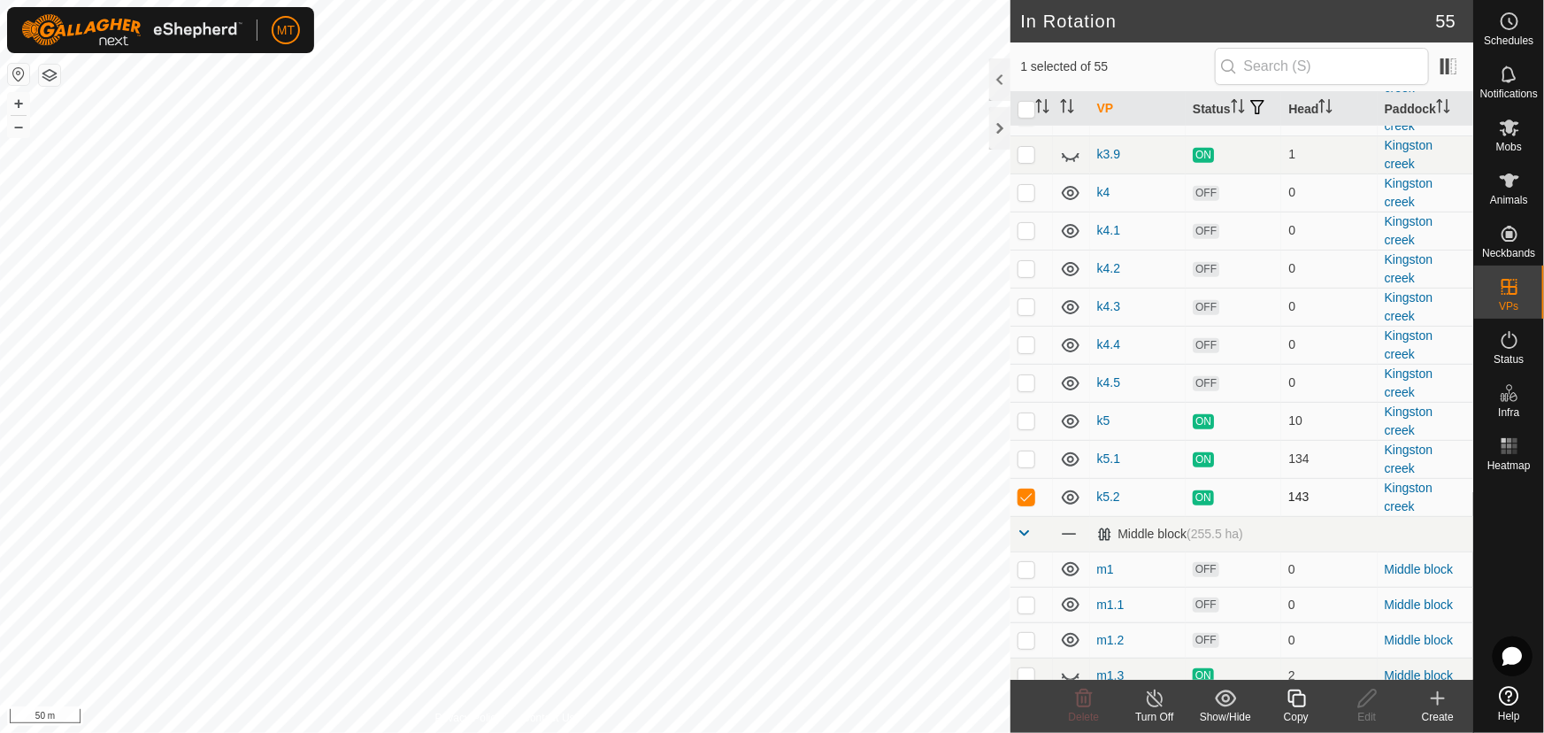
click at [1030, 504] on p-checkbox at bounding box center [1027, 496] width 18 height 14
click at [1075, 278] on div "In Rotation 55 0 selected of 55 VP Status Head [GEOGRAPHIC_DATA] (223.8 ha) k2 …" at bounding box center [737, 366] width 1474 height 733
